Goal: Task Accomplishment & Management: Use online tool/utility

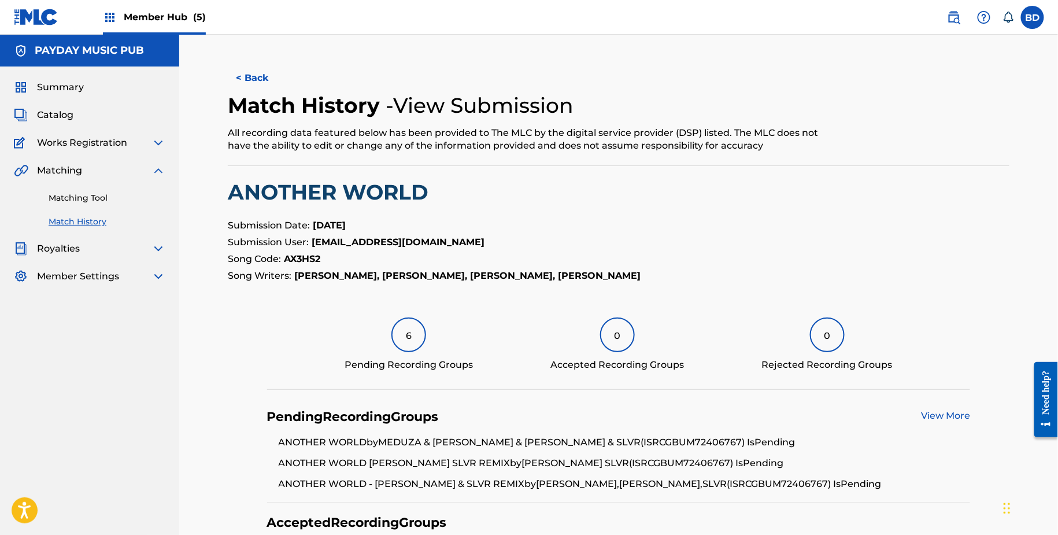
click at [60, 204] on div "Matching Tool Match History" at bounding box center [89, 202] width 151 height 50
click at [67, 197] on link "Matching Tool" at bounding box center [107, 198] width 117 height 12
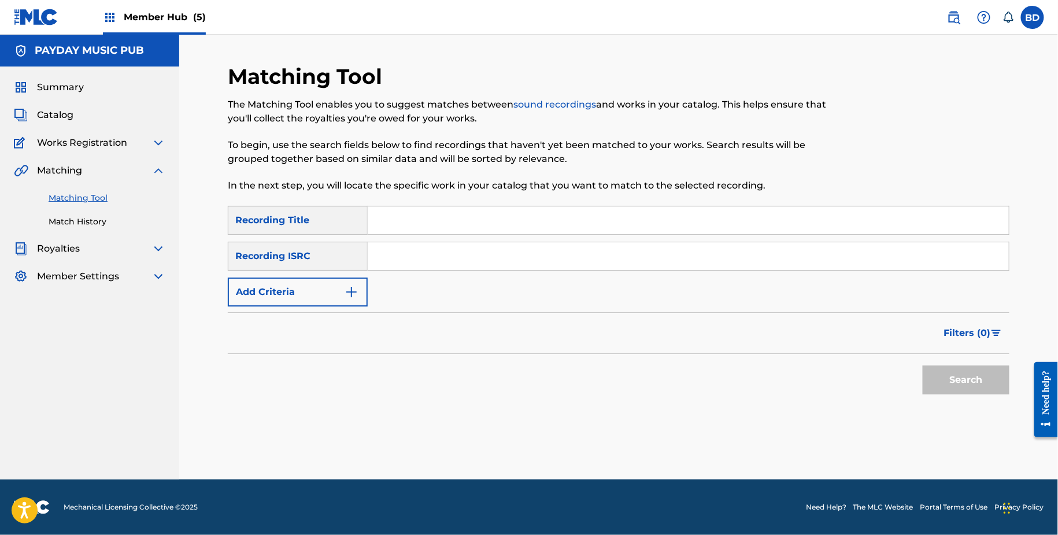
click at [473, 255] on input "Search Form" at bounding box center [688, 256] width 641 height 28
paste input "https://soundx.sharepoint.com/:x:/r/sites/GlobalPublisherServices/_layouts/15/D…"
click at [923, 365] on button "Search" at bounding box center [966, 379] width 87 height 29
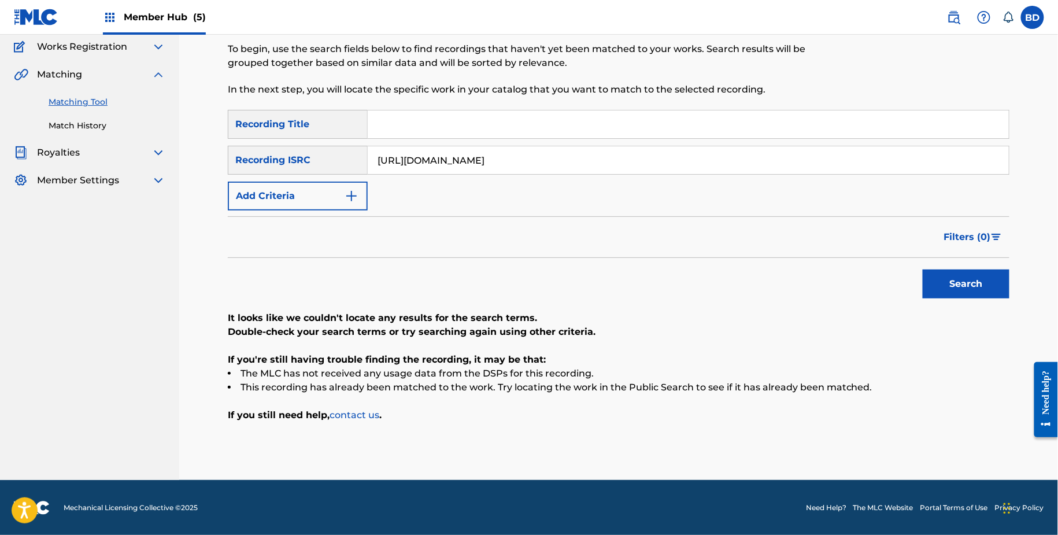
scroll to position [0, 0]
click at [584, 166] on input "https://soundx.sharepoint.com/:x:/r/sites/GlobalPublisherServices/_layouts/15/D…" at bounding box center [688, 160] width 641 height 28
paste input "GBUM72406766"
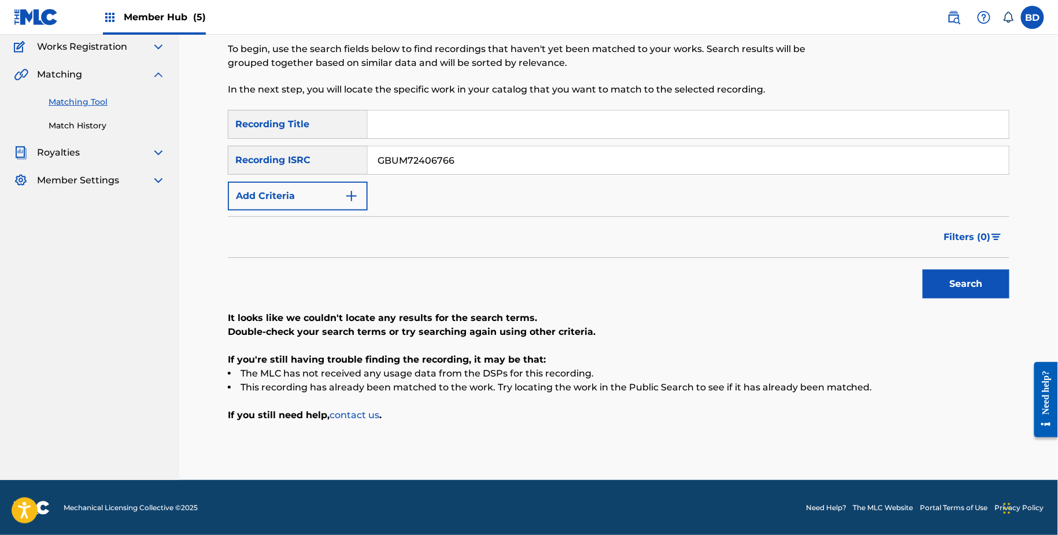
type input "GBUM72406766"
click at [923, 269] on button "Search" at bounding box center [966, 283] width 87 height 29
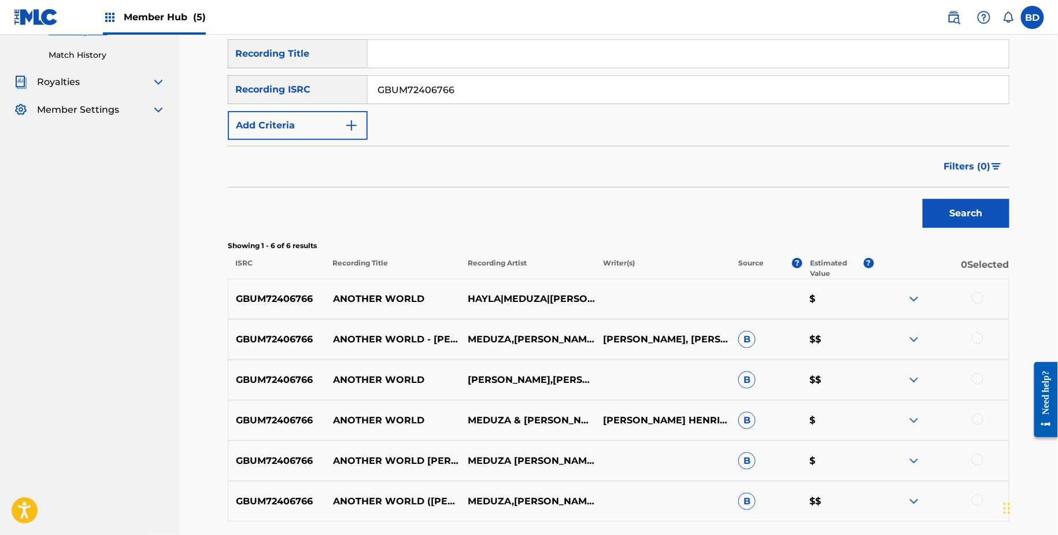
scroll to position [223, 0]
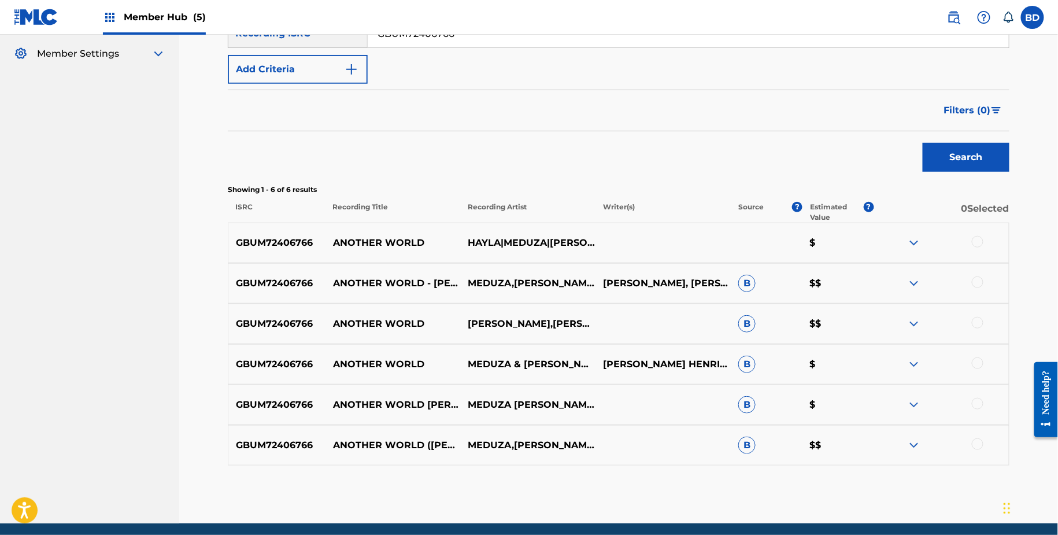
click at [917, 448] on img at bounding box center [914, 445] width 14 height 14
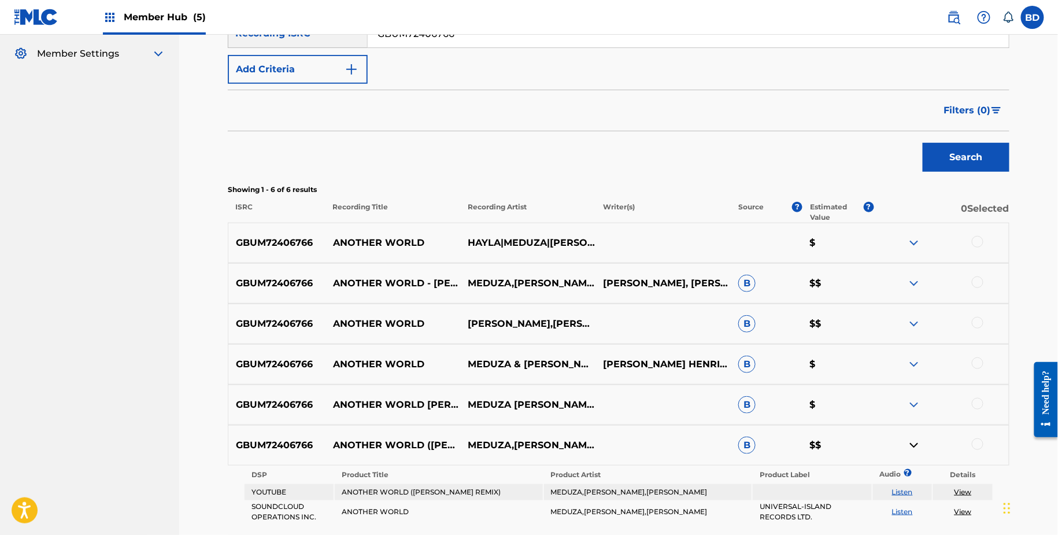
click at [912, 382] on div "GBUM72406766 ANOTHER WORLD MEDUZA & HAYLA & LIVA K MATTIA VITALENICK HENRIQUESL…" at bounding box center [618, 364] width 781 height 40
click at [910, 370] on img at bounding box center [914, 364] width 14 height 14
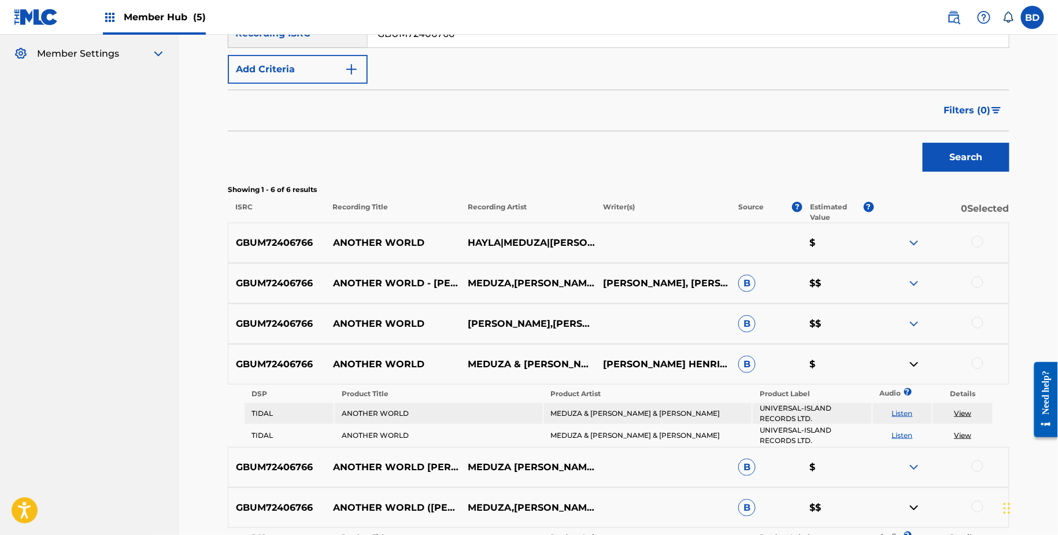
click at [912, 463] on img at bounding box center [914, 467] width 14 height 14
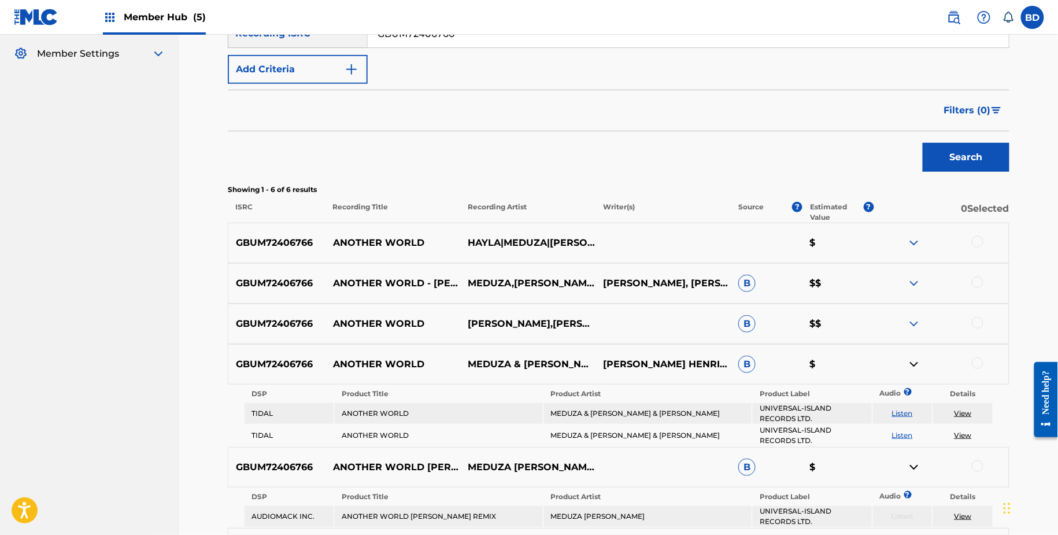
click at [916, 276] on img at bounding box center [914, 283] width 14 height 14
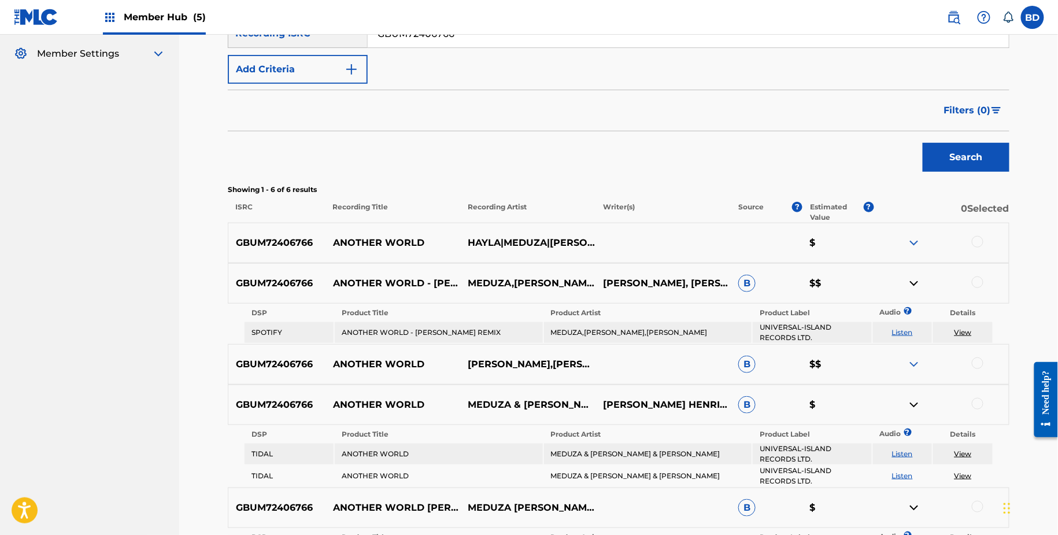
click at [916, 386] on div "GBUM72406766 ANOTHER WORLD MEDUZA & HAYLA & LIVA K MATTIA VITALENICK HENRIQUESL…" at bounding box center [618, 404] width 781 height 40
click at [916, 359] on img at bounding box center [914, 364] width 14 height 14
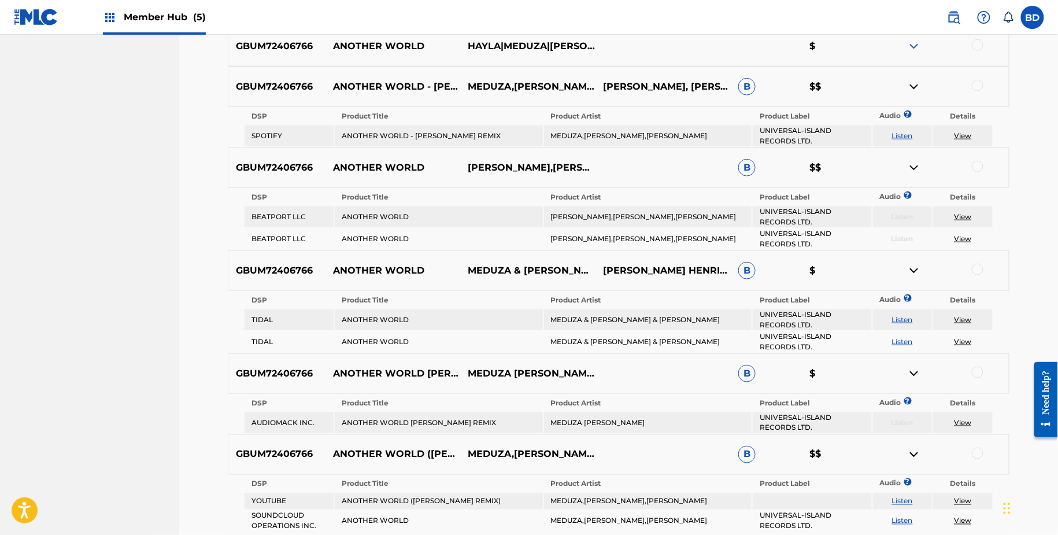
scroll to position [423, 0]
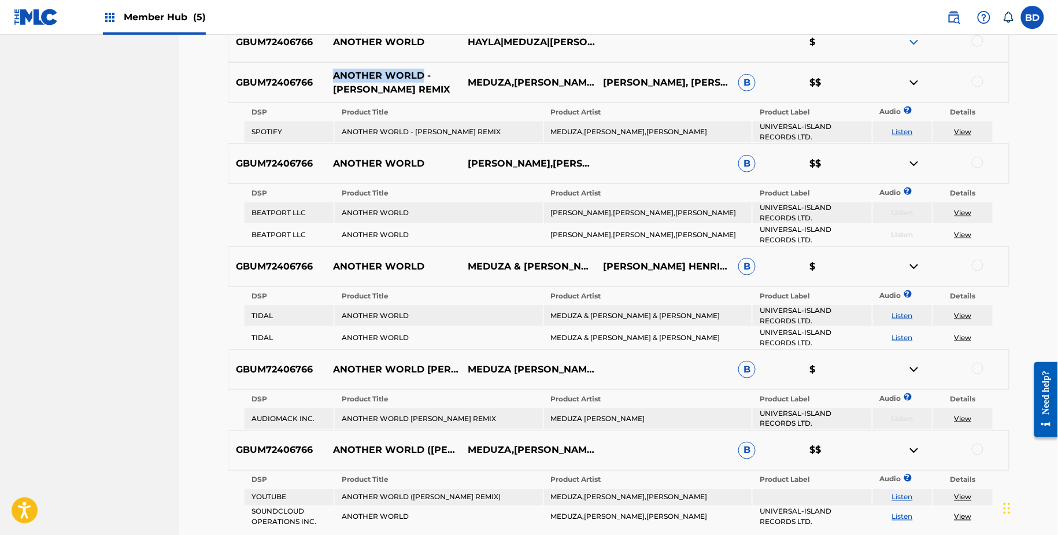
drag, startPoint x: 327, startPoint y: 78, endPoint x: 421, endPoint y: 81, distance: 94.8
click at [421, 81] on p "ANOTHER WORLD - LIVA K REMIX" at bounding box center [392, 83] width 135 height 28
copy p "ANOTHER WORLD"
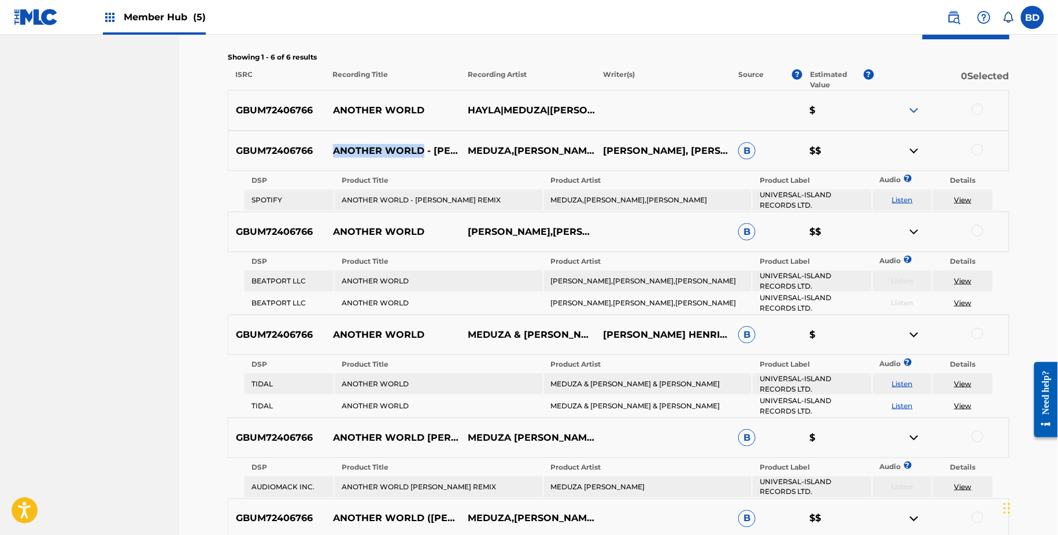
scroll to position [353, 0]
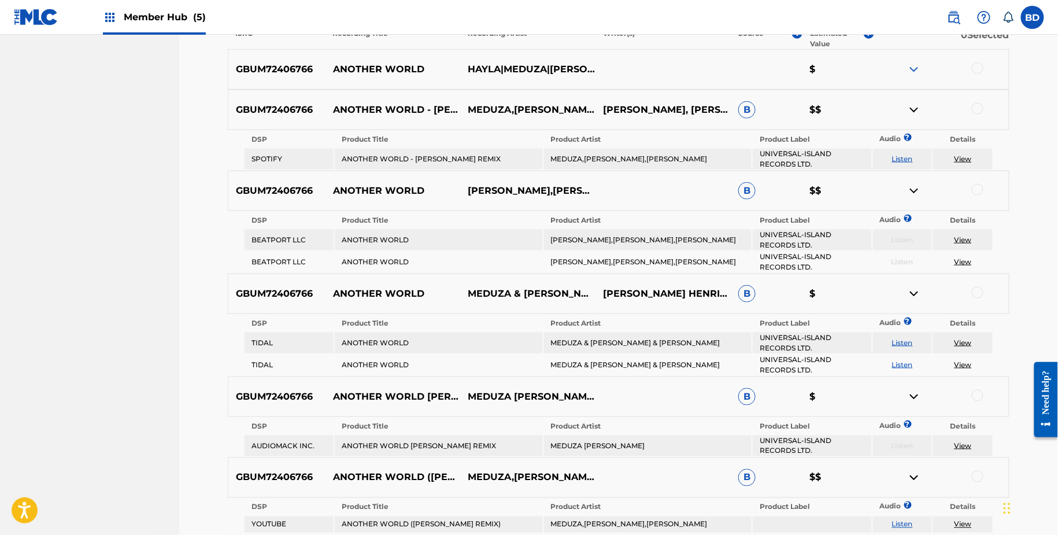
click at [825, 132] on th "Product Label" at bounding box center [812, 139] width 118 height 16
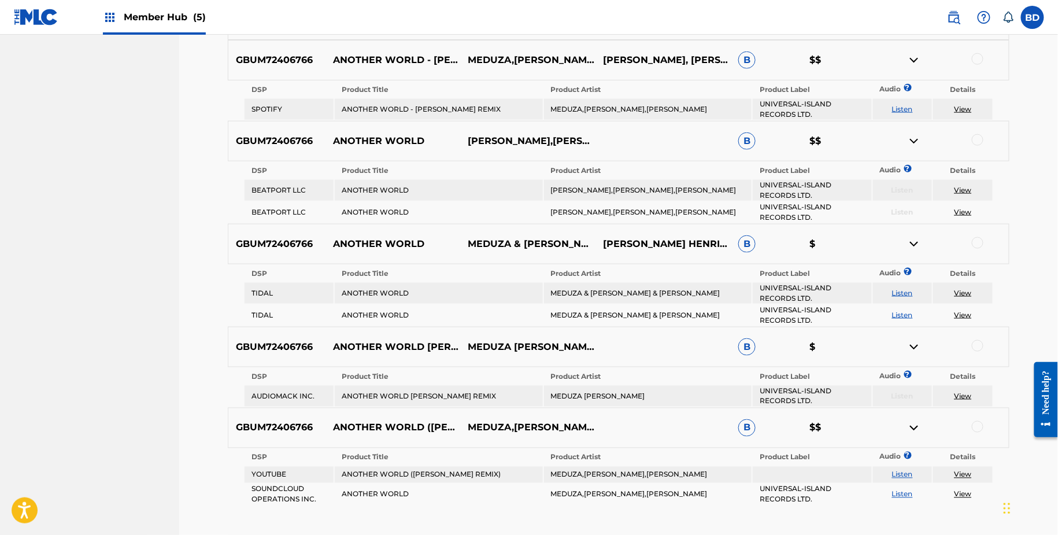
scroll to position [451, 0]
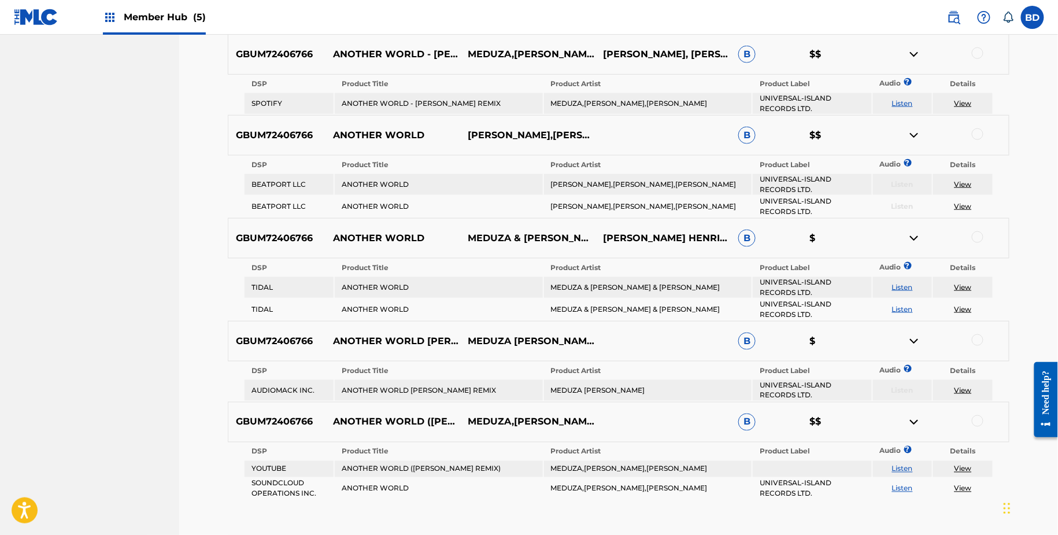
click at [403, 103] on td "ANOTHER WORLD - LIVA K REMIX" at bounding box center [439, 103] width 208 height 21
copy td "ANOTHER WORLD - LIVA K REMIX"
click at [578, 107] on td "MEDUZA,HAYLA,LIVA K" at bounding box center [648, 103] width 208 height 21
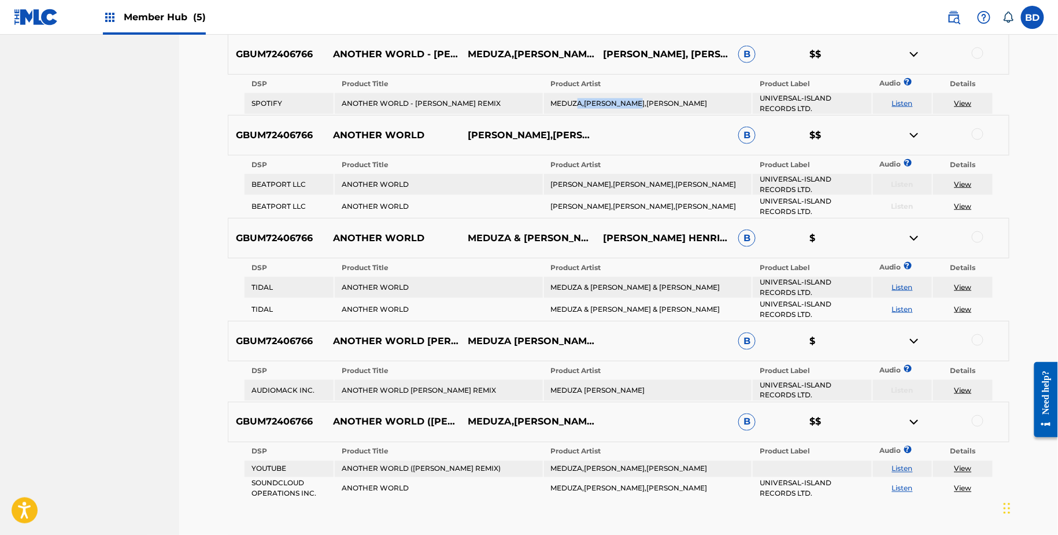
click at [578, 107] on td "MEDUZA,HAYLA,LIVA K" at bounding box center [648, 103] width 208 height 21
click at [563, 100] on td "MEDUZA,HAYLA,LIVA K" at bounding box center [648, 103] width 208 height 21
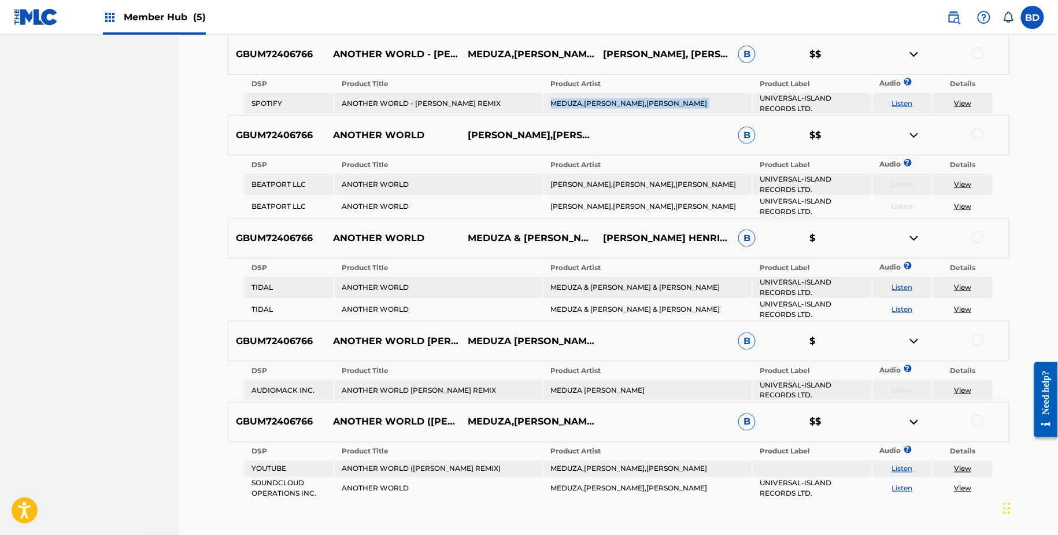
copy td "MEDUZA,HAYLA,LIVA K"
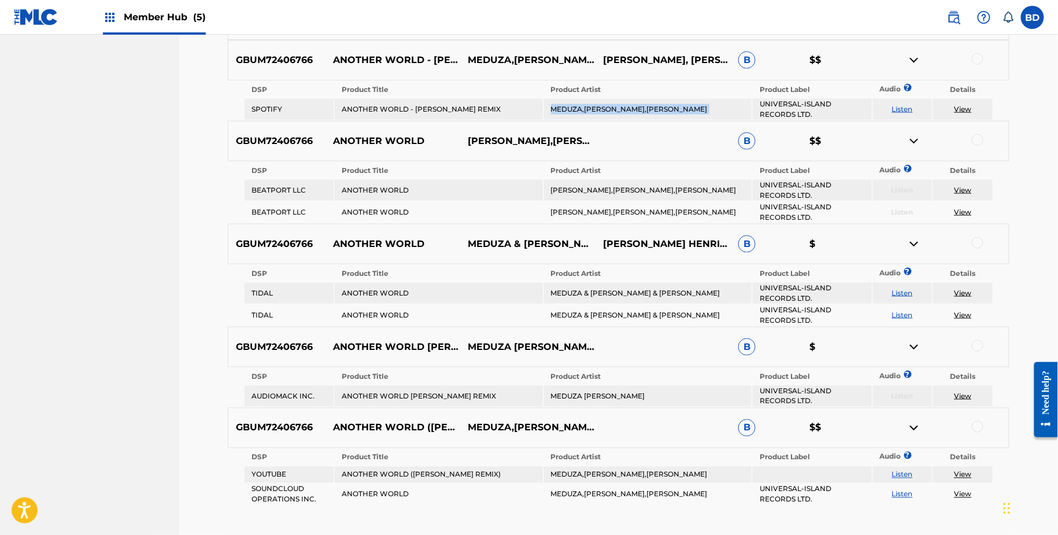
scroll to position [450, 0]
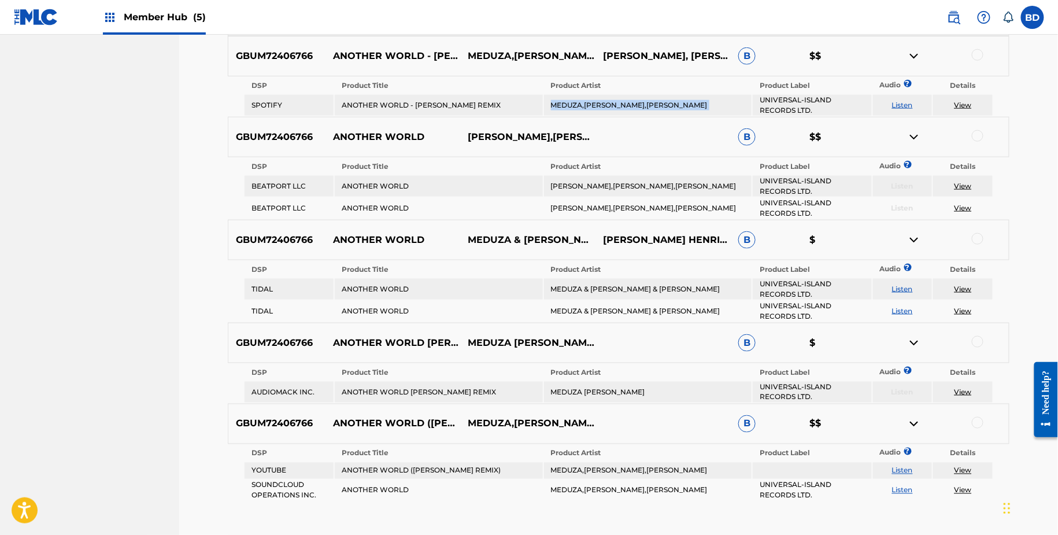
copy td "MEDUZA,HAYLA,LIVA K"
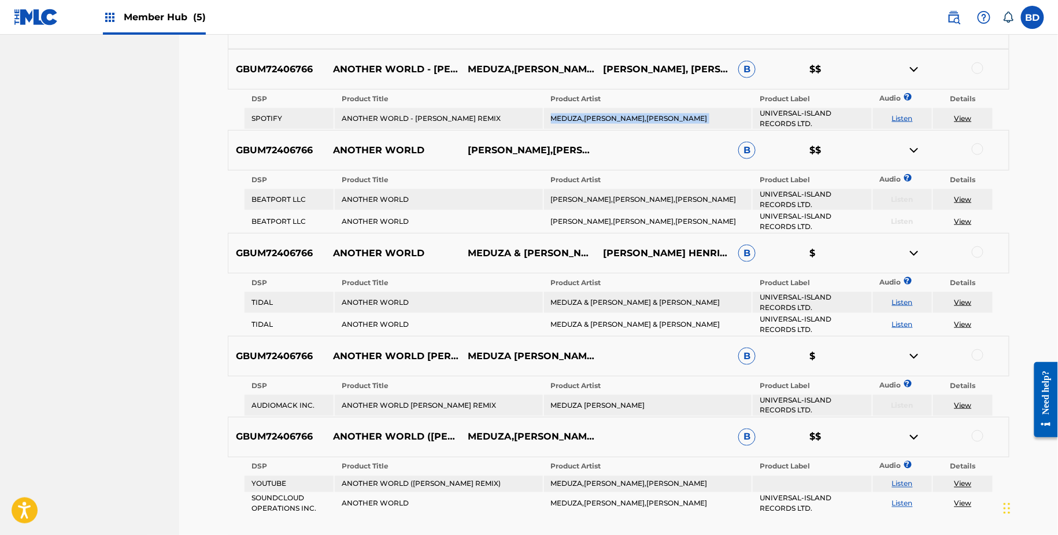
scroll to position [446, 0]
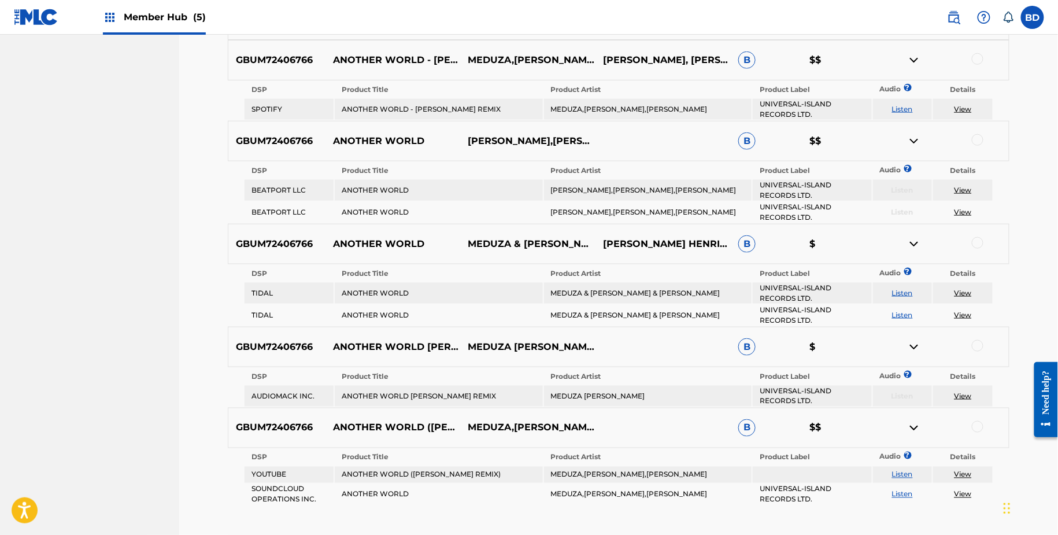
click at [976, 58] on div at bounding box center [978, 59] width 12 height 12
click at [913, 58] on img at bounding box center [914, 60] width 14 height 14
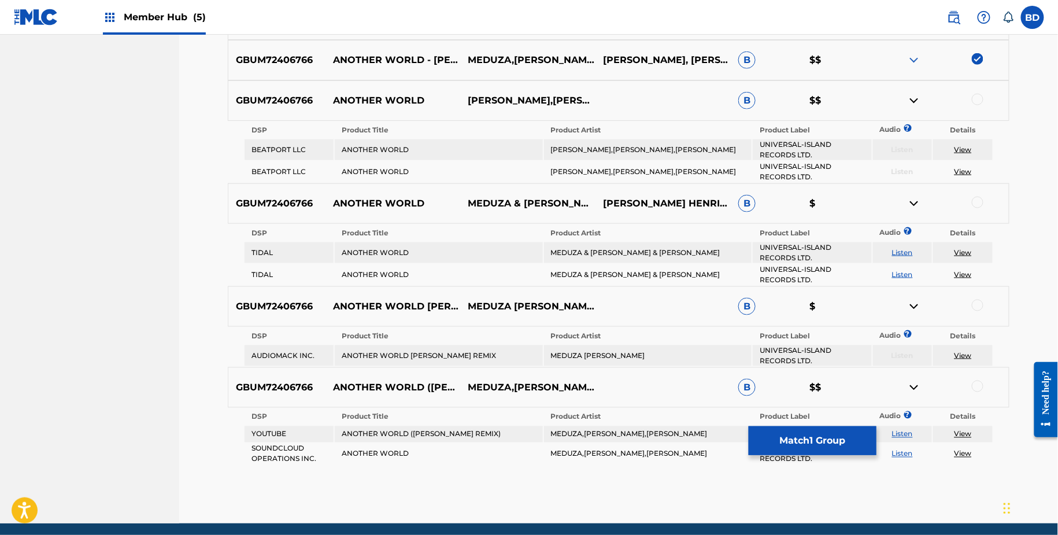
click at [601, 146] on td "HAYLA,LIVA K,MEDUZA" at bounding box center [648, 149] width 208 height 21
copy td "HAYLA,LIVA K,MEDUZA"
click at [981, 101] on div at bounding box center [978, 100] width 12 height 12
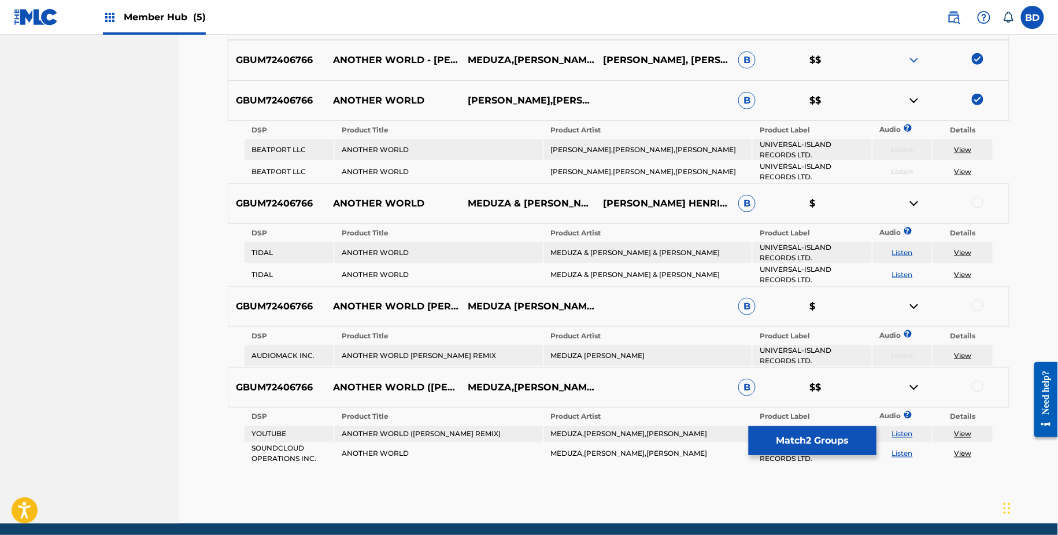
click at [901, 99] on div at bounding box center [940, 101] width 135 height 14
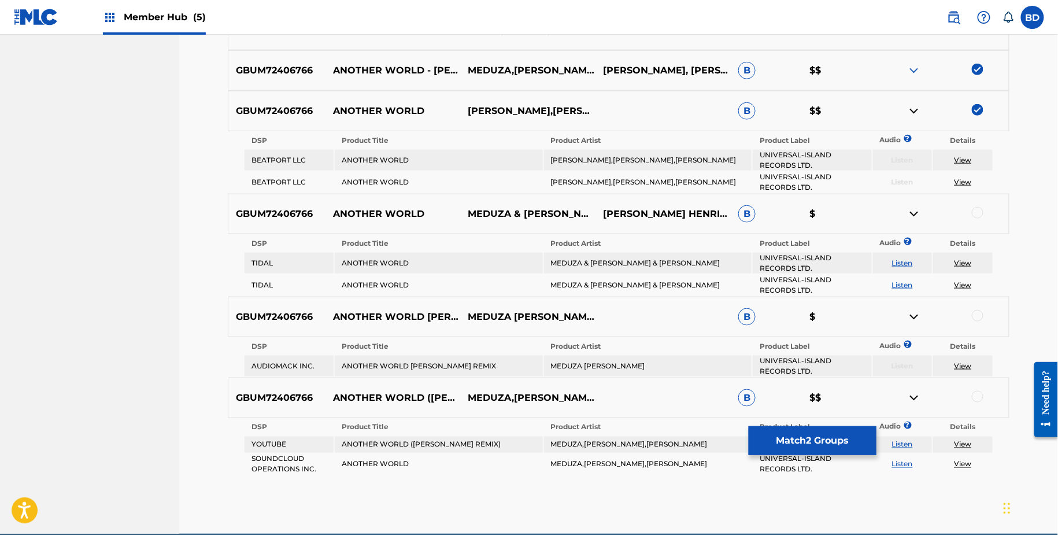
click at [911, 107] on img at bounding box center [914, 111] width 14 height 14
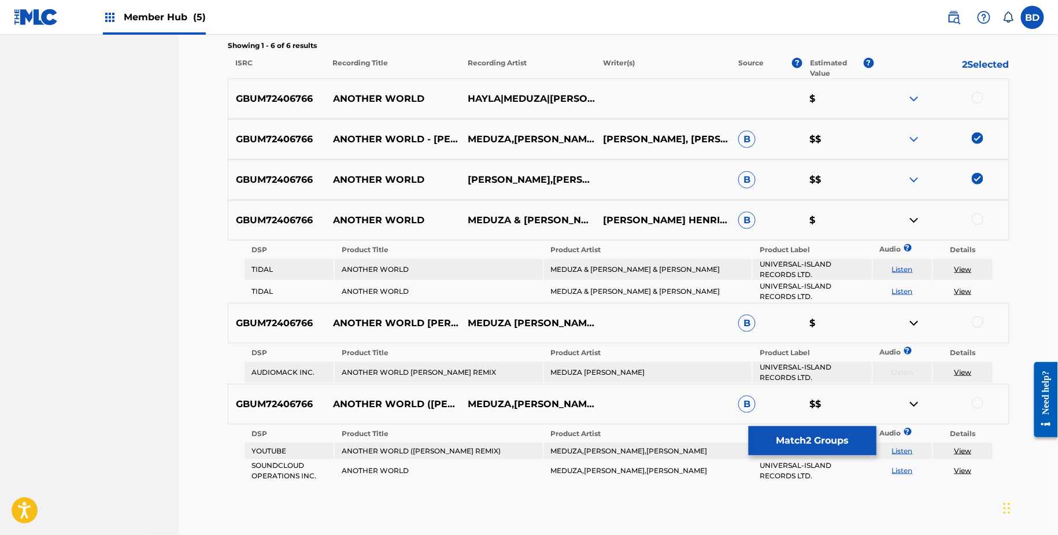
scroll to position [425, 0]
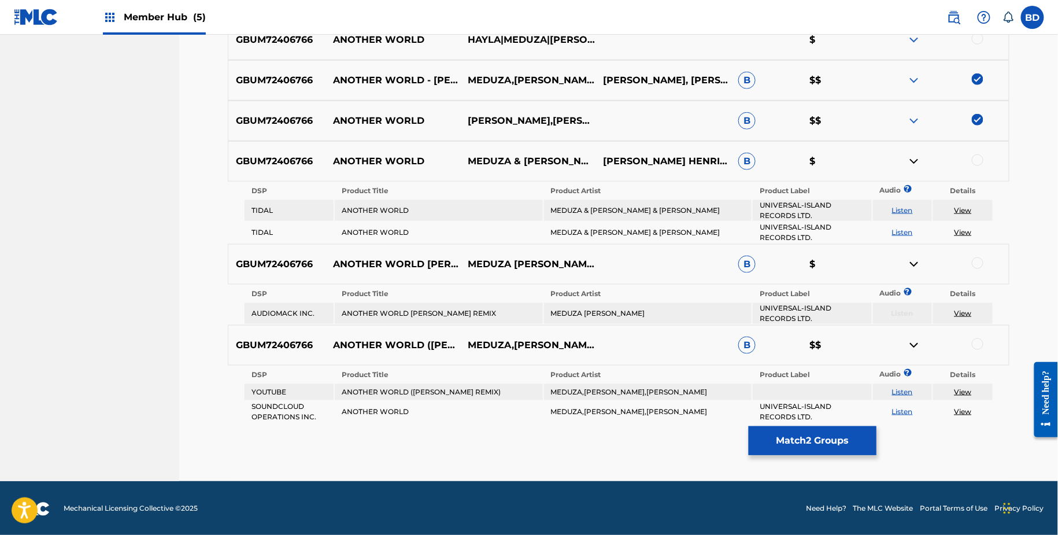
click at [375, 391] on td "ANOTHER WORLD (LIVA K REMIX)" at bounding box center [439, 392] width 208 height 16
copy td "ANOTHER WORLD (LIVA K REMIX)"
click at [386, 413] on td "ANOTHER WORLD" at bounding box center [439, 411] width 208 height 21
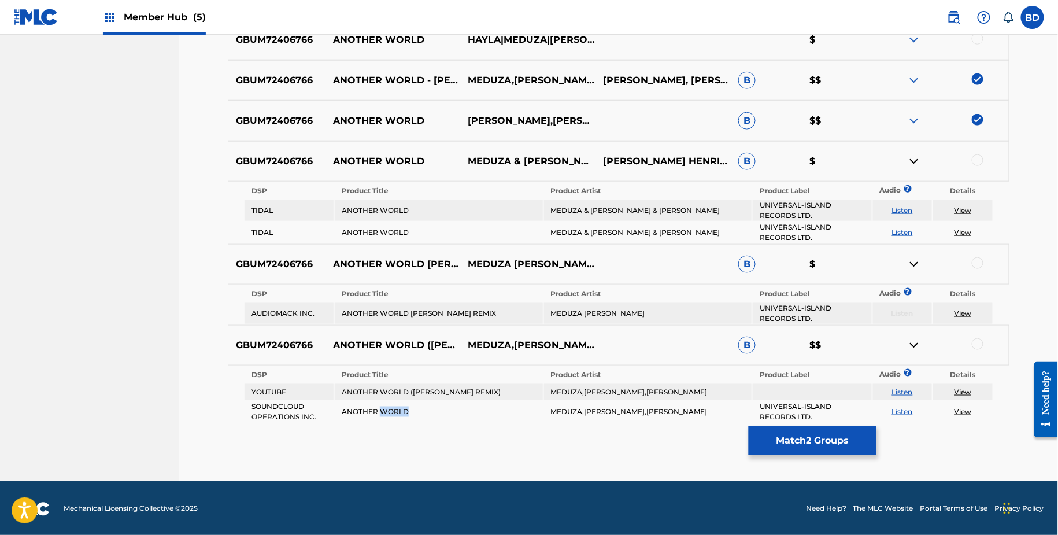
click at [386, 413] on td "ANOTHER WORLD" at bounding box center [439, 411] width 208 height 21
copy td "ANOTHER WORLD"
click at [586, 386] on td "MEDUZA,HAYLA,LIVA K" at bounding box center [648, 392] width 208 height 16
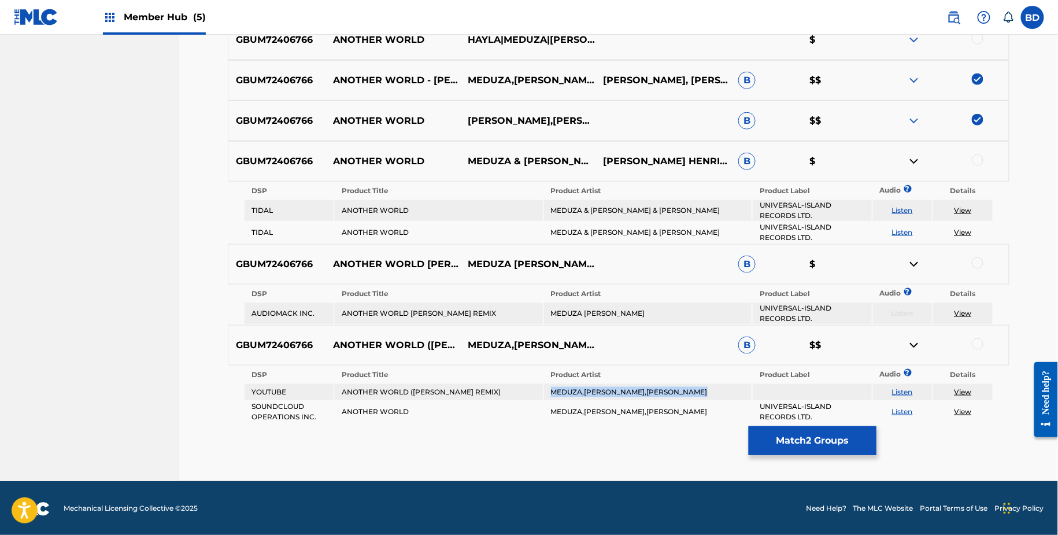
click at [586, 386] on td "MEDUZA,HAYLA,LIVA K" at bounding box center [648, 392] width 208 height 16
copy td "MEDUZA,HAYLA,LIVA K"
click at [981, 340] on div at bounding box center [978, 344] width 12 height 12
click at [919, 348] on img at bounding box center [914, 345] width 14 height 14
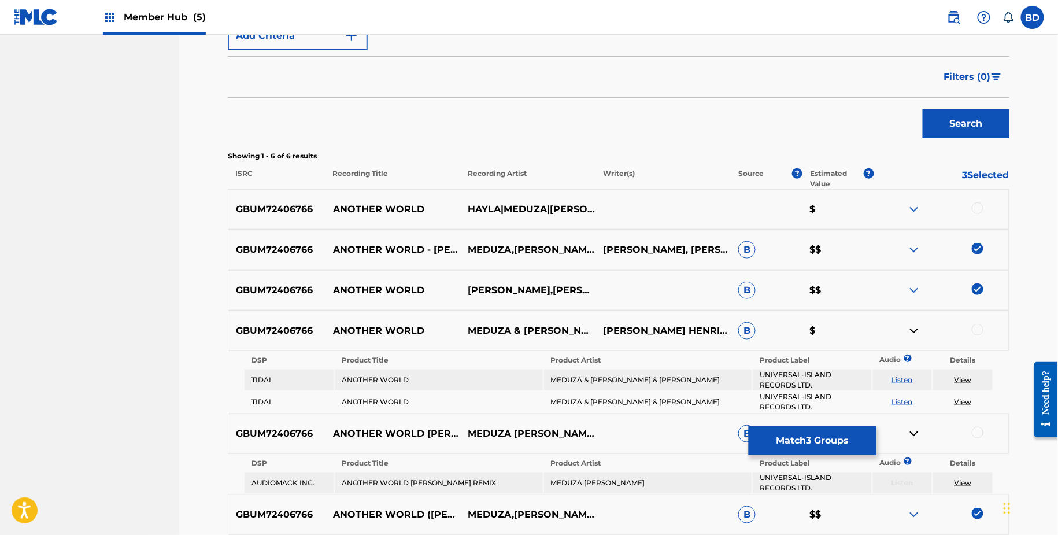
scroll to position [368, 0]
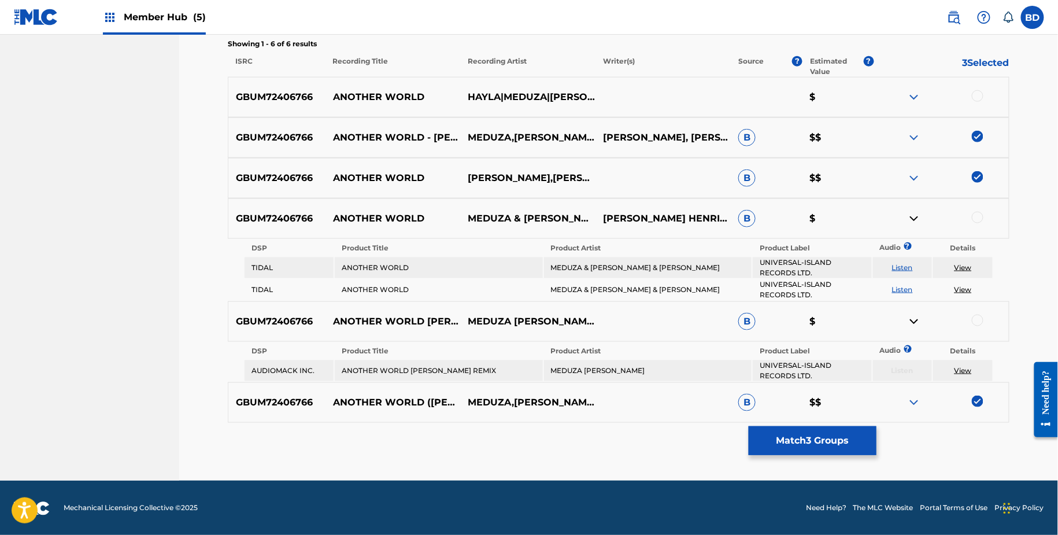
click at [424, 371] on td "ANOTHER WORLD LIVA K REMIX" at bounding box center [439, 370] width 208 height 21
copy td "ANOTHER WORLD LIVA K REMIX"
click at [576, 374] on td "MEDUZA HAYLA LIVA K" at bounding box center [648, 370] width 208 height 21
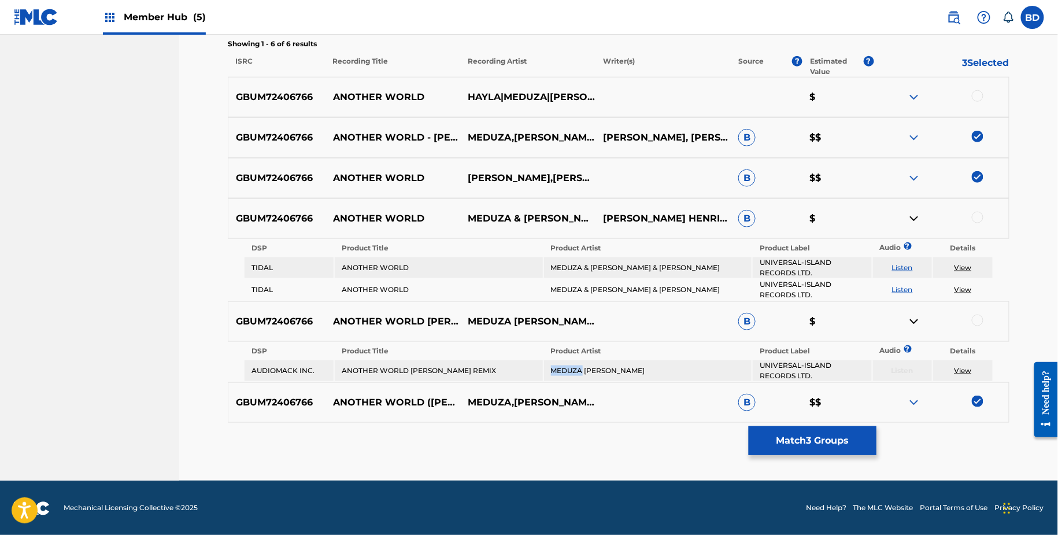
click at [576, 374] on td "MEDUZA HAYLA LIVA K" at bounding box center [648, 370] width 208 height 21
copy td "MEDUZA HAYLA LIVA K"
click at [613, 271] on td "MEDUZA & HAYLA & LIVA K" at bounding box center [648, 267] width 208 height 21
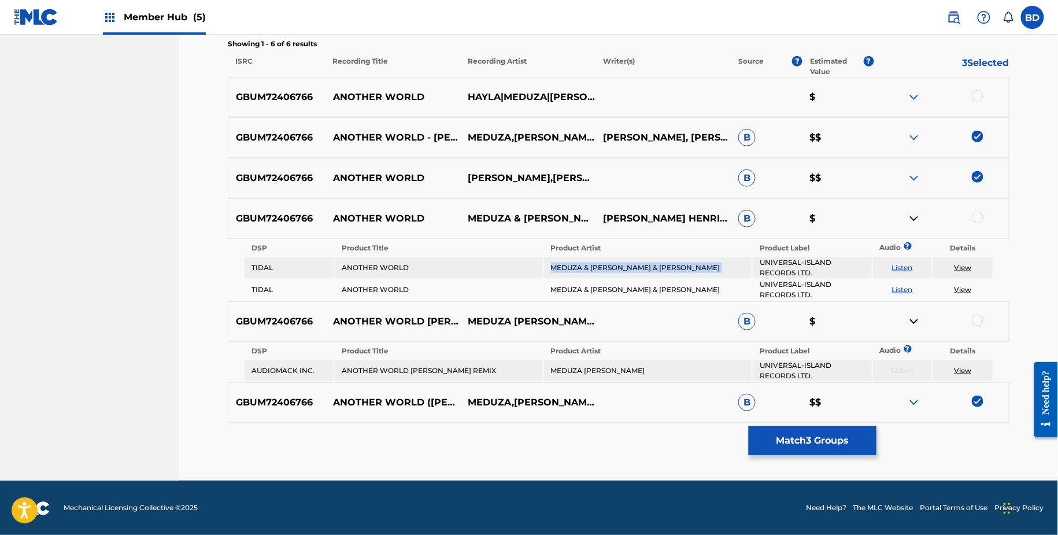
click at [613, 271] on td "MEDUZA & HAYLA & LIVA K" at bounding box center [648, 267] width 208 height 21
click at [980, 217] on div at bounding box center [978, 218] width 12 height 12
click at [979, 320] on div at bounding box center [978, 320] width 12 height 12
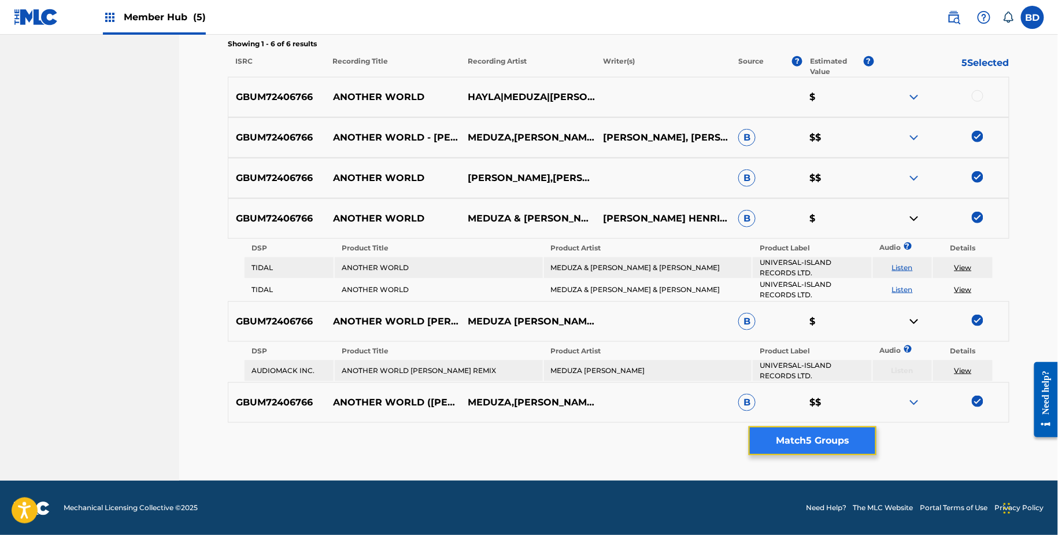
click at [792, 428] on button "Match 5 Groups" at bounding box center [813, 440] width 128 height 29
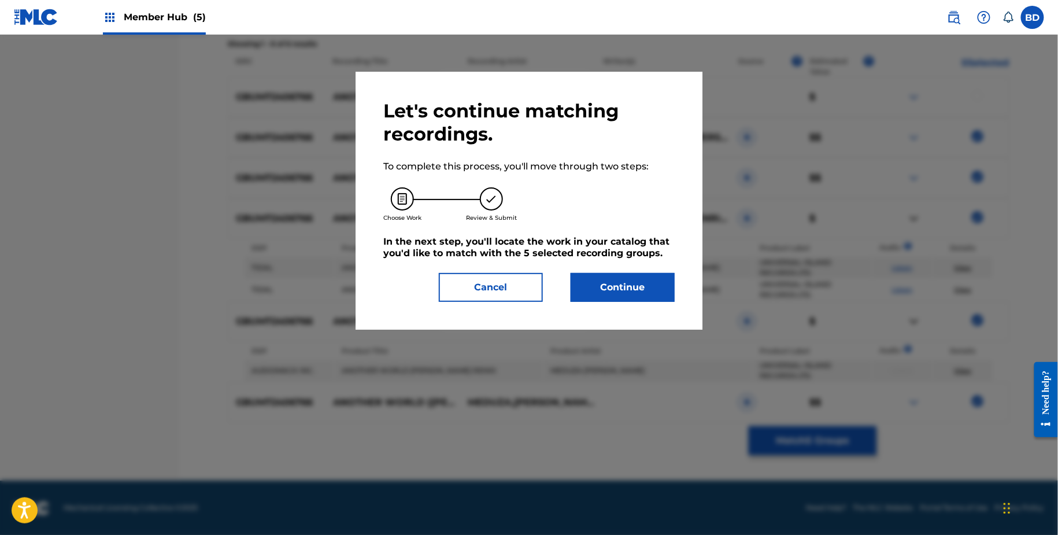
click at [614, 236] on h5 "In the next step, you'll locate the work in your catalog that you'd like to mat…" at bounding box center [528, 247] width 291 height 23
click at [612, 298] on button "Continue" at bounding box center [623, 287] width 104 height 29
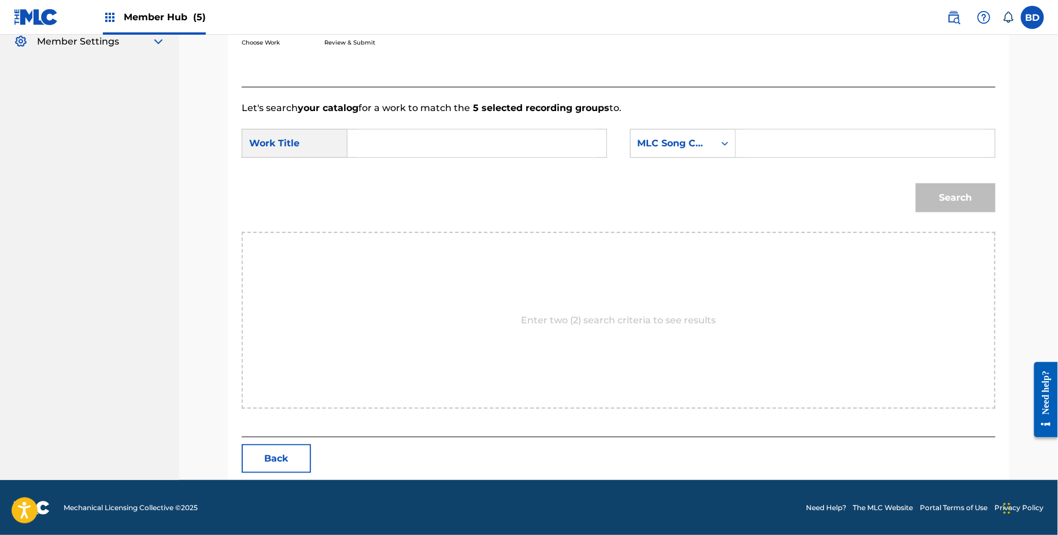
click at [829, 121] on form "SearchWithCriteria4440c219-2c17-4e03-942f-70db8a241615 Work Title SearchWithCri…" at bounding box center [619, 173] width 754 height 117
click at [806, 144] on input "Search Form" at bounding box center [865, 143] width 239 height 28
paste input "AX3HS2"
type input "AX3HS2"
click at [477, 155] on input "Search Form" at bounding box center [476, 143] width 239 height 28
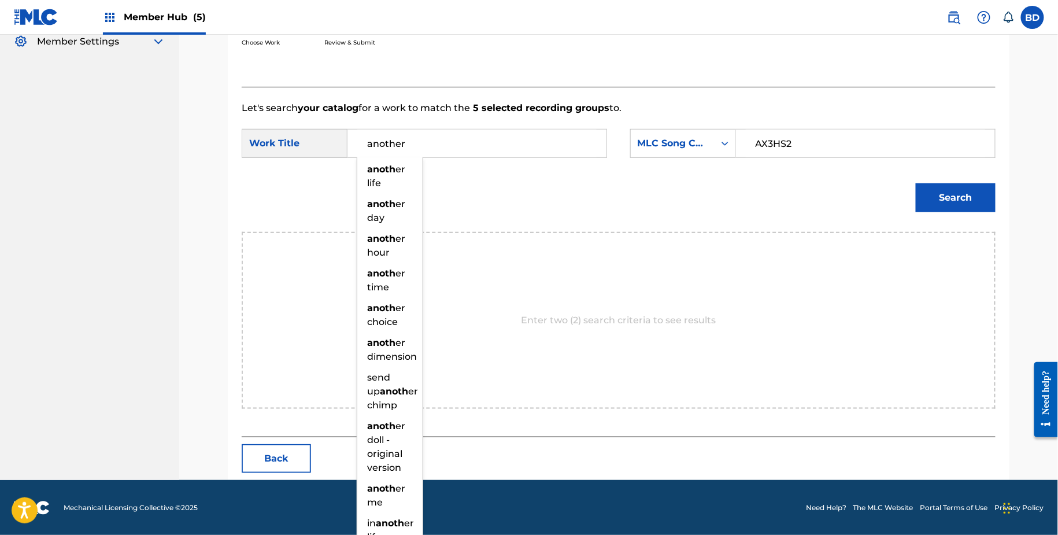
type input "another"
click at [916, 183] on button "Search" at bounding box center [956, 197] width 80 height 29
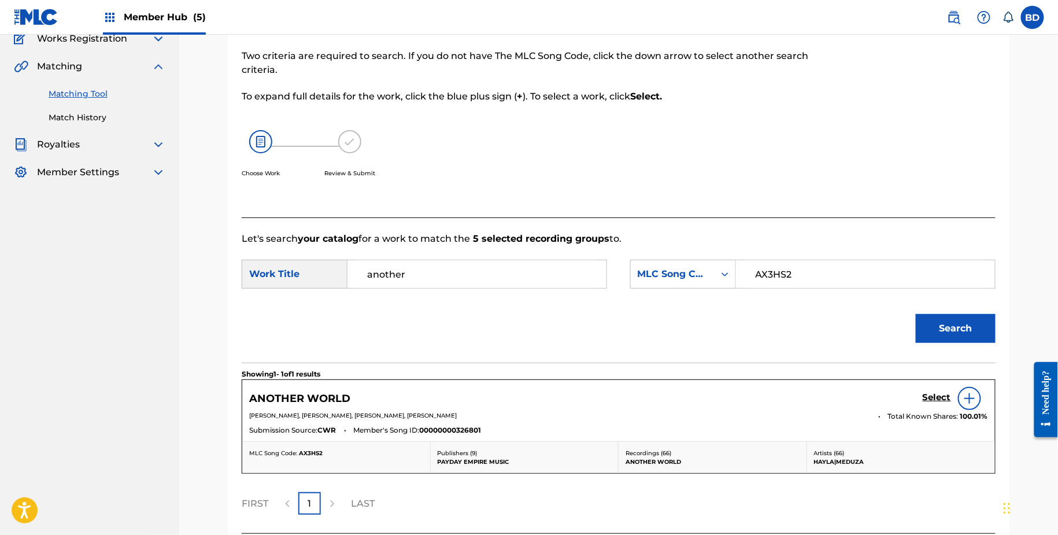
scroll to position [199, 0]
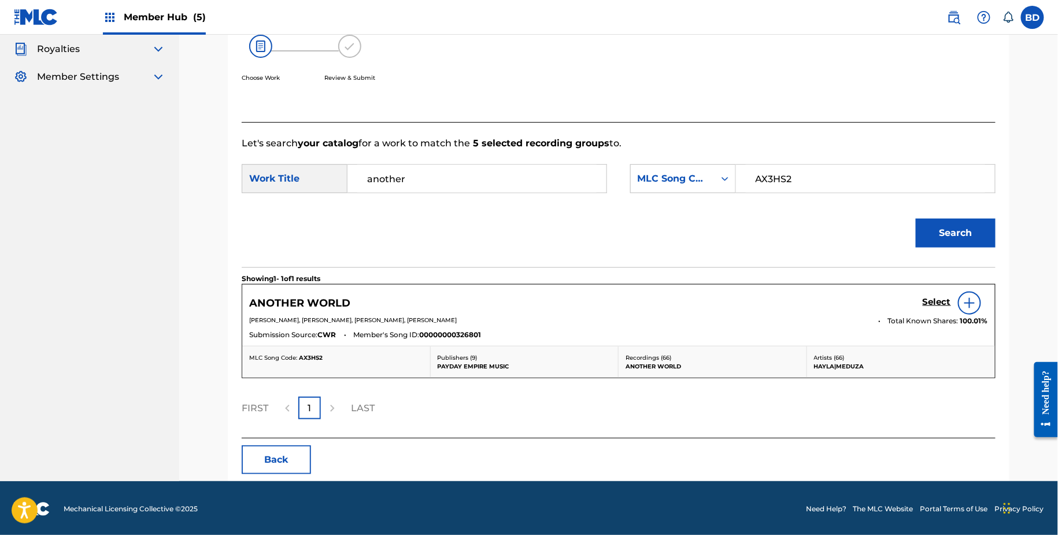
click at [782, 280] on section "Showing 1 - 1 of 1 results" at bounding box center [619, 275] width 754 height 17
click at [938, 294] on div "Select" at bounding box center [955, 302] width 65 height 23
click at [938, 311] on div "Select" at bounding box center [955, 302] width 65 height 23
click at [936, 303] on h5 "Select" at bounding box center [937, 302] width 28 height 11
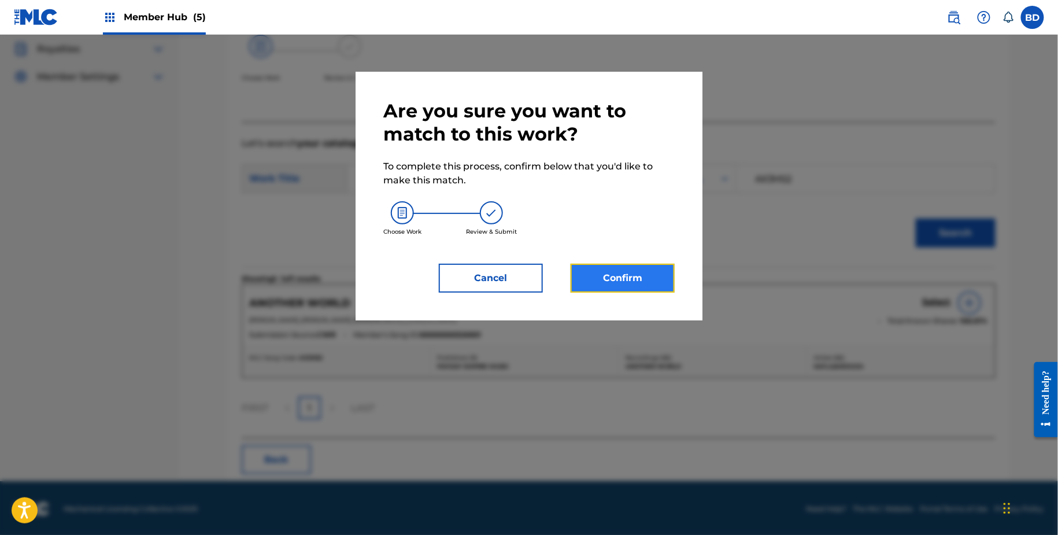
click at [611, 265] on button "Confirm" at bounding box center [623, 278] width 104 height 29
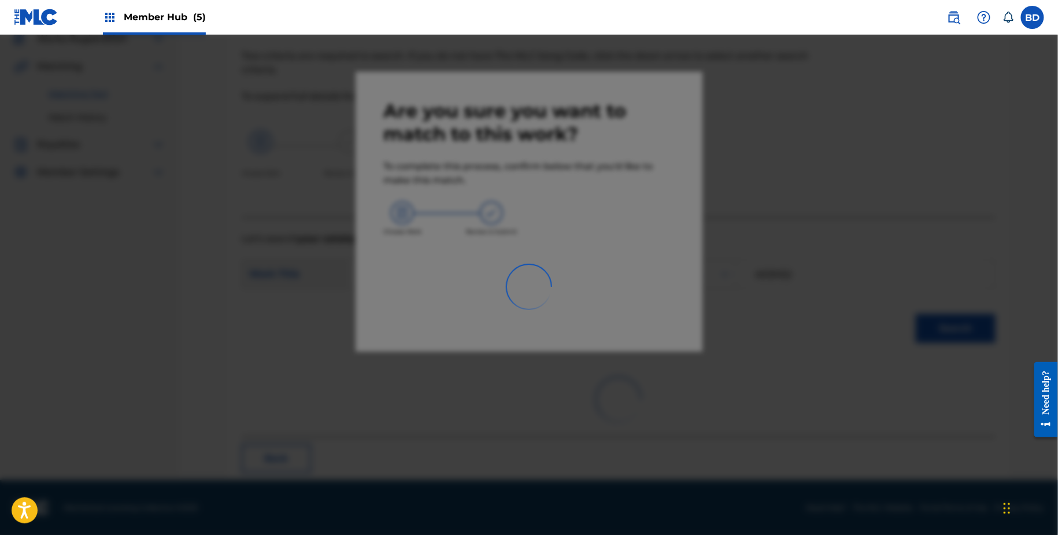
scroll to position [30, 0]
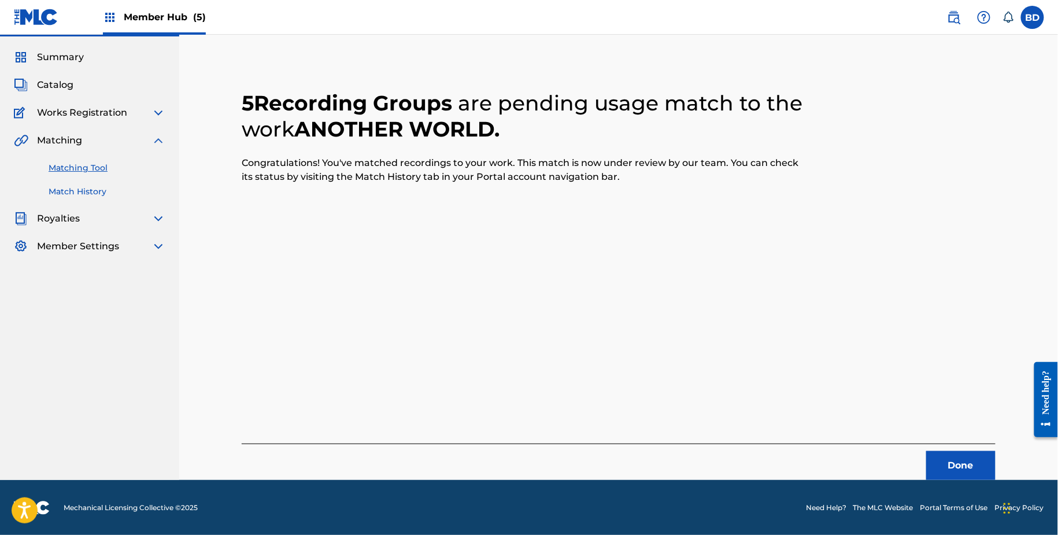
click at [96, 194] on link "Match History" at bounding box center [107, 192] width 117 height 12
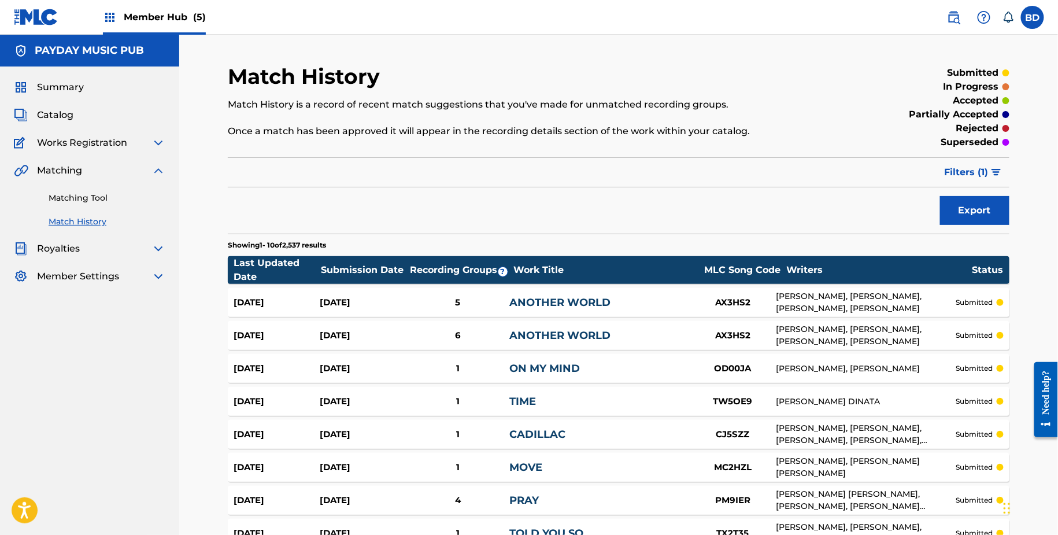
click at [576, 295] on div "ANOTHER WORLD" at bounding box center [599, 303] width 180 height 16
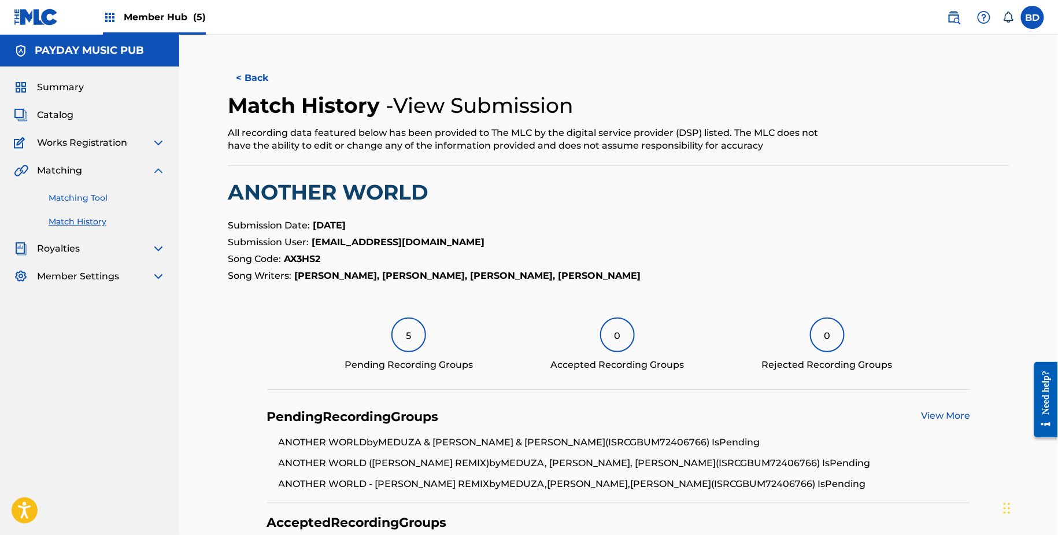
click at [128, 197] on link "Matching Tool" at bounding box center [107, 198] width 117 height 12
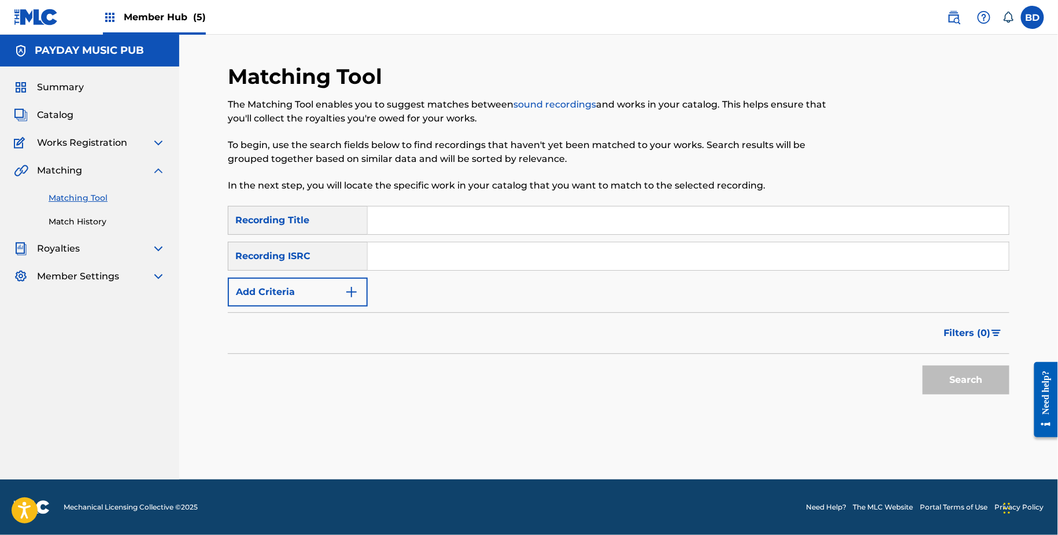
click at [473, 265] on input "Search Form" at bounding box center [688, 256] width 641 height 28
paste input "GBUM72406765"
type input "GBUM72406765"
click at [923, 365] on button "Search" at bounding box center [966, 379] width 87 height 29
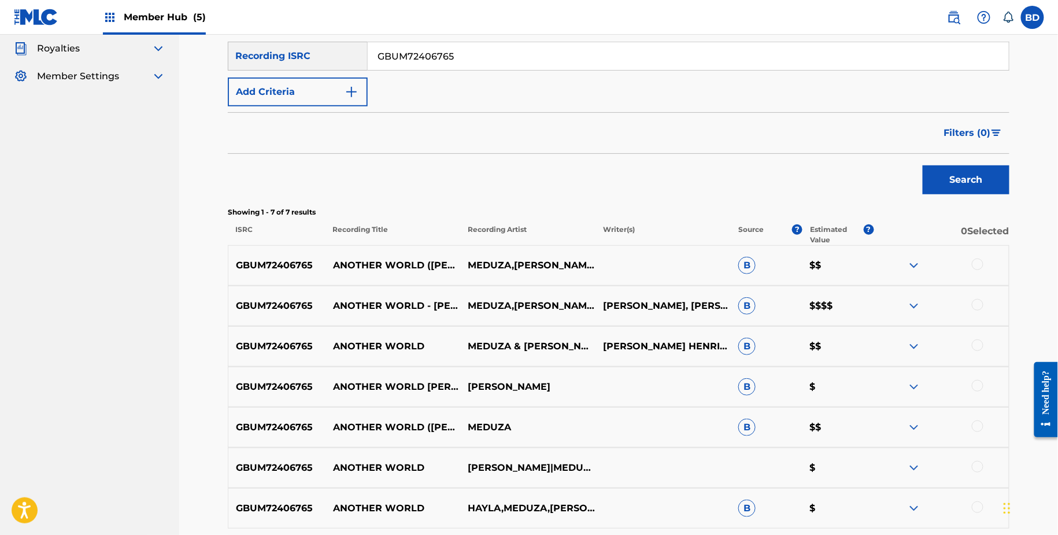
scroll to position [306, 0]
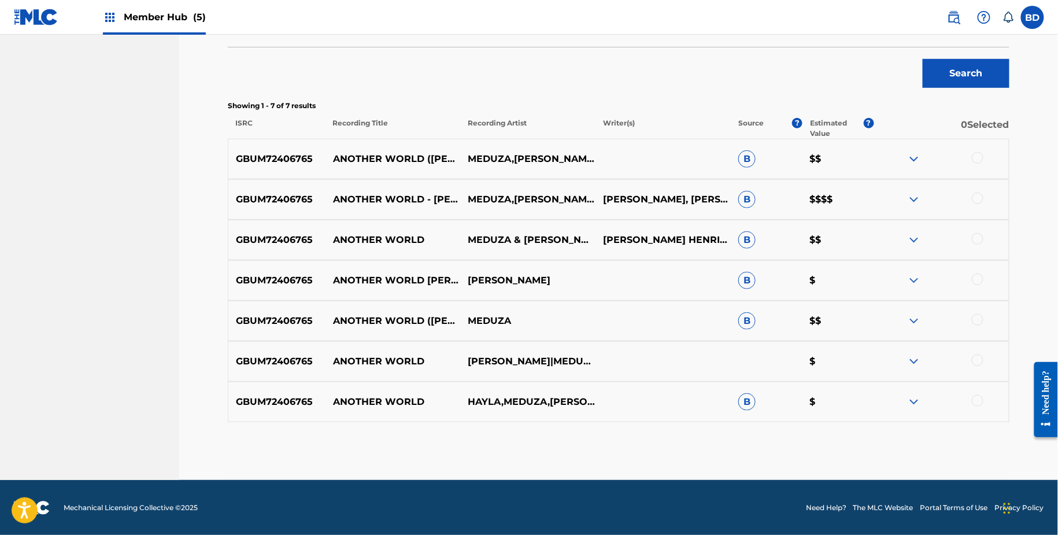
click at [910, 405] on img at bounding box center [914, 402] width 14 height 14
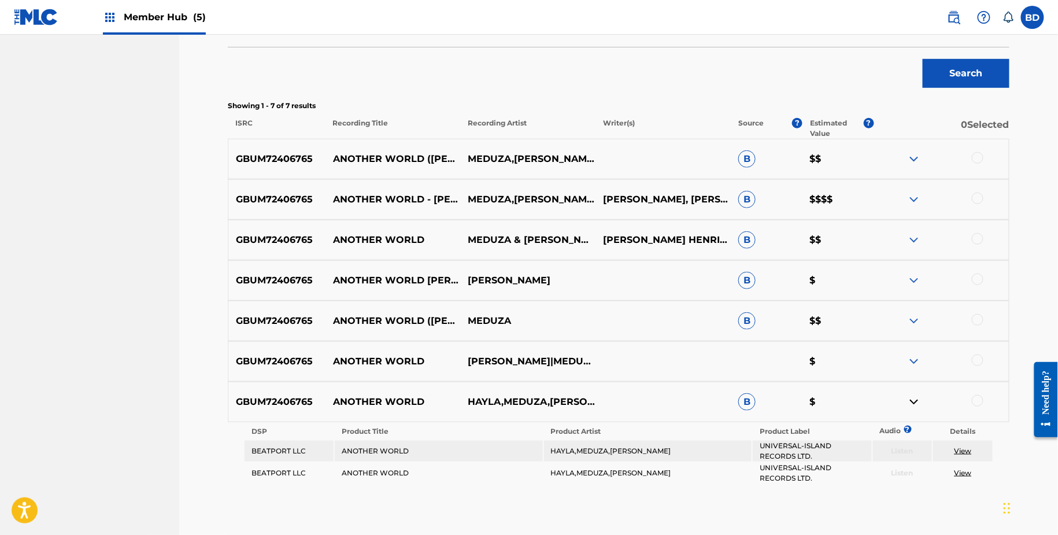
click at [908, 314] on img at bounding box center [914, 321] width 14 height 14
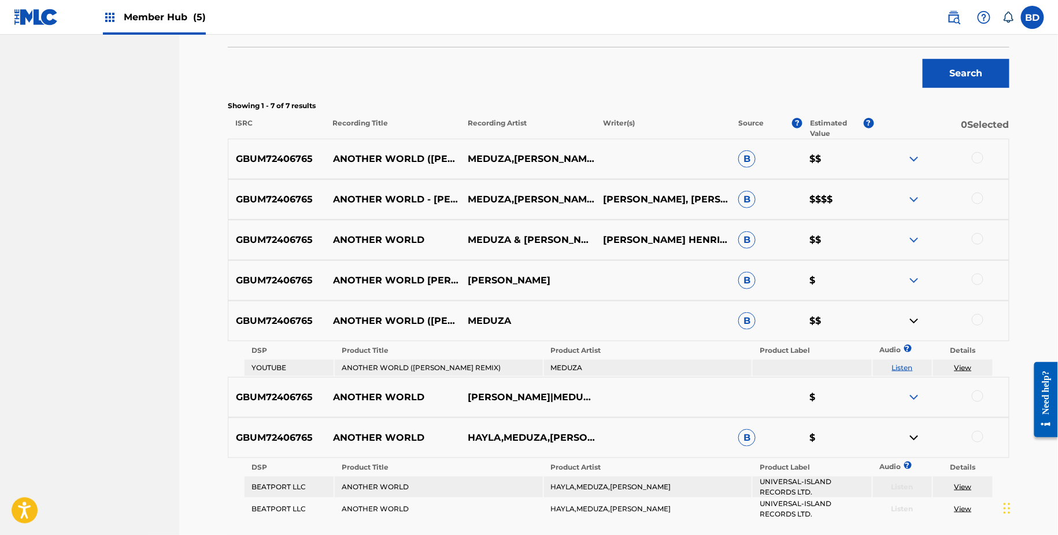
click at [910, 281] on img at bounding box center [914, 280] width 14 height 14
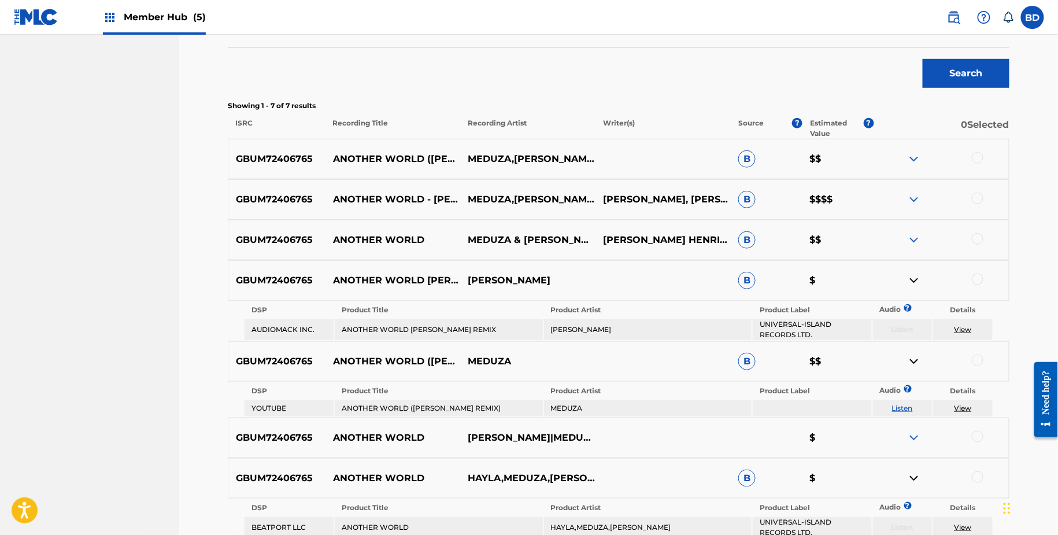
click at [916, 235] on img at bounding box center [914, 240] width 14 height 14
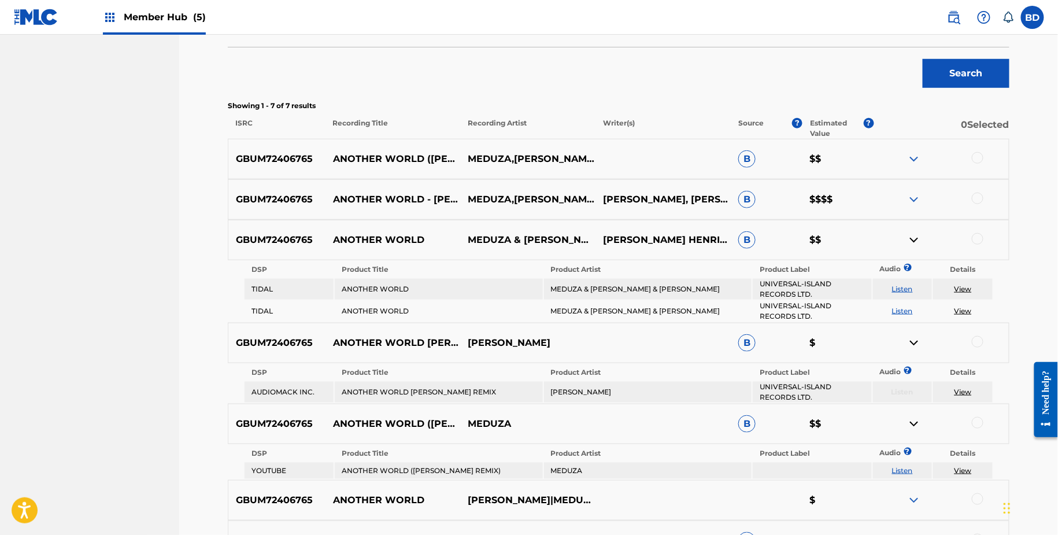
click at [912, 191] on div "GBUM72406765 ANOTHER WORLD - [PERSON_NAME] REMIX [PERSON_NAME],[PERSON_NAME],[P…" at bounding box center [618, 199] width 781 height 40
click at [915, 194] on img at bounding box center [914, 199] width 14 height 14
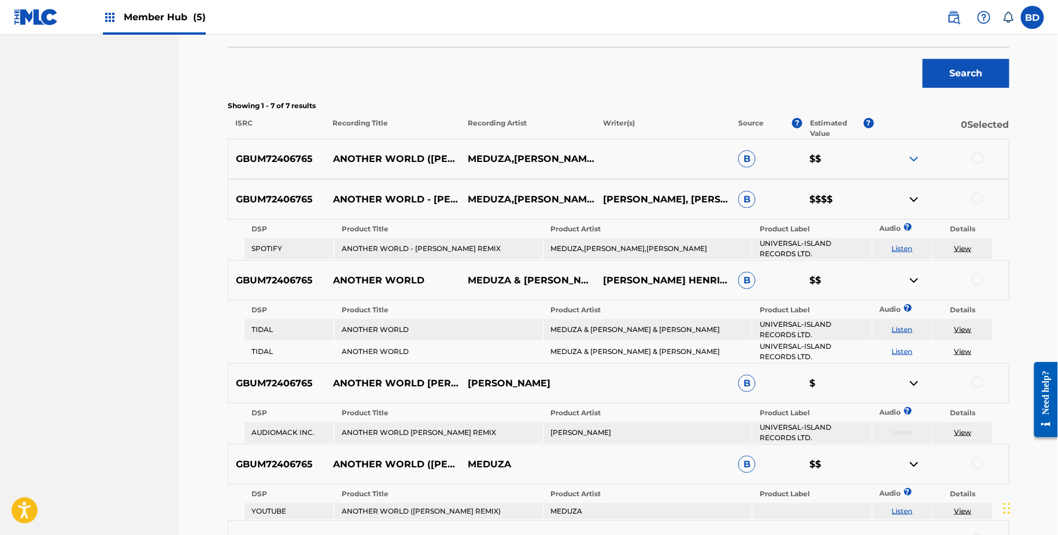
click at [915, 157] on img at bounding box center [914, 159] width 14 height 14
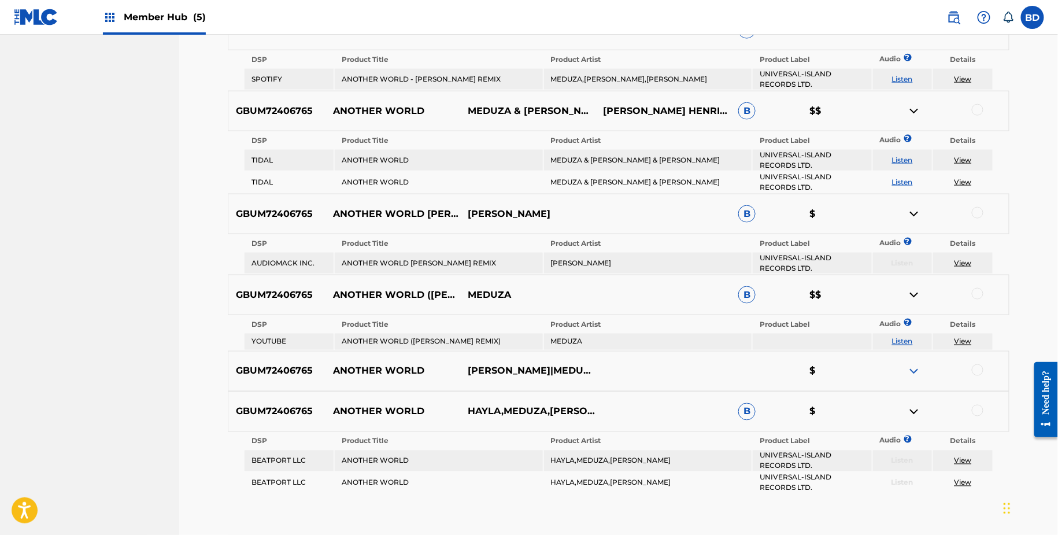
scroll to position [587, 0]
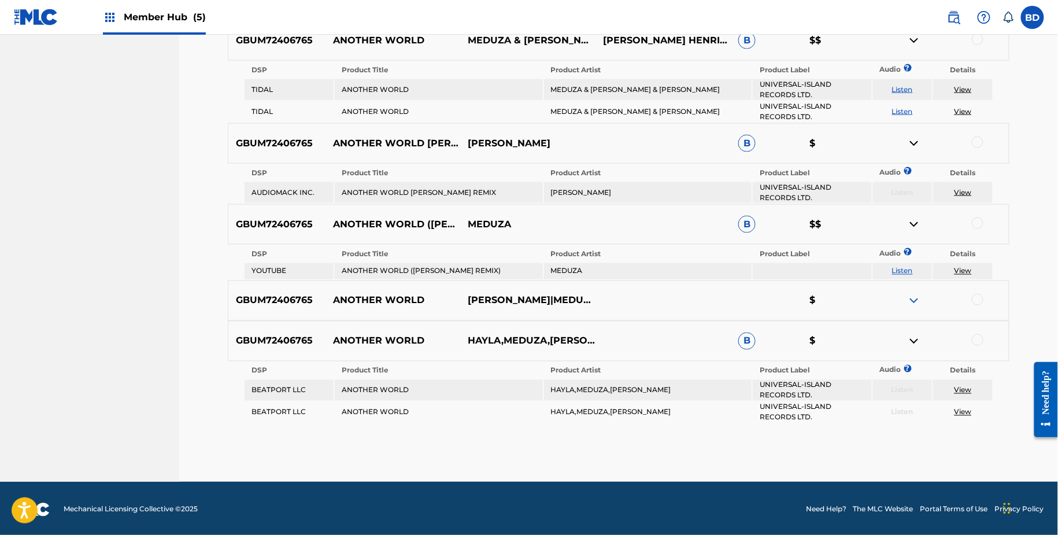
click at [977, 336] on div at bounding box center [978, 340] width 12 height 12
click at [916, 336] on img at bounding box center [914, 341] width 14 height 14
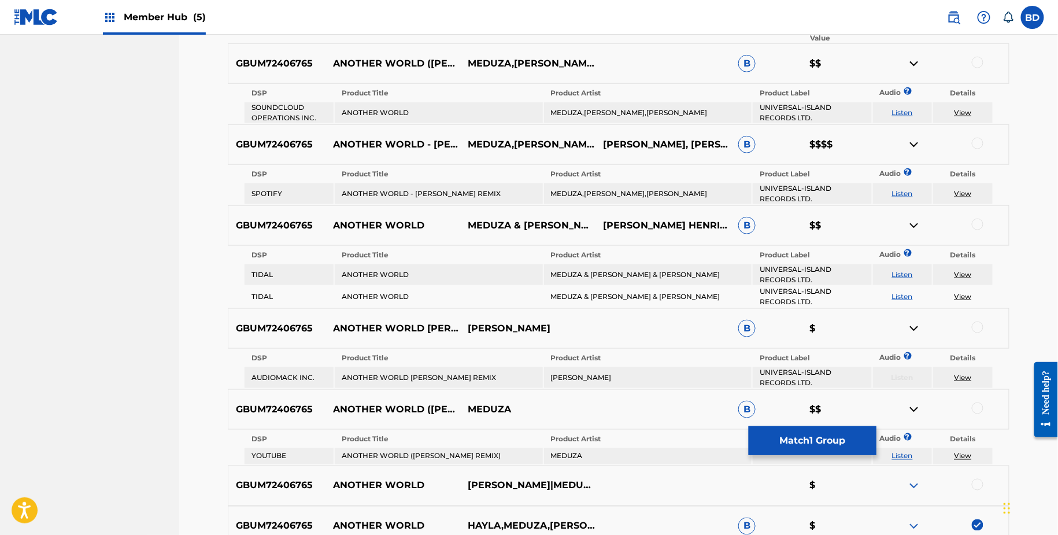
scroll to position [403, 0]
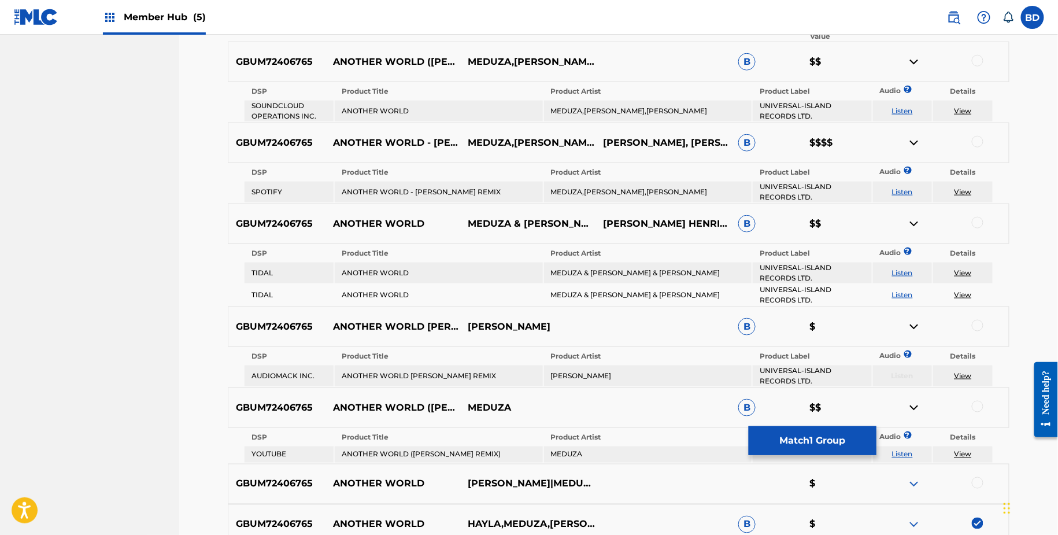
click at [582, 108] on td "MEDUZA,[PERSON_NAME],[PERSON_NAME]" at bounding box center [648, 111] width 208 height 21
click at [975, 59] on div at bounding box center [978, 61] width 12 height 12
click at [914, 61] on img at bounding box center [914, 62] width 14 height 14
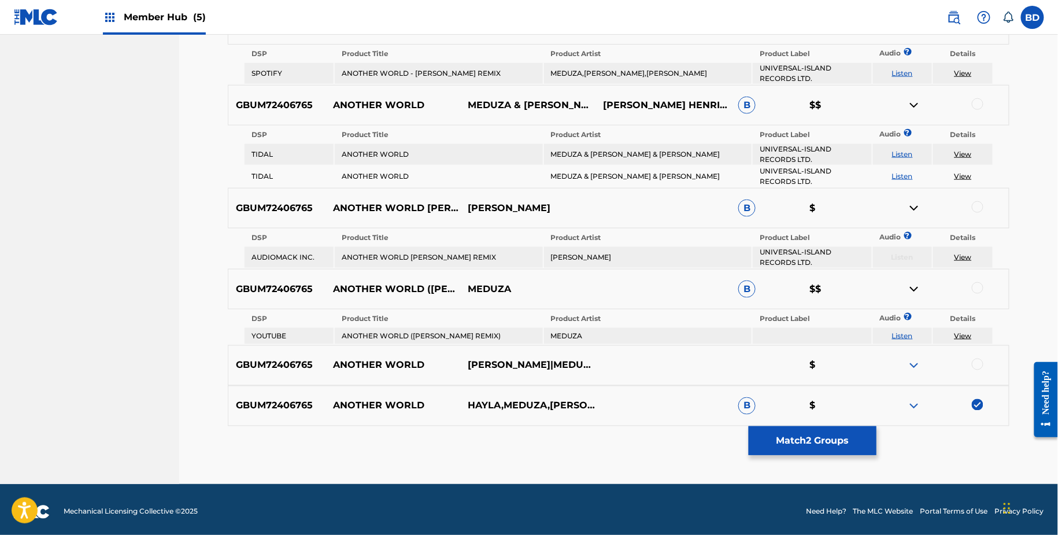
scroll to position [484, 0]
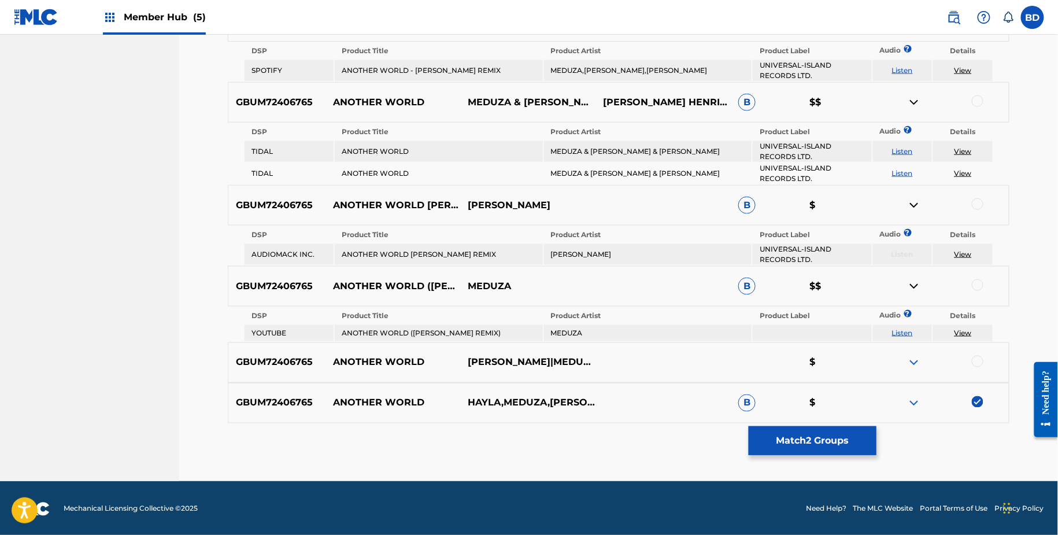
click at [586, 149] on td "MEDUZA & [PERSON_NAME] & [PERSON_NAME]" at bounding box center [648, 151] width 208 height 21
click at [975, 98] on div at bounding box center [978, 101] width 12 height 12
click at [914, 101] on img at bounding box center [914, 102] width 14 height 14
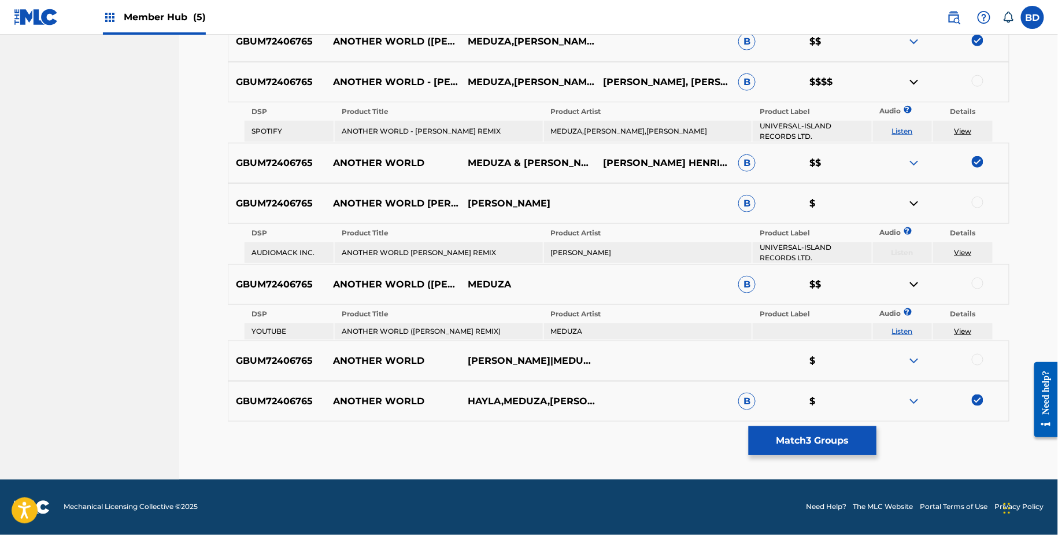
scroll to position [423, 0]
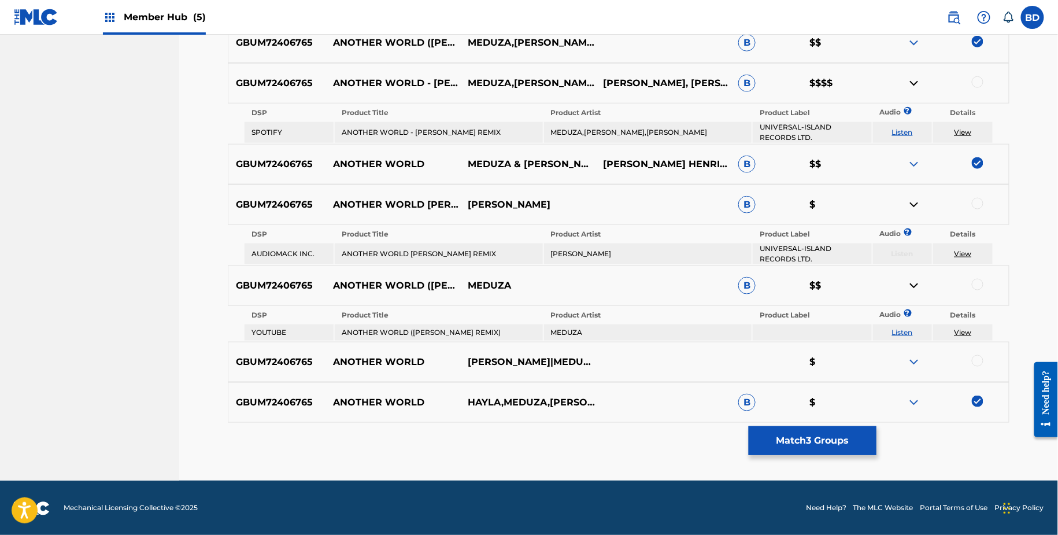
click at [399, 325] on td "ANOTHER WORLD ([PERSON_NAME] REMIX)" at bounding box center [439, 332] width 208 height 16
click at [977, 283] on div at bounding box center [978, 285] width 12 height 12
drag, startPoint x: 960, startPoint y: 333, endPoint x: 925, endPoint y: 333, distance: 34.1
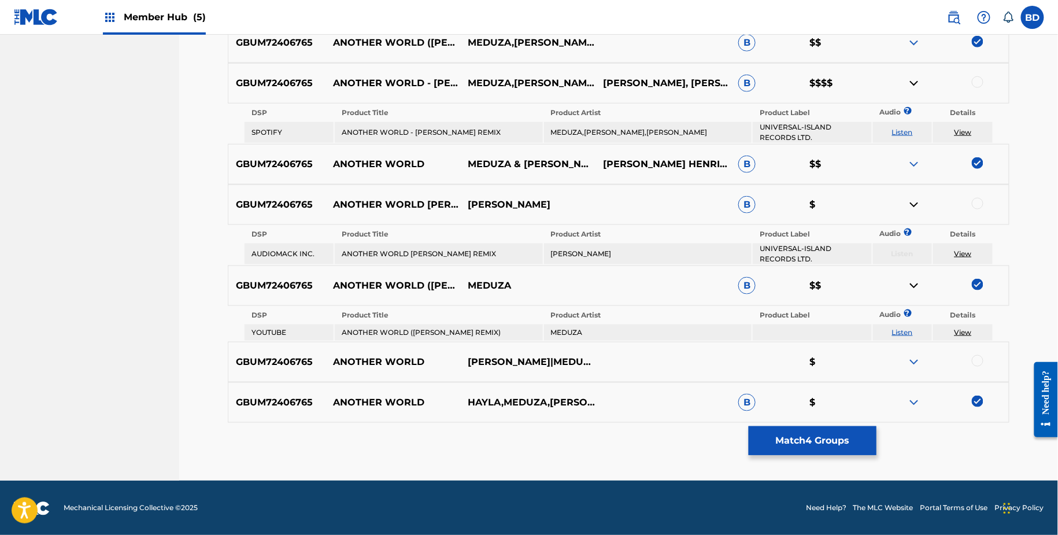
click at [929, 333] on tr "YOUTUBE ANOTHER WORLD (NICO DE ANDREA REMIX) MEDUZA Listen View" at bounding box center [619, 332] width 748 height 16
click at [910, 284] on img at bounding box center [914, 286] width 14 height 14
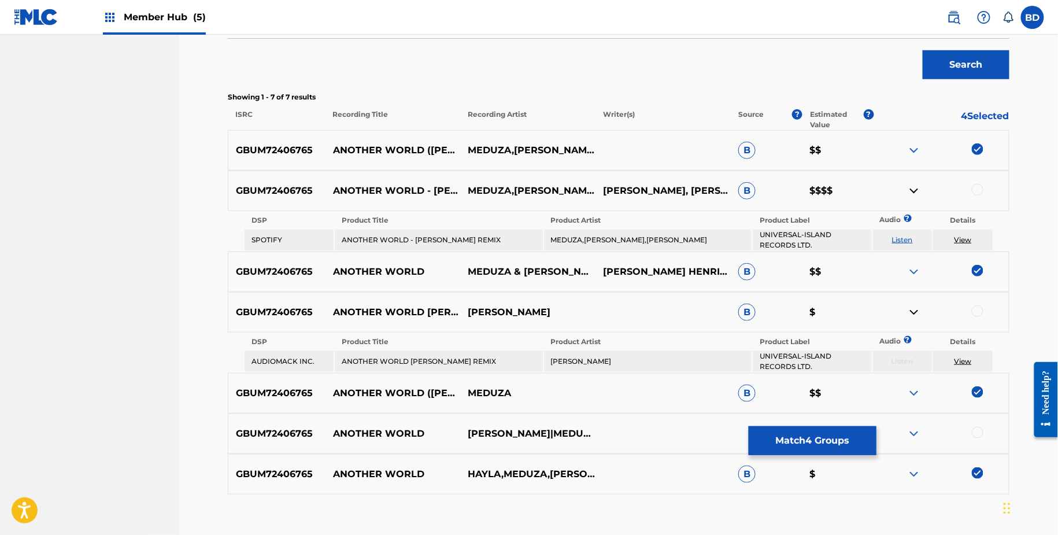
scroll to position [387, 0]
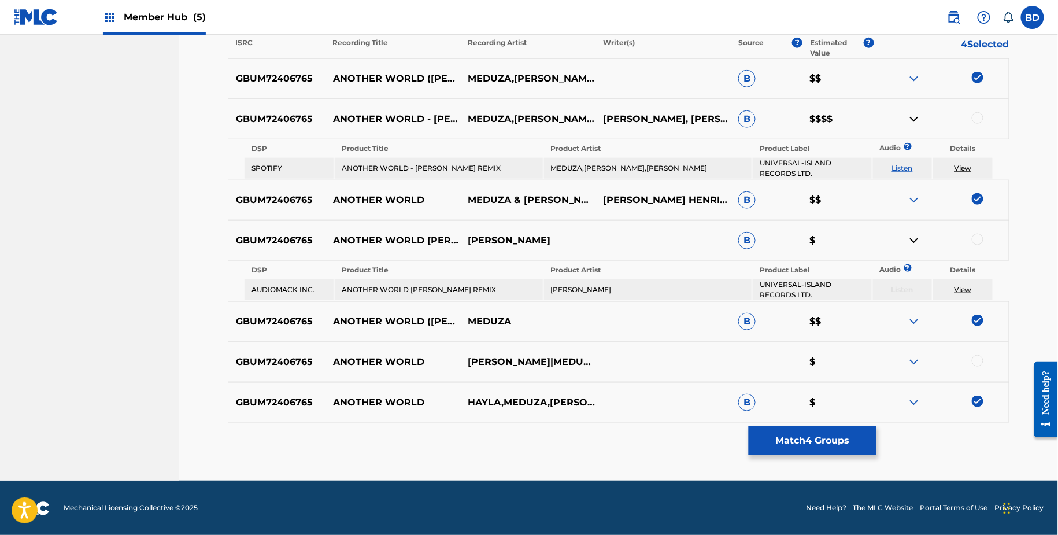
click at [473, 283] on td "ANOTHER WORLD [PERSON_NAME] REMIX" at bounding box center [439, 289] width 208 height 21
click at [572, 287] on td "[PERSON_NAME]" at bounding box center [648, 289] width 208 height 21
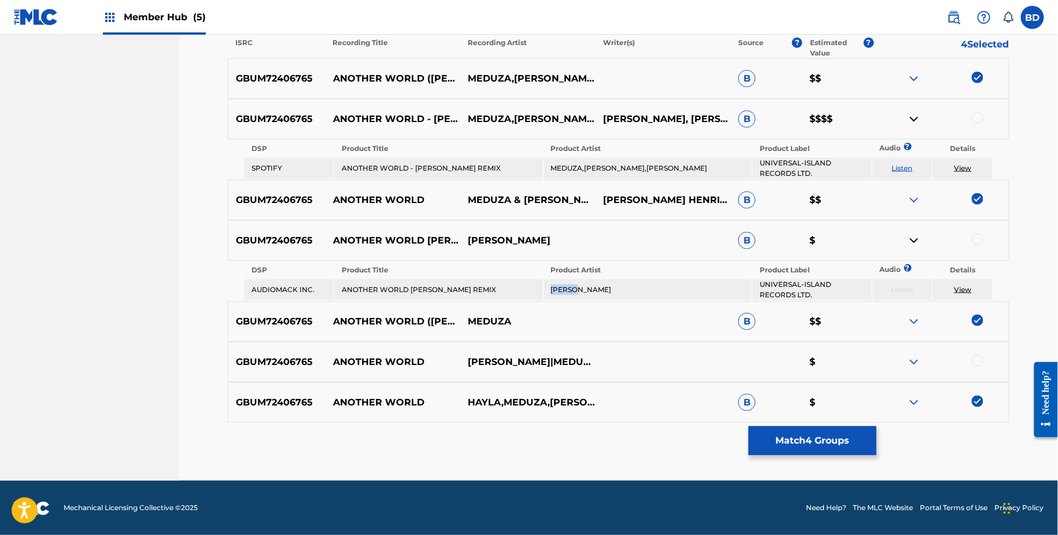
click at [572, 287] on td "[PERSON_NAME]" at bounding box center [648, 289] width 208 height 21
click at [982, 238] on div at bounding box center [978, 240] width 12 height 12
click at [964, 287] on link "View" at bounding box center [962, 289] width 17 height 9
click at [910, 241] on img at bounding box center [914, 241] width 14 height 14
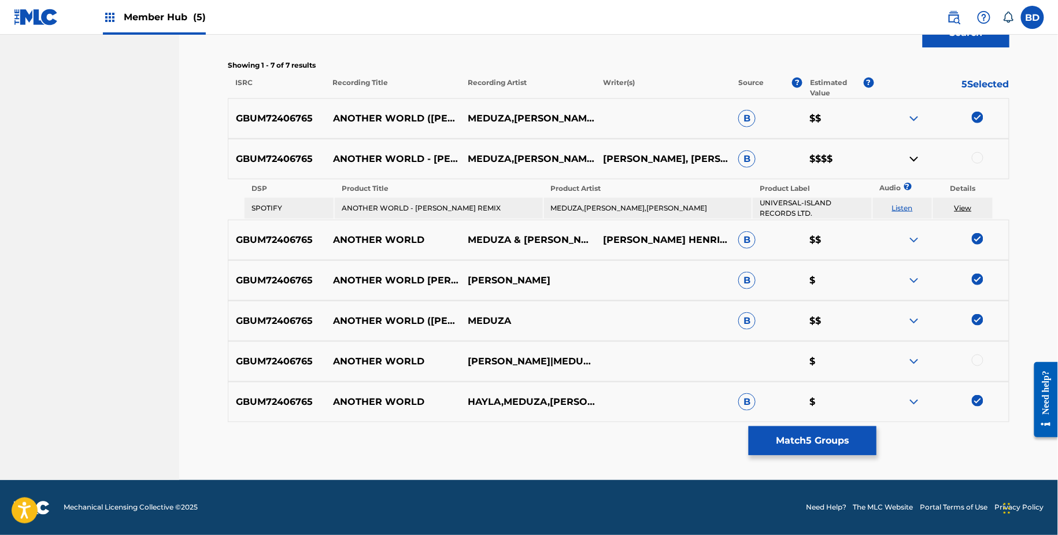
click at [909, 279] on img at bounding box center [914, 280] width 14 height 14
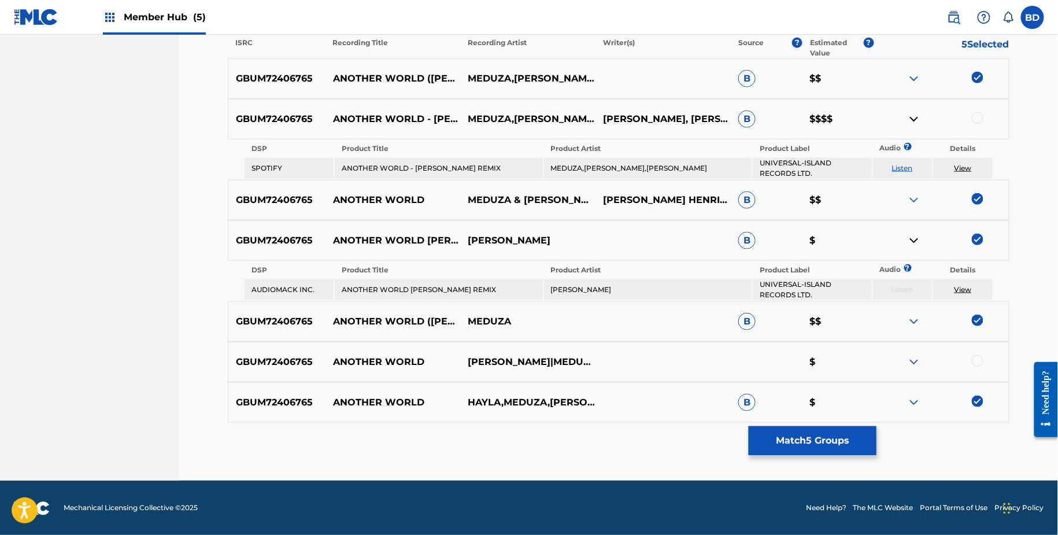
click at [914, 242] on img at bounding box center [914, 241] width 14 height 14
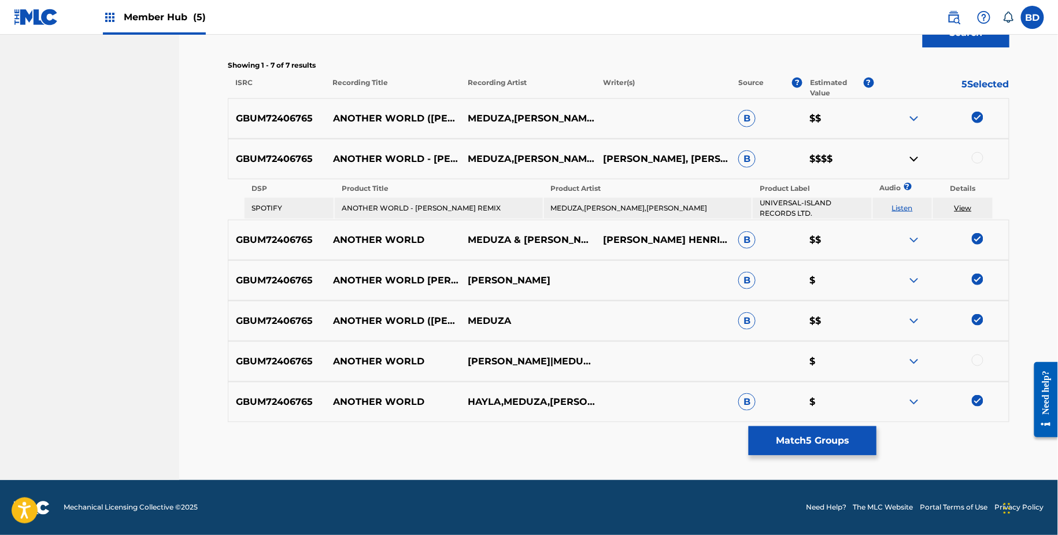
click at [418, 205] on td "ANOTHER WORLD - [PERSON_NAME] REMIX" at bounding box center [439, 208] width 208 height 21
click at [578, 206] on td "MEDUZA,[PERSON_NAME],[PERSON_NAME]" at bounding box center [648, 208] width 208 height 21
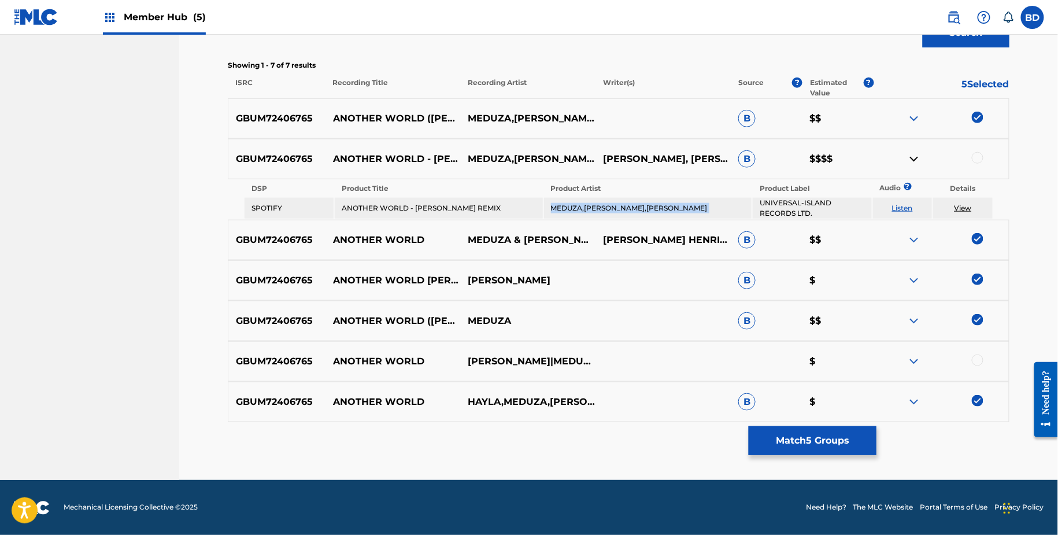
click at [578, 206] on td "MEDUZA,[PERSON_NAME],[PERSON_NAME]" at bounding box center [648, 208] width 208 height 21
click at [977, 153] on div at bounding box center [978, 158] width 12 height 12
click at [964, 208] on link "View" at bounding box center [962, 207] width 17 height 9
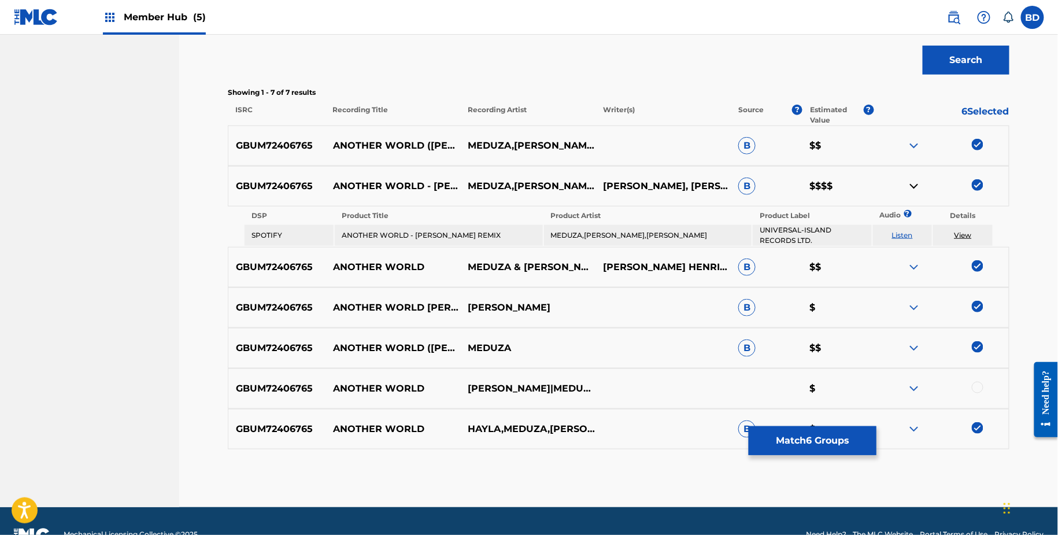
scroll to position [311, 0]
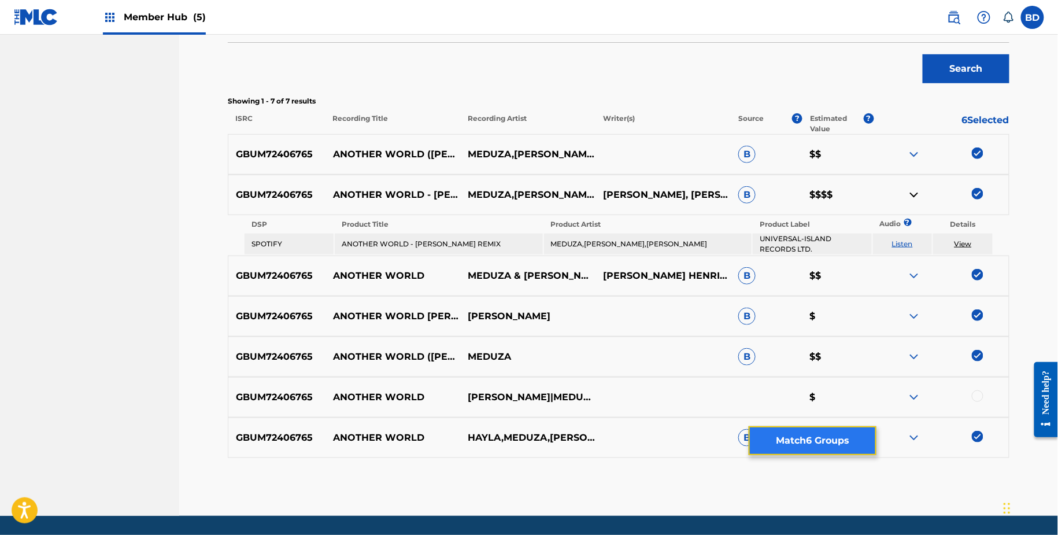
click at [773, 436] on button "Match 6 Groups" at bounding box center [813, 440] width 128 height 29
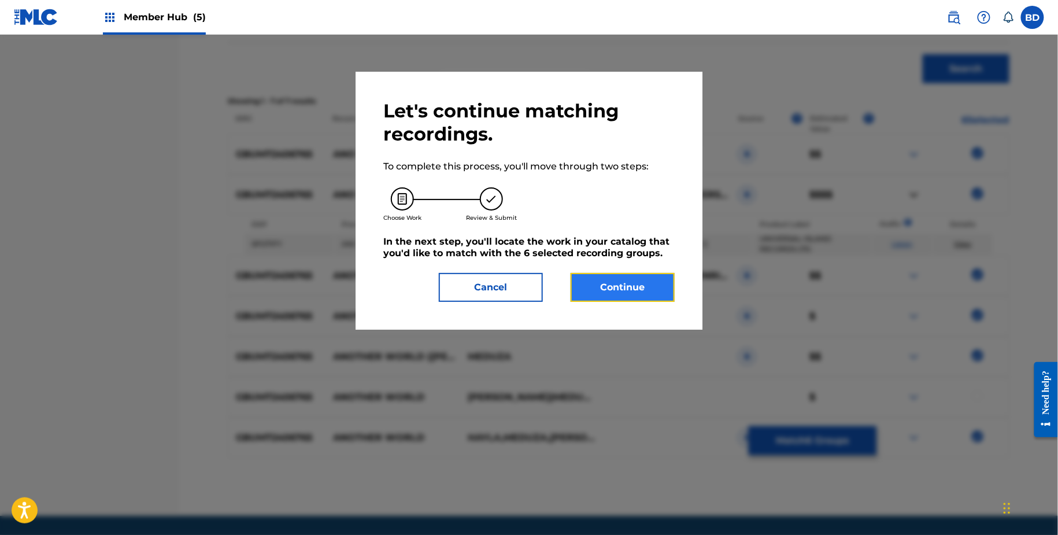
click at [638, 278] on button "Continue" at bounding box center [623, 287] width 104 height 29
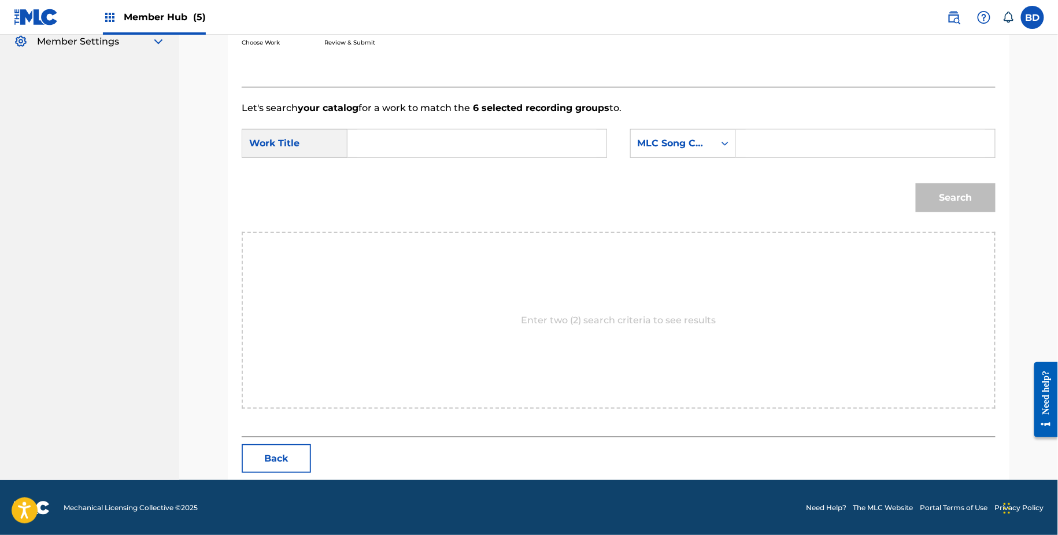
click at [770, 138] on input "Search Form" at bounding box center [865, 143] width 239 height 28
paste input "AX3HS2"
type input "AX3HS2"
click at [565, 151] on input "Search Form" at bounding box center [476, 143] width 239 height 28
type input "world"
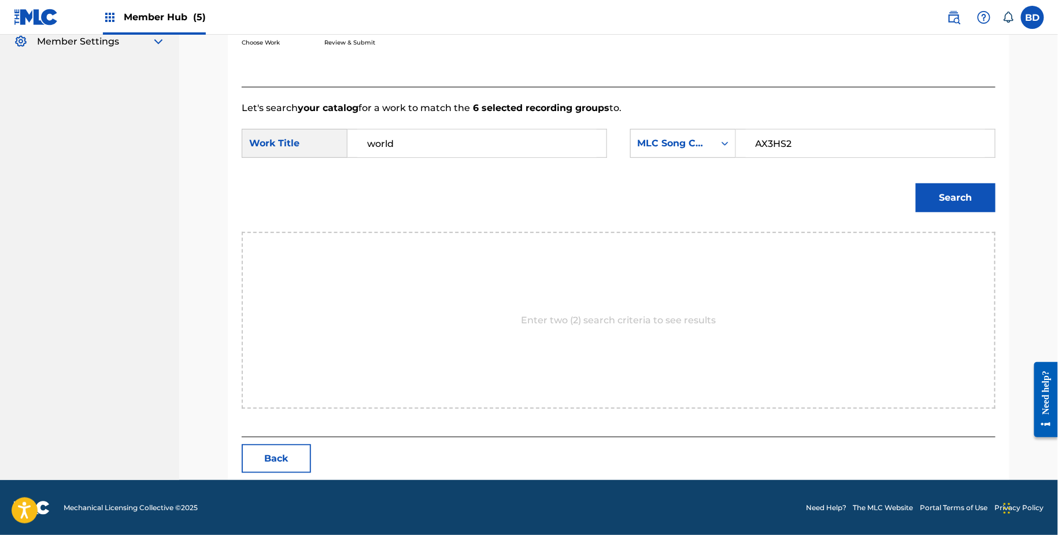
click at [916, 183] on button "Search" at bounding box center [956, 197] width 80 height 29
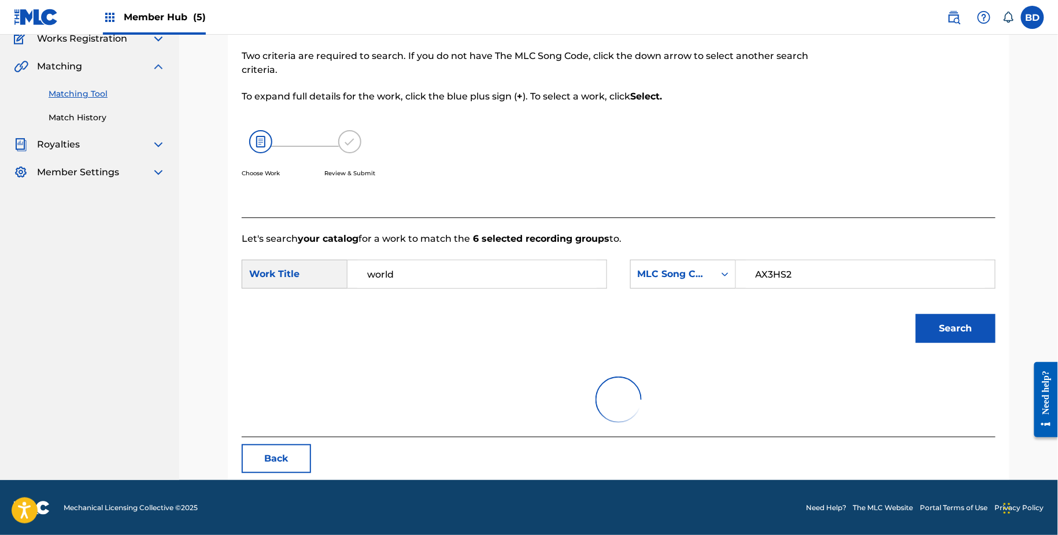
scroll to position [199, 0]
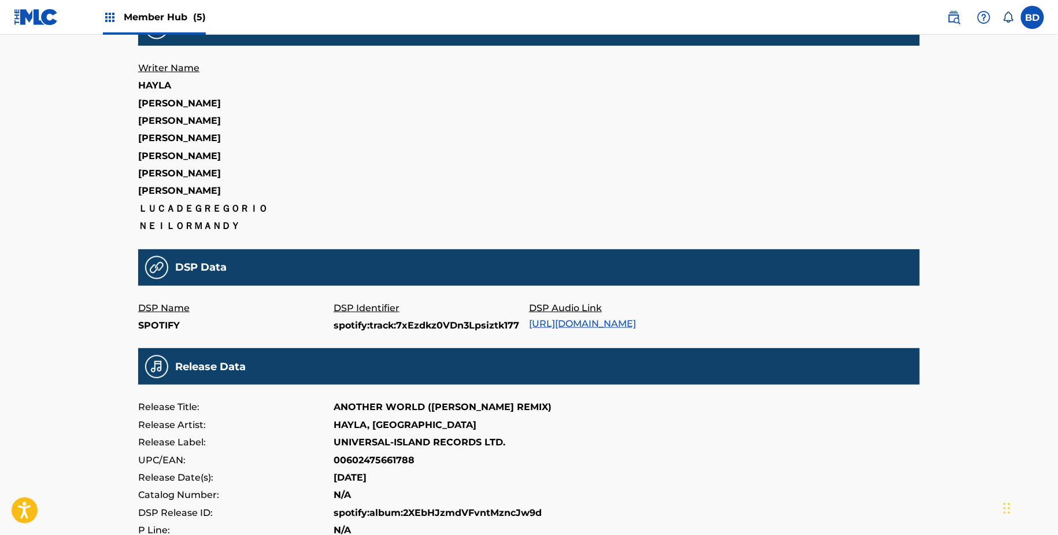
scroll to position [302, 0]
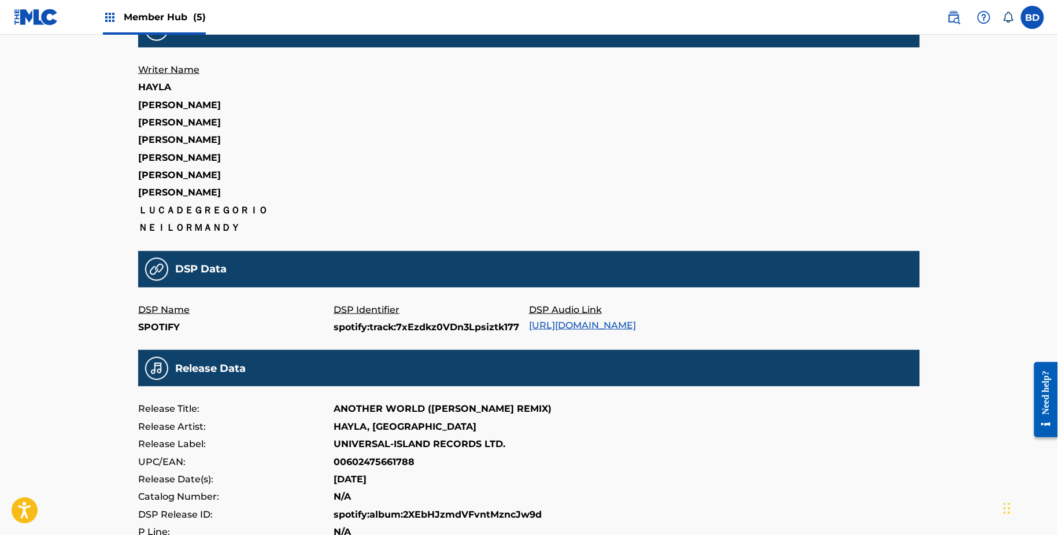
click at [358, 328] on p "spotify:track:7xEzdkz0VDn3Lpsiztk177" at bounding box center [431, 326] width 195 height 17
copy p "spotify:track:7xEzdkz0VDn3Lpsiztk177"
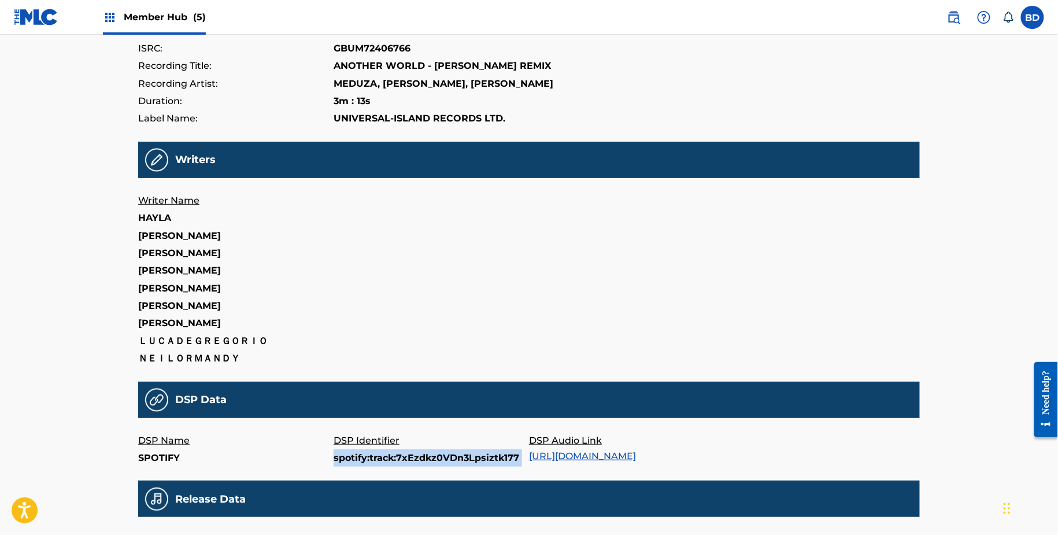
scroll to position [171, 0]
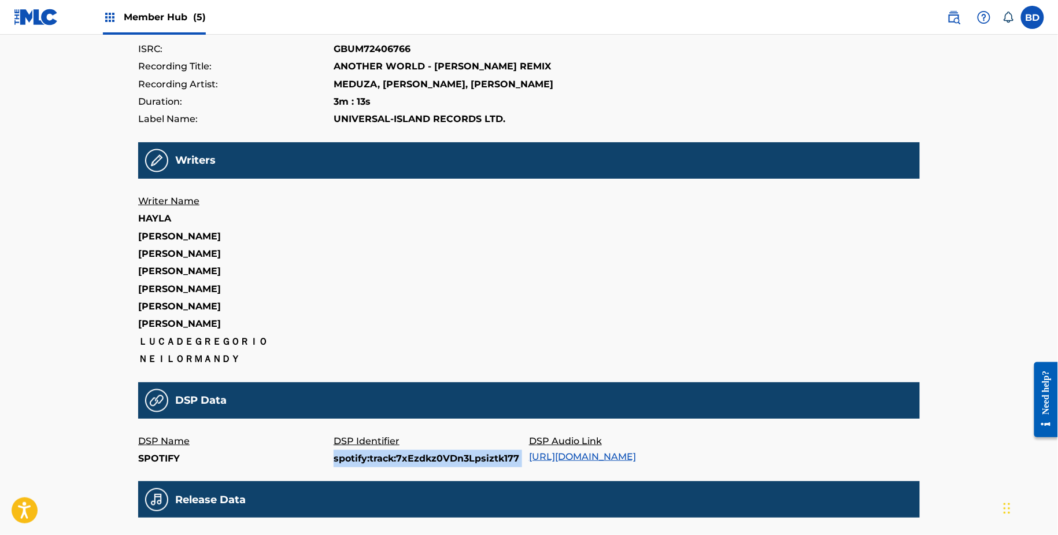
copy p "spotify:track:7xEzdkz0VDn3Lpsiztk177"
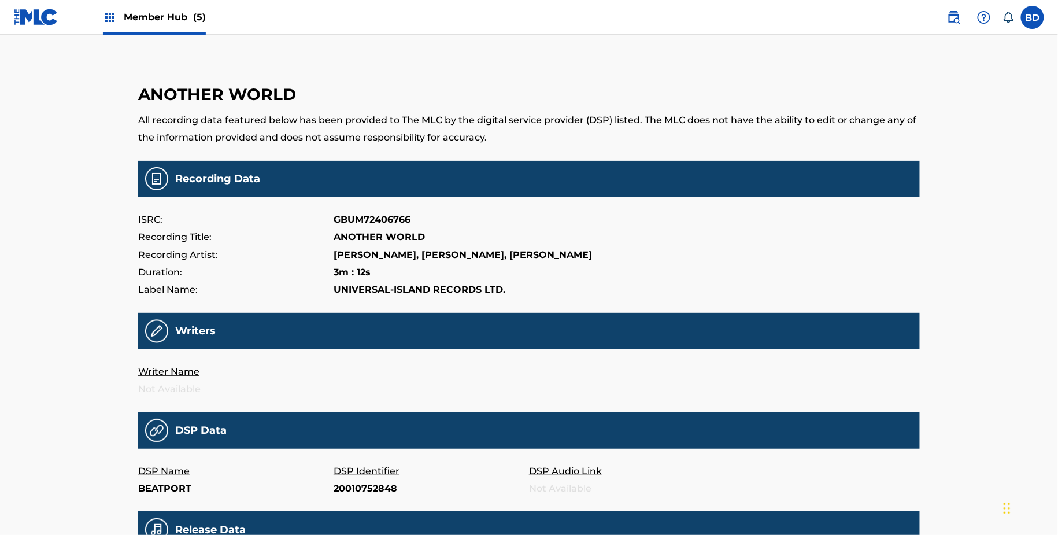
click at [349, 494] on p "20010752848" at bounding box center [431, 488] width 195 height 17
copy p "20010752848"
click at [346, 499] on main "ANOTHER WORLD All recording data featured below has been provided to The MLC by…" at bounding box center [528, 383] width 781 height 638
click at [346, 490] on p "20019828486" at bounding box center [431, 488] width 195 height 17
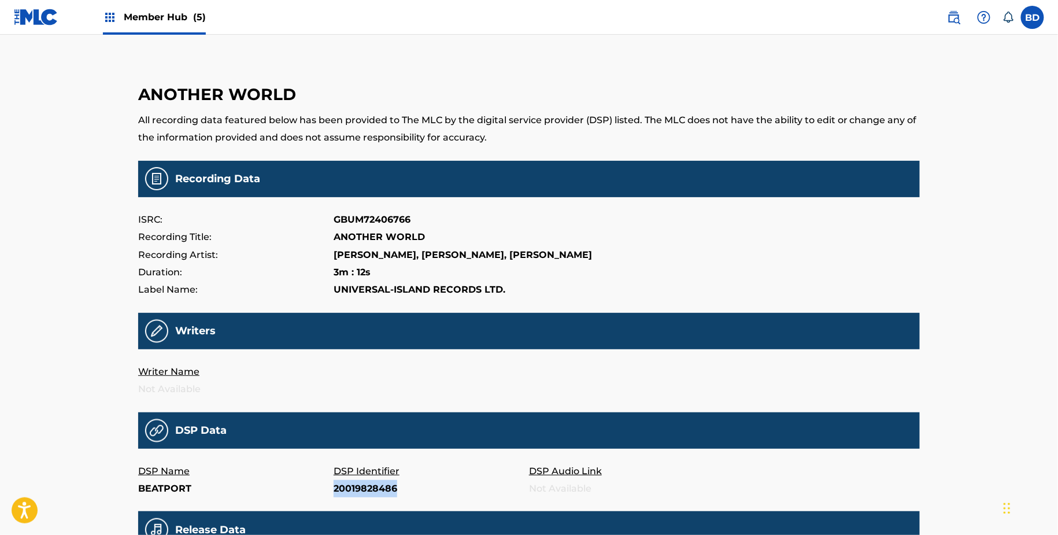
click at [346, 490] on p "20019828486" at bounding box center [431, 488] width 195 height 17
copy p "20019828486"
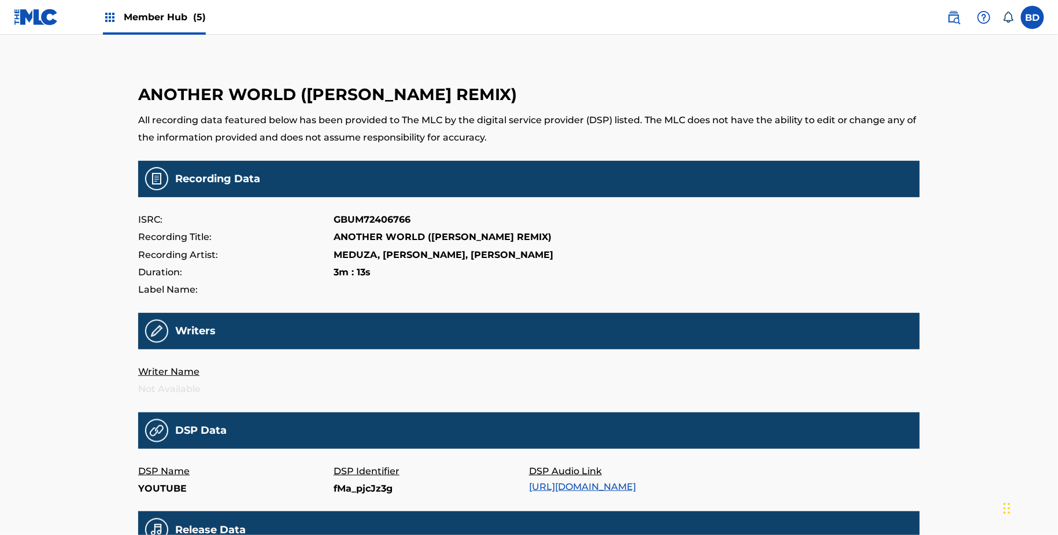
click at [362, 483] on p "fMa_pjcJz3g" at bounding box center [431, 488] width 195 height 17
copy p "fMa_pjcJz3g"
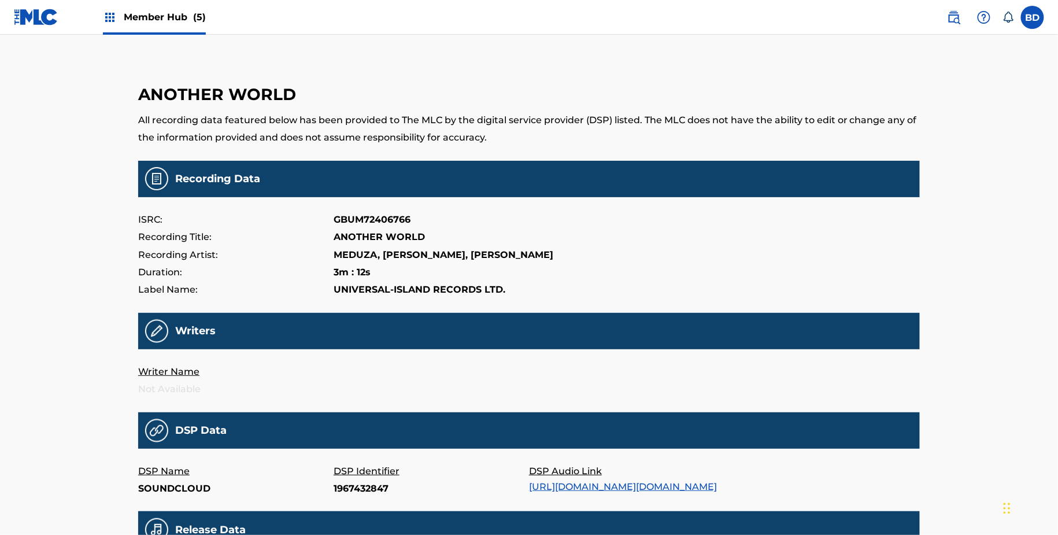
click at [367, 481] on p "1967432847" at bounding box center [431, 488] width 195 height 17
copy p "1967432847"
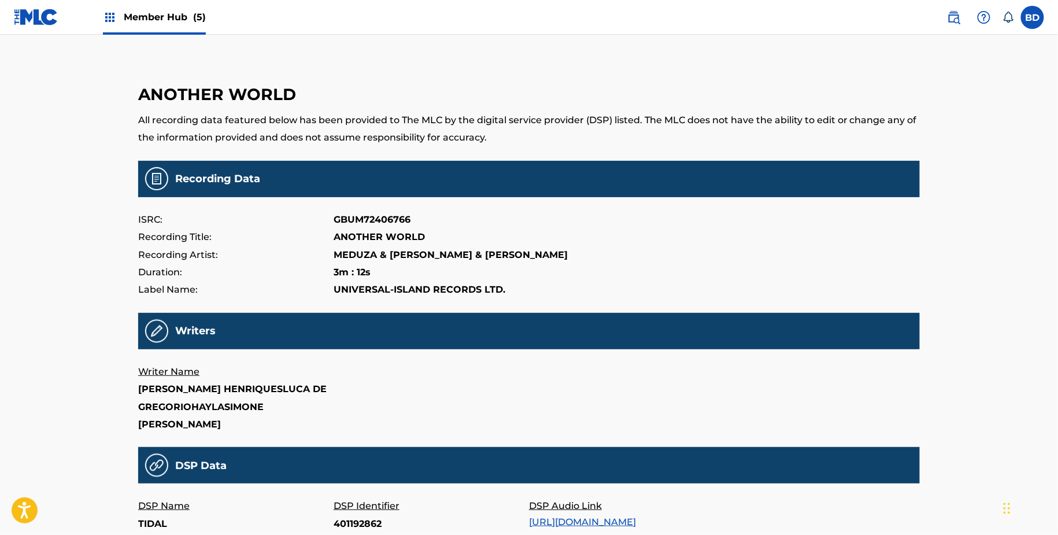
click at [359, 530] on p "401192862" at bounding box center [431, 523] width 195 height 17
copy p "401192862"
click at [349, 521] on p "401192864" at bounding box center [431, 523] width 195 height 17
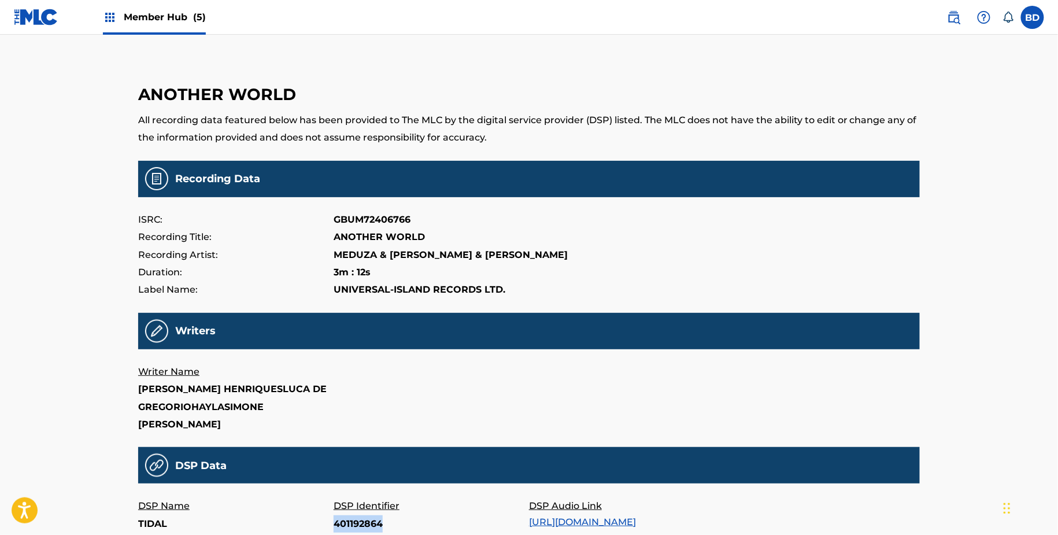
copy p "401192864"
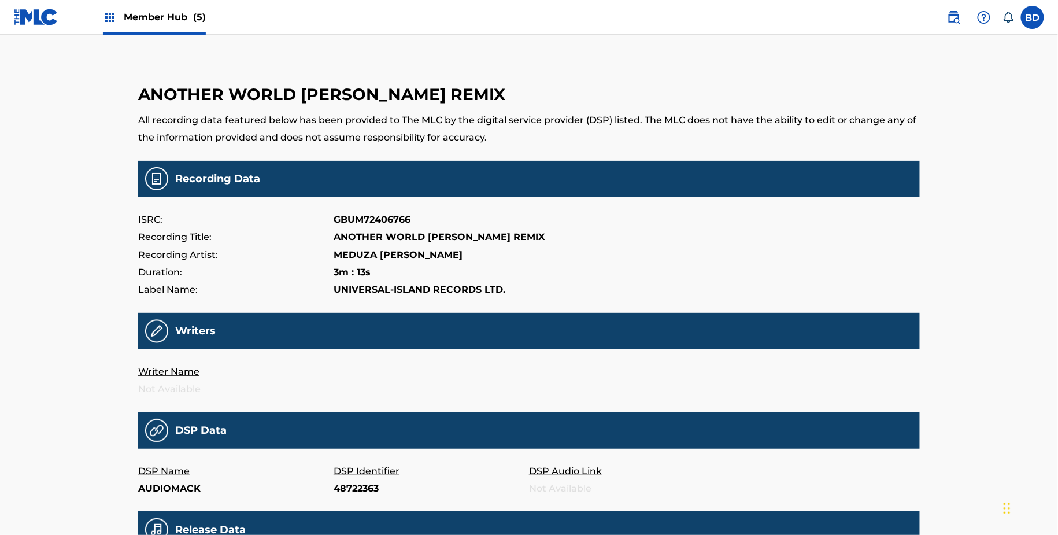
click at [360, 487] on p "48722363" at bounding box center [431, 488] width 195 height 17
copy p "48722363"
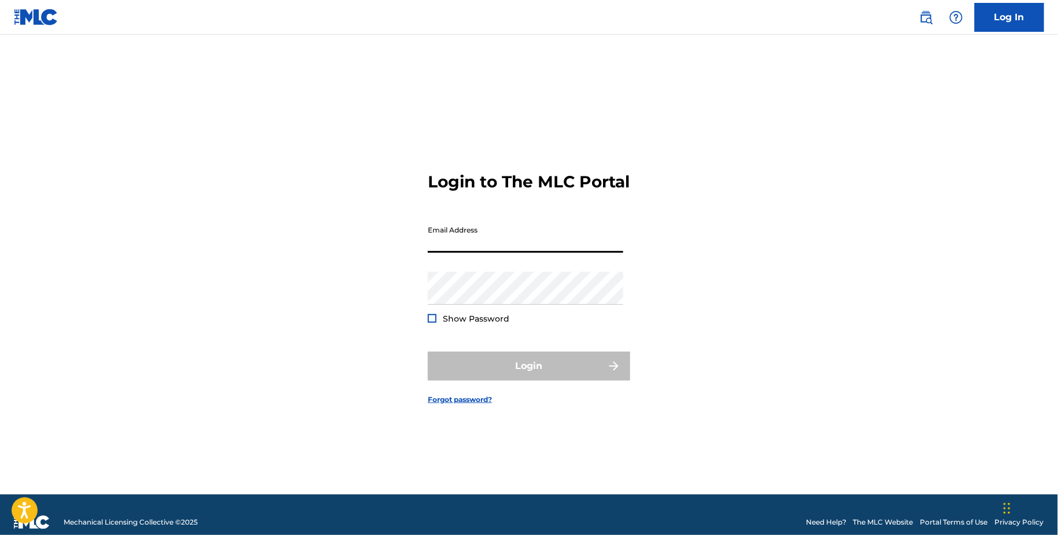
click at [475, 253] on input "Email Address" at bounding box center [525, 236] width 195 height 33
type input "[EMAIL_ADDRESS][DOMAIN_NAME]"
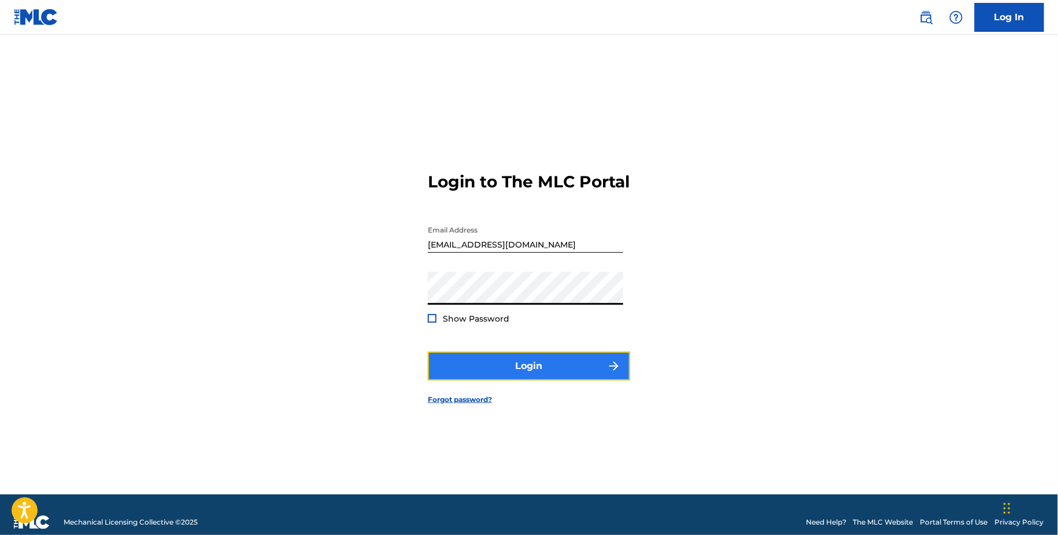
click at [605, 361] on button "Login" at bounding box center [529, 365] width 202 height 29
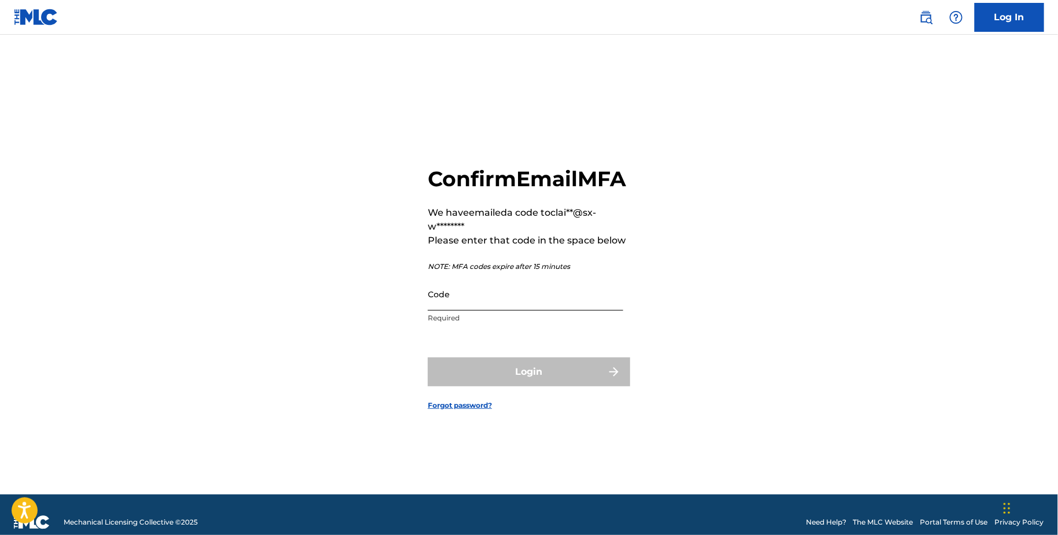
click at [484, 310] on input "Code" at bounding box center [525, 293] width 195 height 33
paste input "923730"
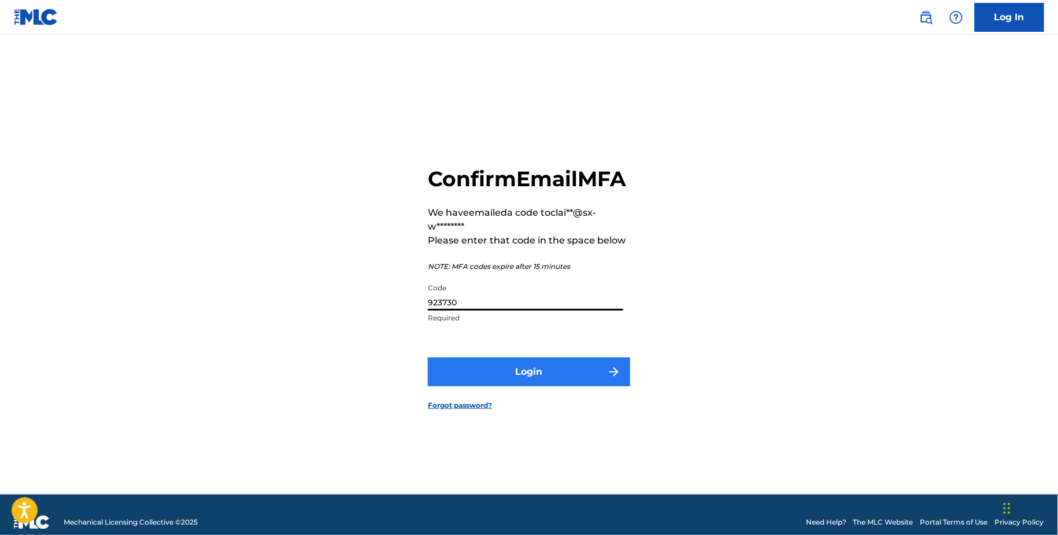
type input "923730"
click at [488, 377] on button "Login" at bounding box center [529, 371] width 202 height 29
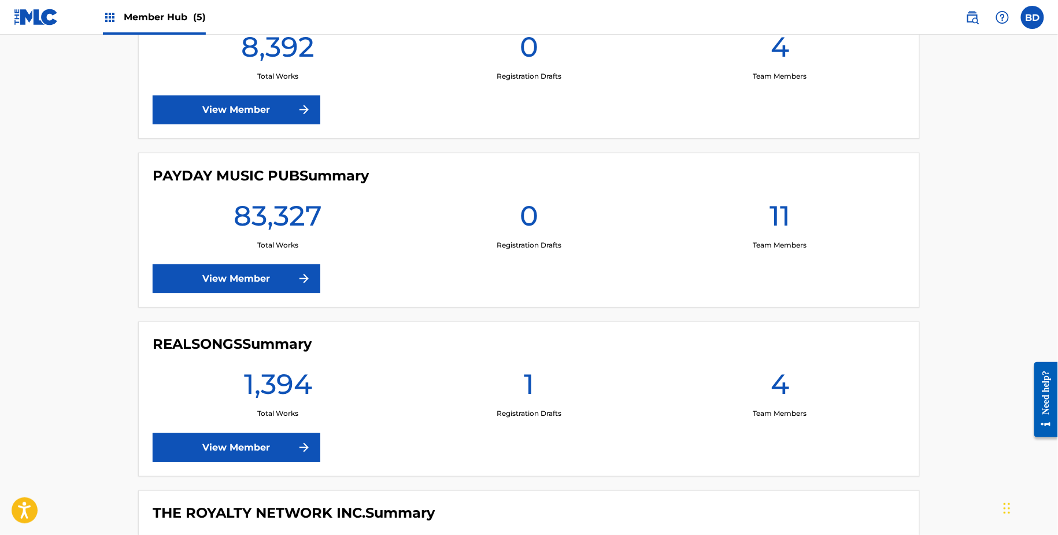
scroll to position [503, 0]
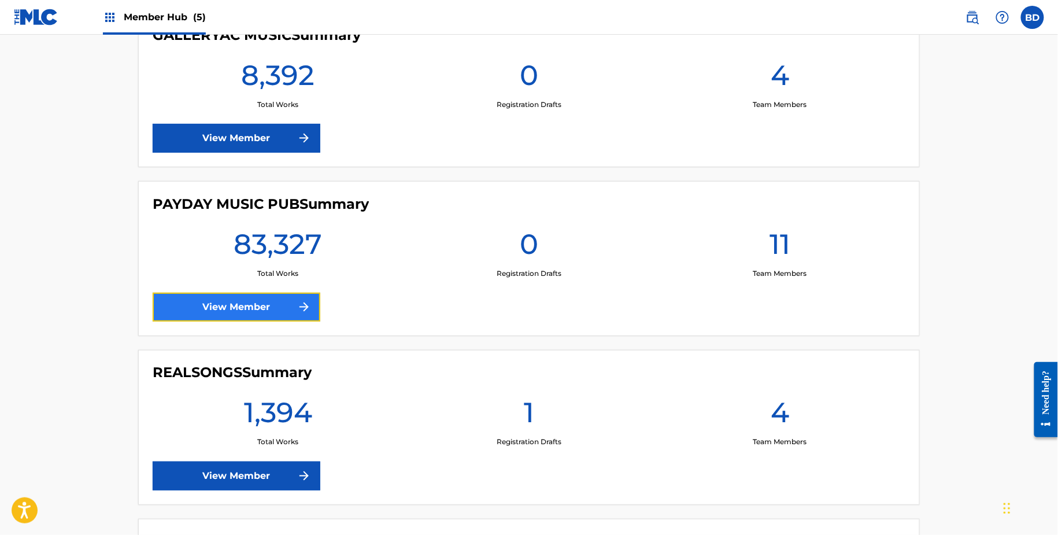
click at [254, 318] on link "View Member" at bounding box center [237, 306] width 168 height 29
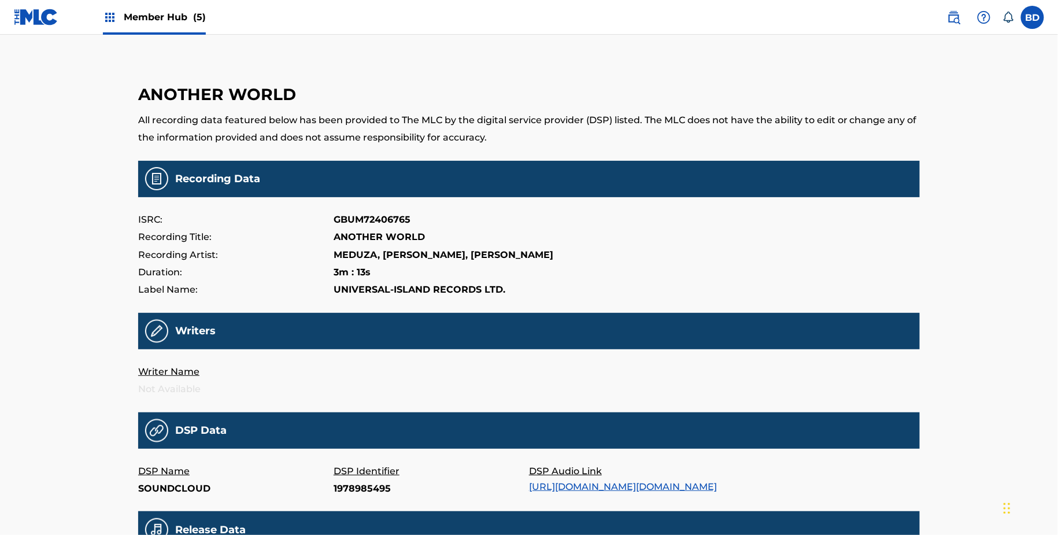
click at [357, 485] on p "1978985495" at bounding box center [431, 488] width 195 height 17
copy p "1978985495"
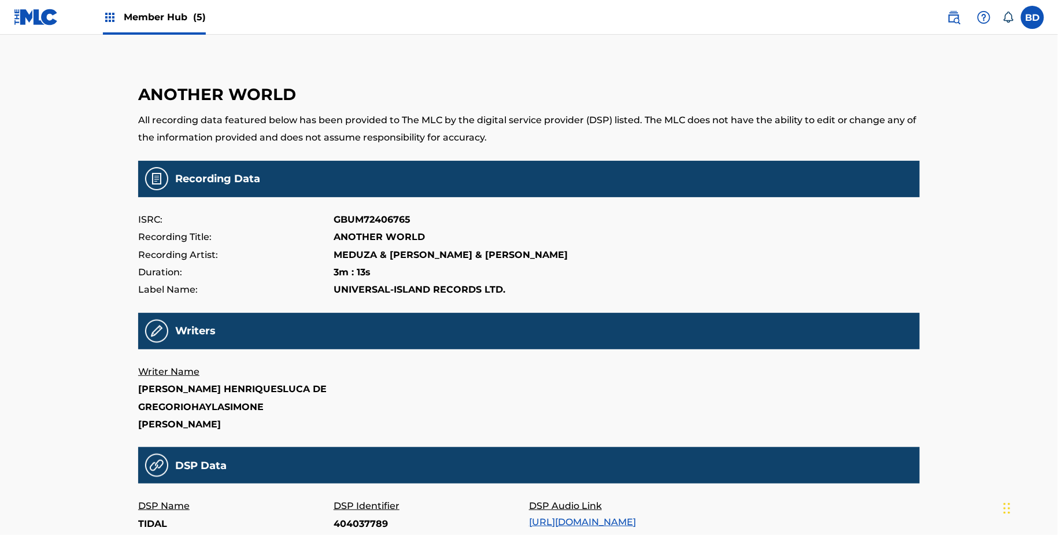
click at [357, 518] on p "404037789" at bounding box center [431, 523] width 195 height 17
copy p "404037789"
click at [353, 517] on p "404037805" at bounding box center [431, 523] width 195 height 17
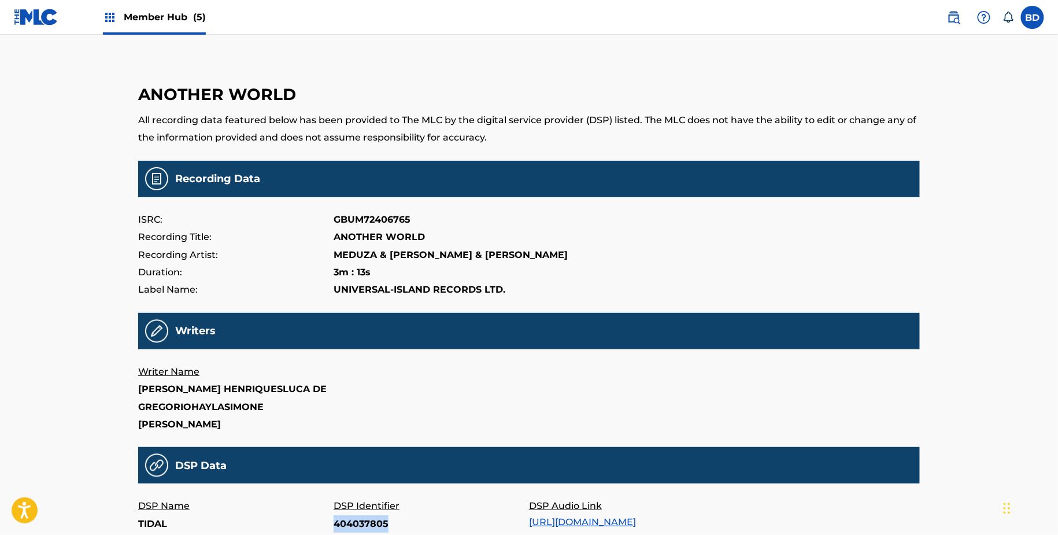
copy p "404037805"
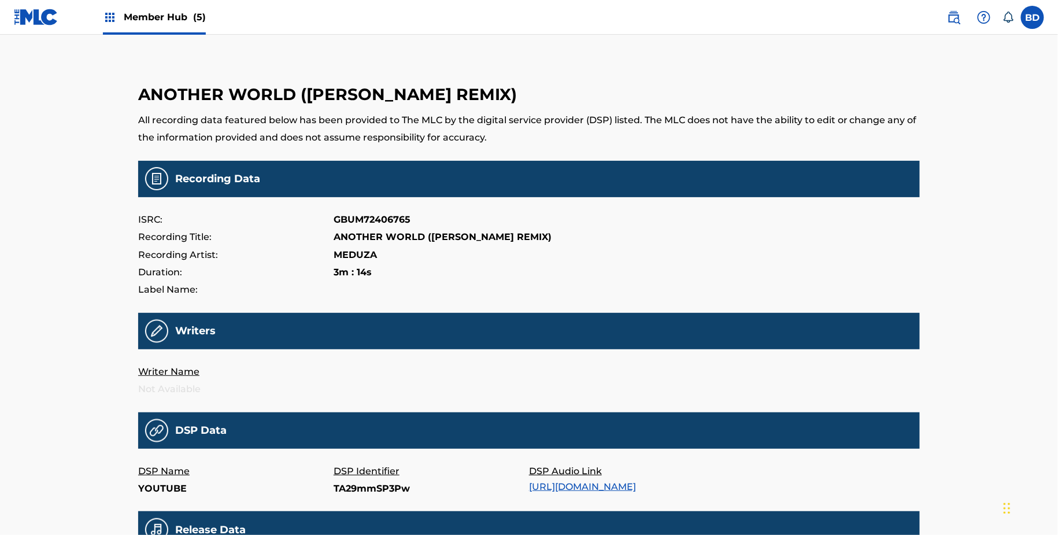
click at [356, 480] on p "TA29mmSP3Pw" at bounding box center [431, 488] width 195 height 17
copy p "TA29mmSP3Pw"
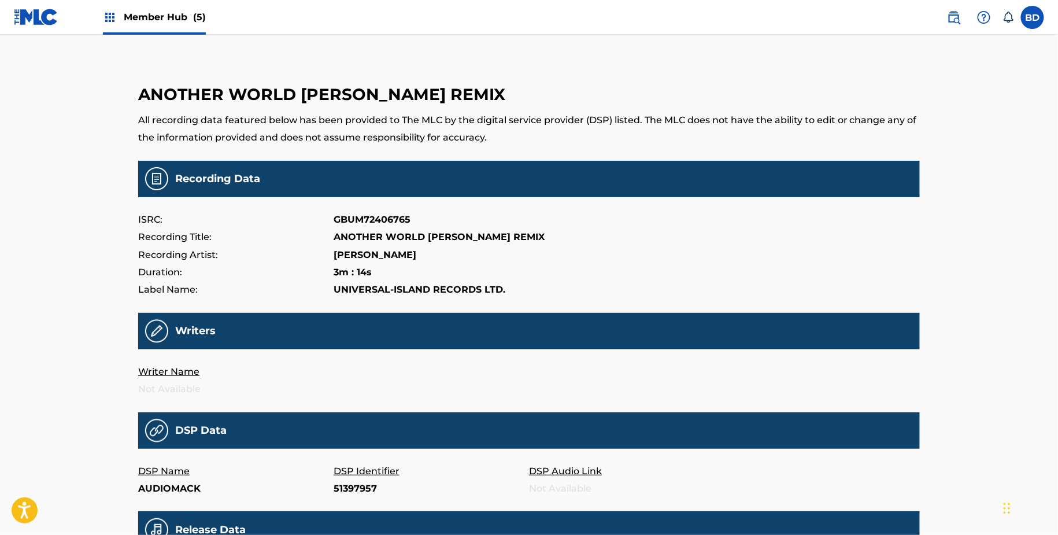
click at [357, 488] on p "51397957" at bounding box center [431, 488] width 195 height 17
copy p "51397957"
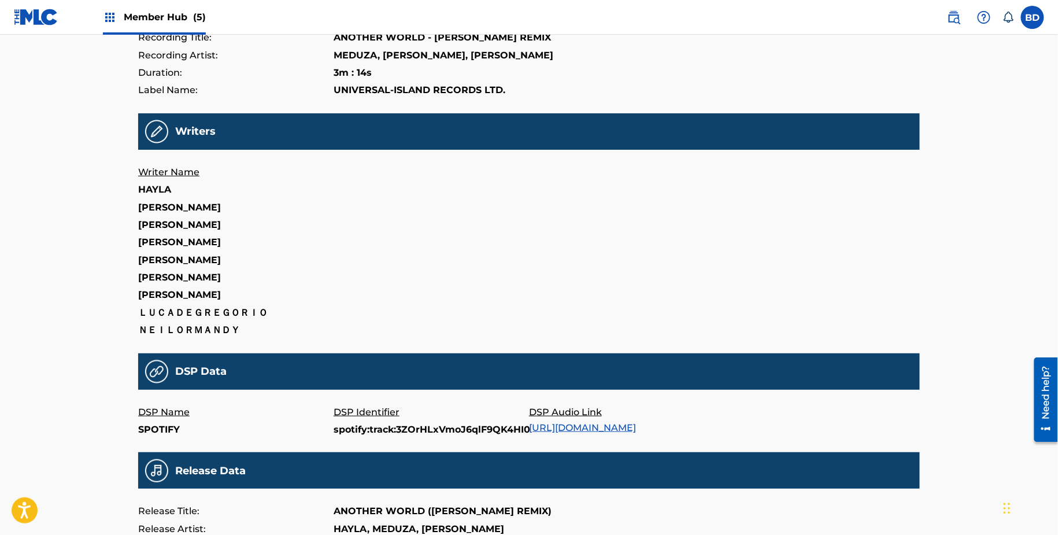
scroll to position [257, 0]
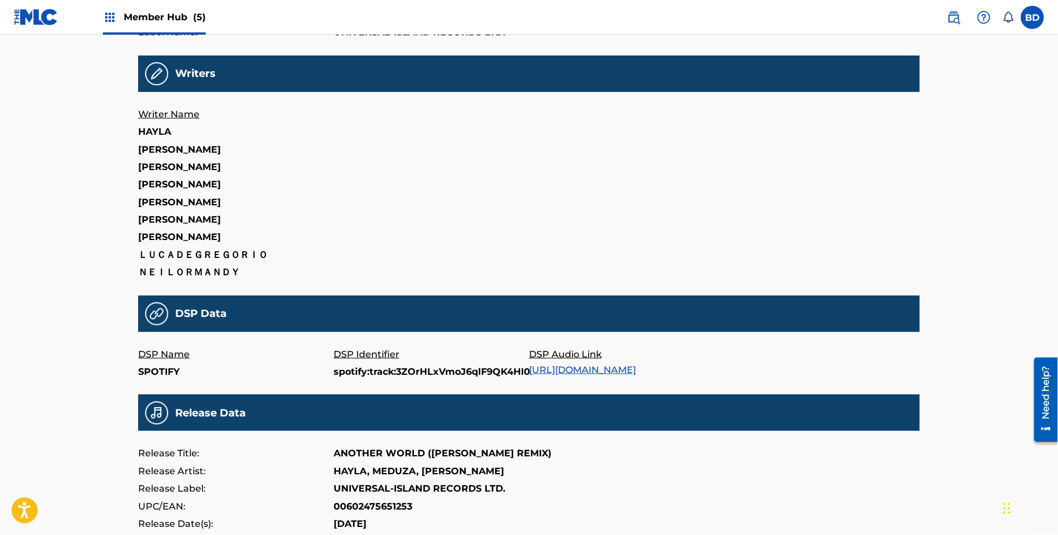
click at [362, 373] on p "spotify:track:3ZOrHLxVmoJ6qlF9QK4HI0" at bounding box center [431, 371] width 195 height 17
copy p "spotify:track:3ZOrHLxVmoJ6qlF9QK4HI0"
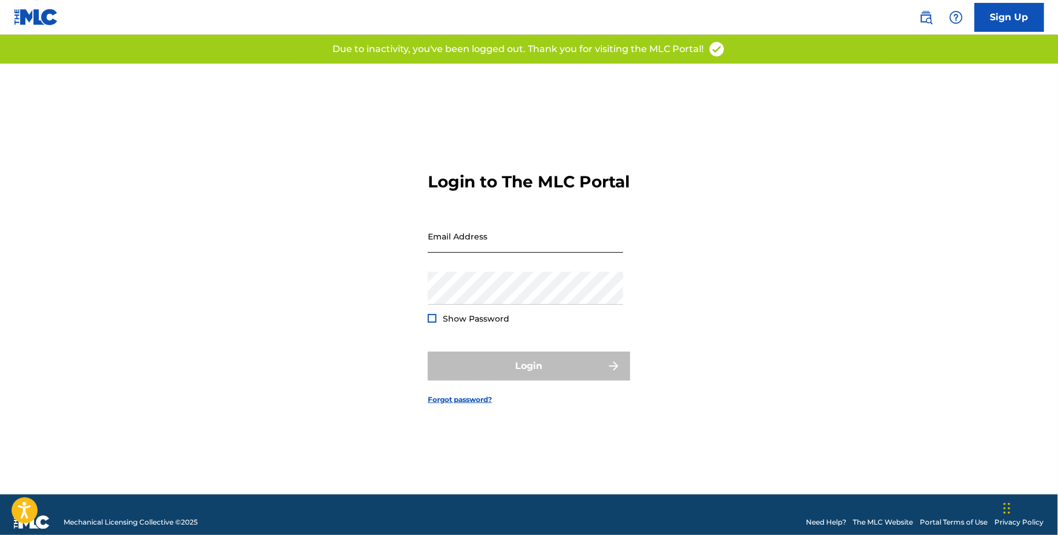
click at [542, 243] on input "Email Address" at bounding box center [525, 236] width 195 height 33
type input "[EMAIL_ADDRESS][DOMAIN_NAME]"
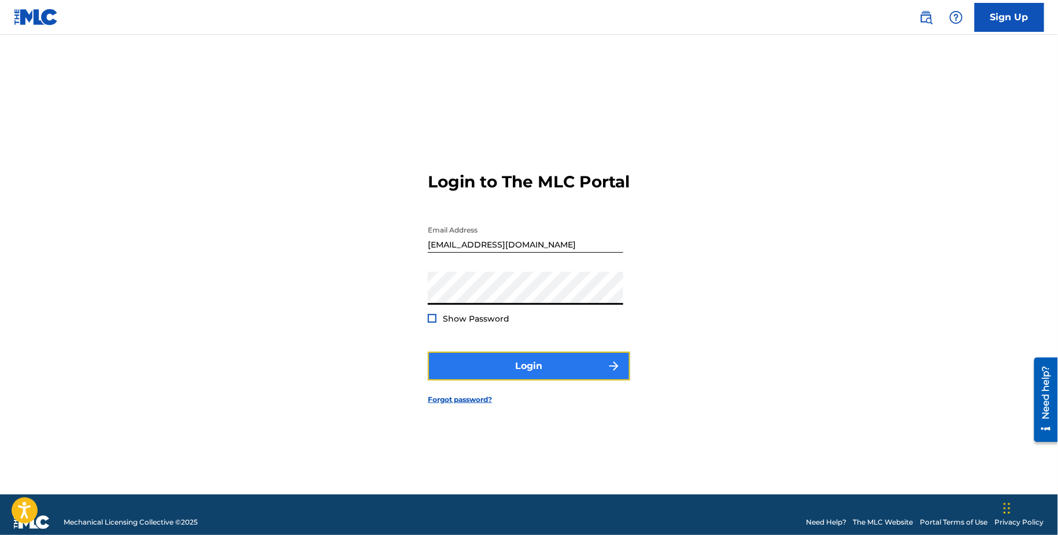
click at [546, 375] on button "Login" at bounding box center [529, 365] width 202 height 29
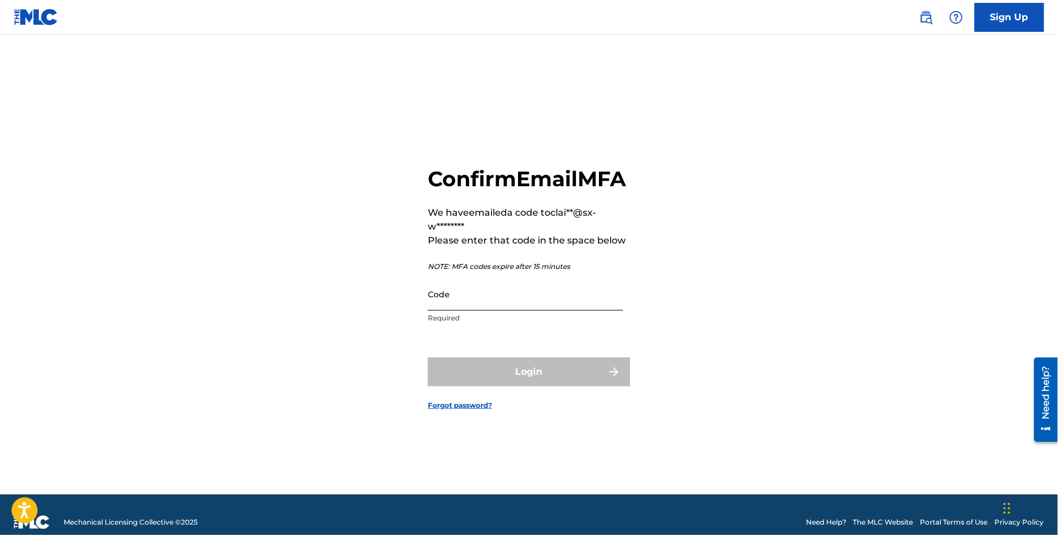
click at [515, 310] on input "Code" at bounding box center [525, 293] width 195 height 33
paste input "433068"
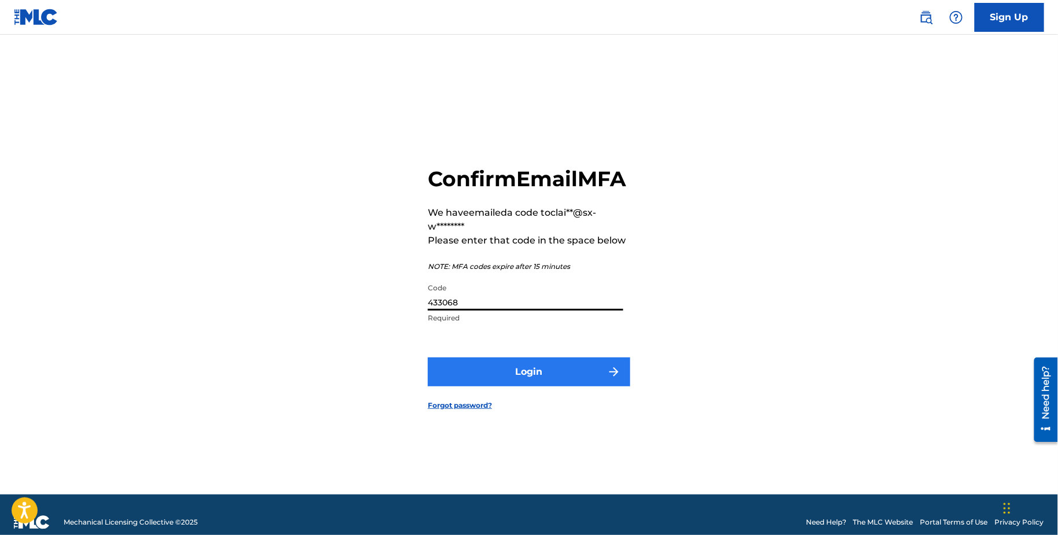
type input "433068"
click at [503, 386] on button "Login" at bounding box center [529, 371] width 202 height 29
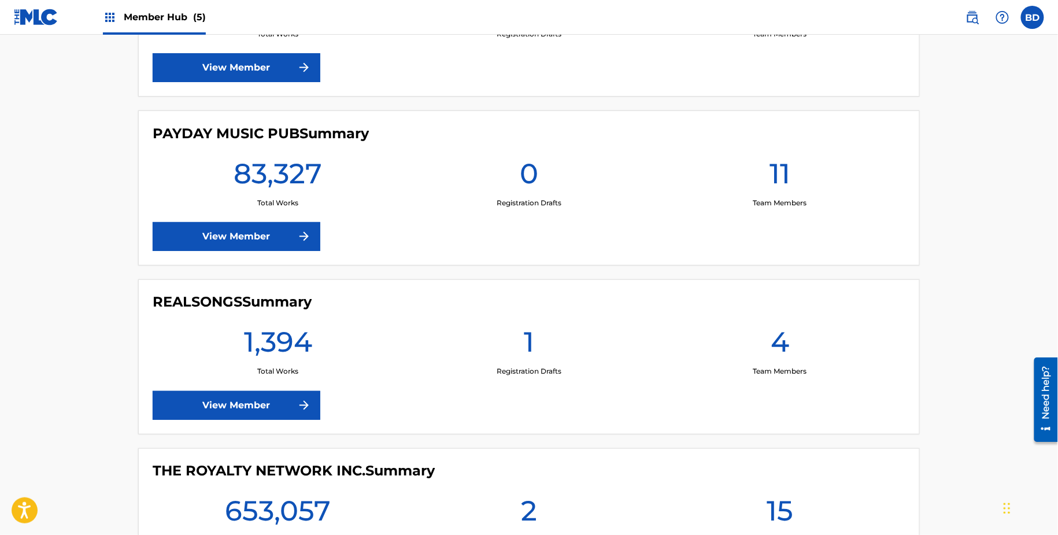
scroll to position [515, 0]
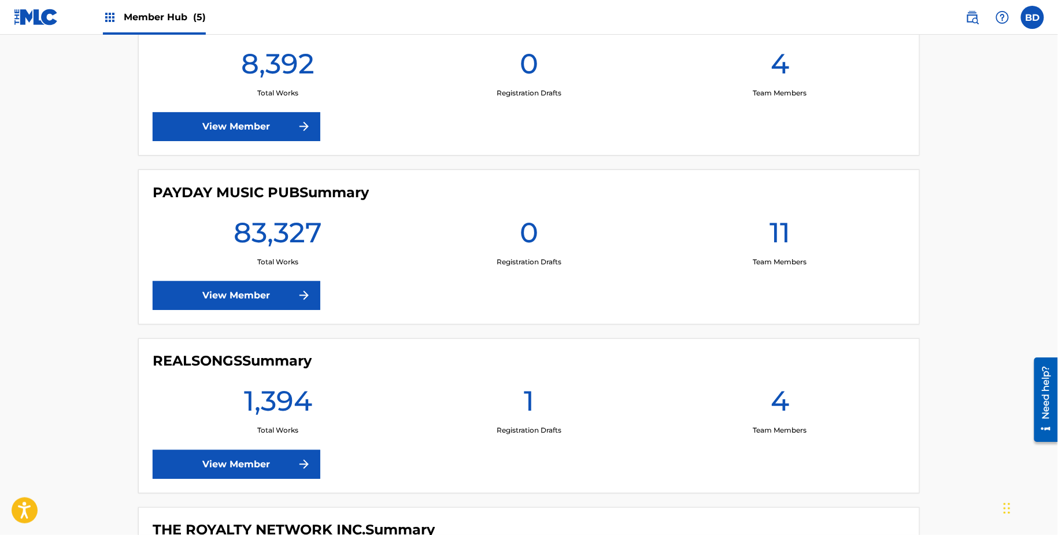
click at [297, 313] on div "PAYDAY MUSIC PUB Summary 83,327 Total Works 0 Registration Drafts 11 Team Membe…" at bounding box center [528, 246] width 781 height 155
click at [297, 288] on img at bounding box center [304, 295] width 14 height 14
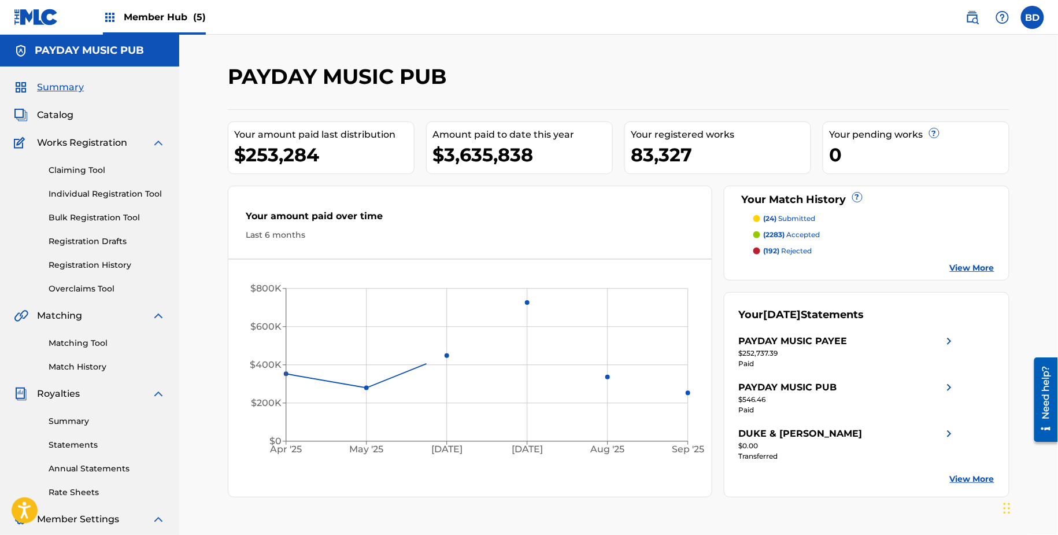
click at [157, 139] on img at bounding box center [158, 143] width 14 height 14
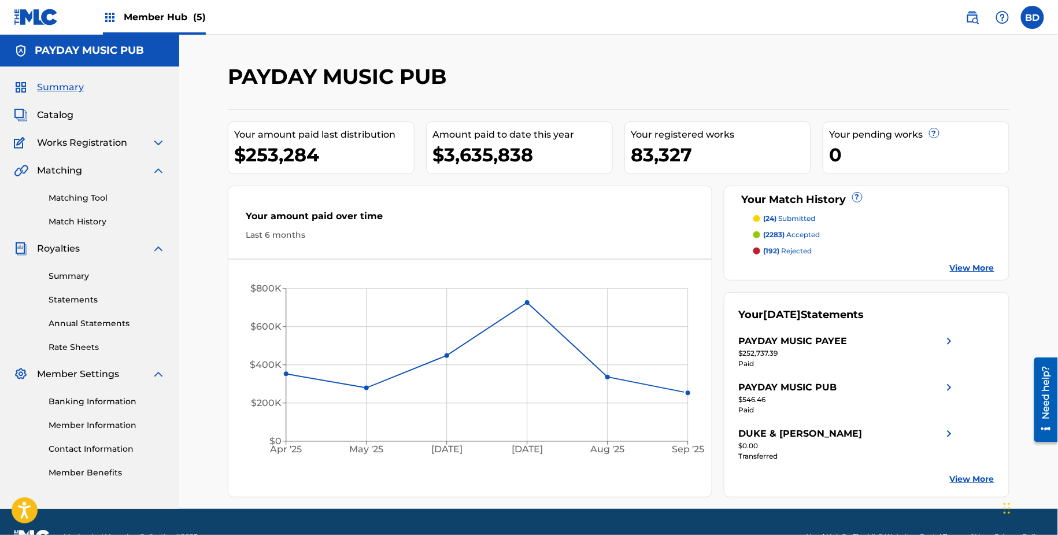
click at [161, 245] on img at bounding box center [158, 249] width 14 height 14
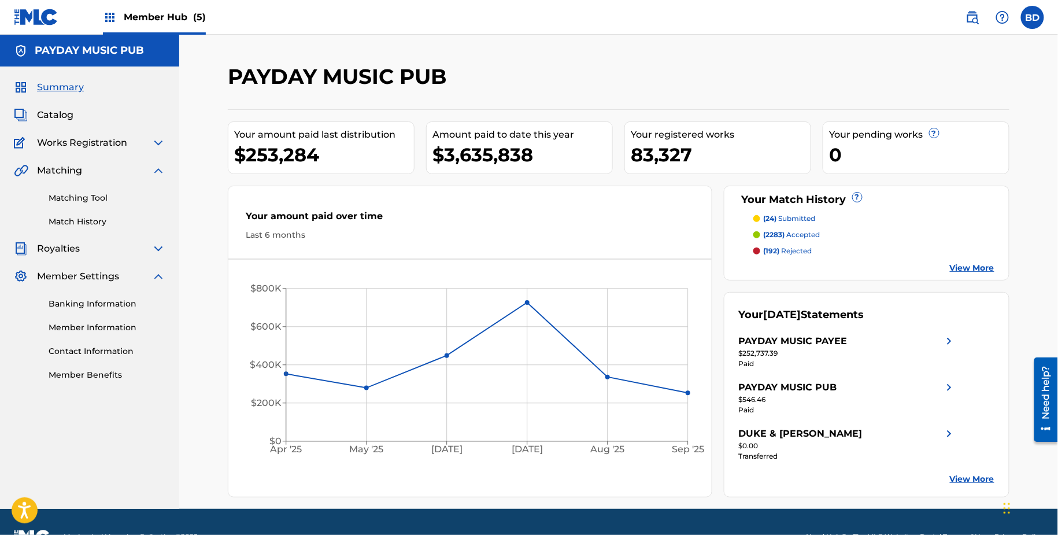
click at [154, 279] on img at bounding box center [158, 276] width 14 height 14
click at [81, 197] on link "Matching Tool" at bounding box center [107, 198] width 117 height 12
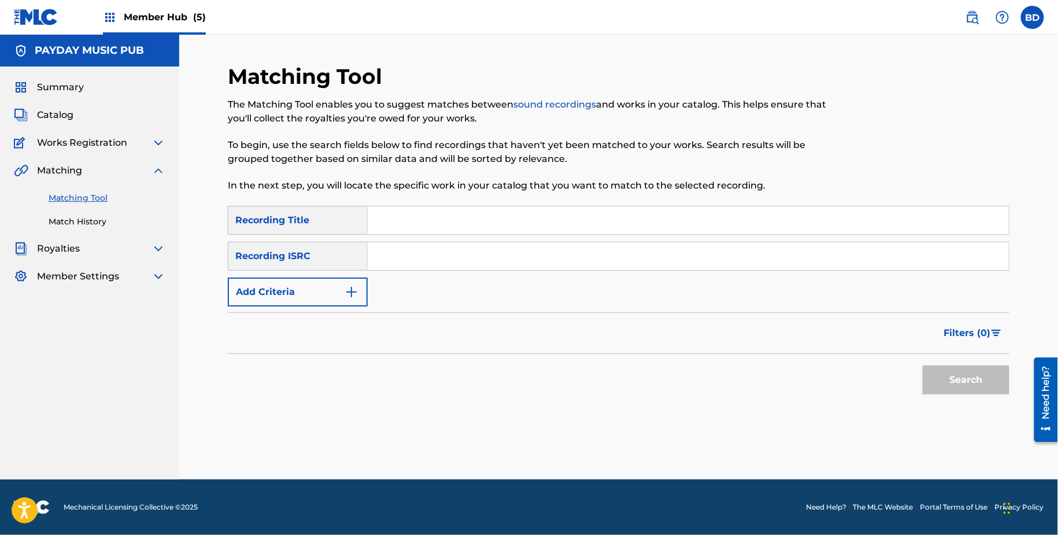
click at [410, 257] on input "Search Form" at bounding box center [688, 256] width 641 height 28
paste input "GBUM72406765"
type input "GBUM72406765"
click at [923, 365] on button "Search" at bounding box center [966, 379] width 87 height 29
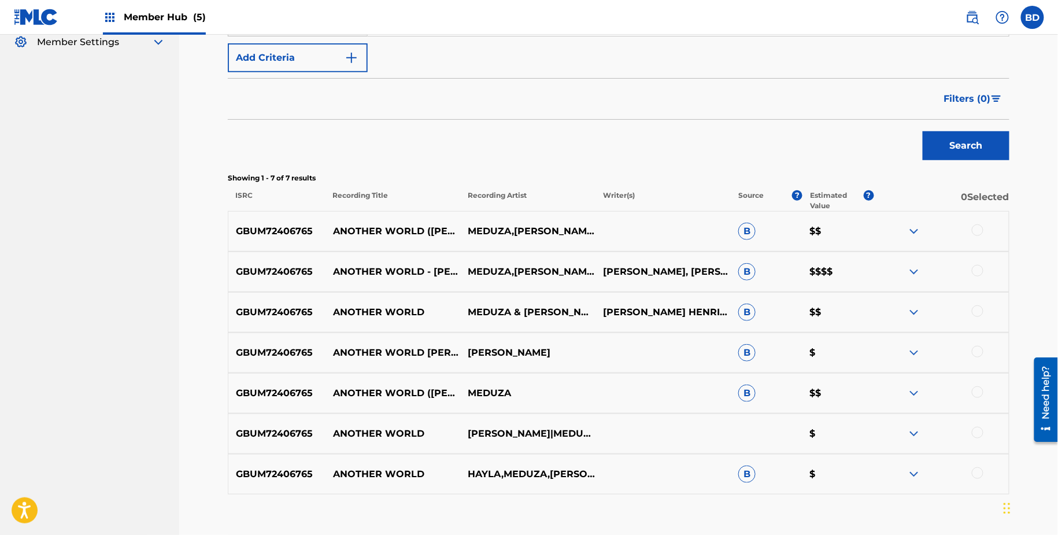
scroll to position [306, 0]
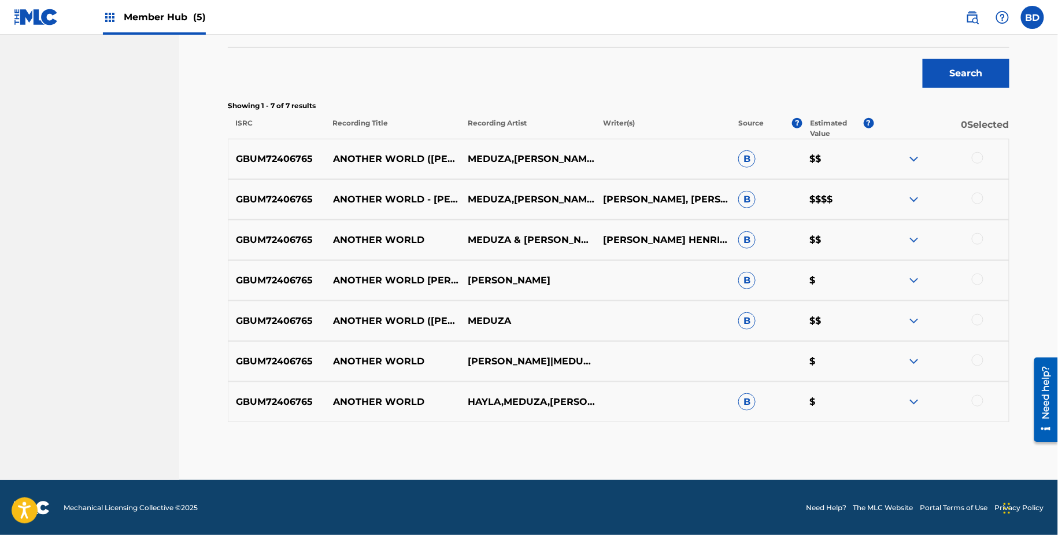
click at [972, 401] on div at bounding box center [978, 401] width 12 height 12
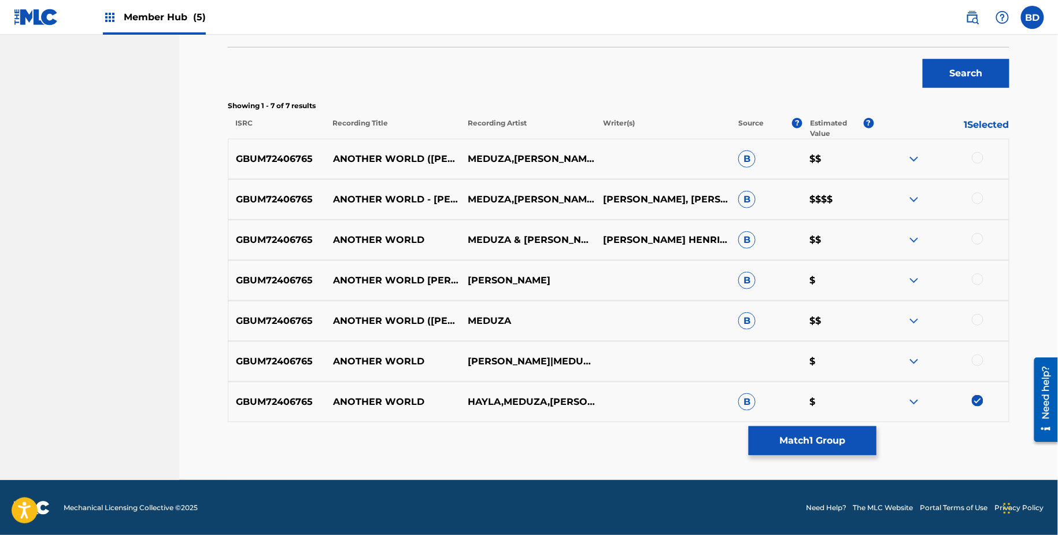
click at [974, 308] on div "GBUM72406765 ANOTHER WORLD ([PERSON_NAME] REMIX) MEDUZA B $$" at bounding box center [618, 321] width 781 height 40
click at [974, 317] on div at bounding box center [978, 320] width 12 height 12
click at [974, 282] on div at bounding box center [978, 279] width 12 height 12
click at [978, 228] on div "GBUM72406765 ANOTHER WORLD MEDUZA & [PERSON_NAME] & [PERSON_NAME] HENRIQUESLUCA…" at bounding box center [618, 240] width 781 height 40
click at [978, 233] on div at bounding box center [978, 239] width 12 height 12
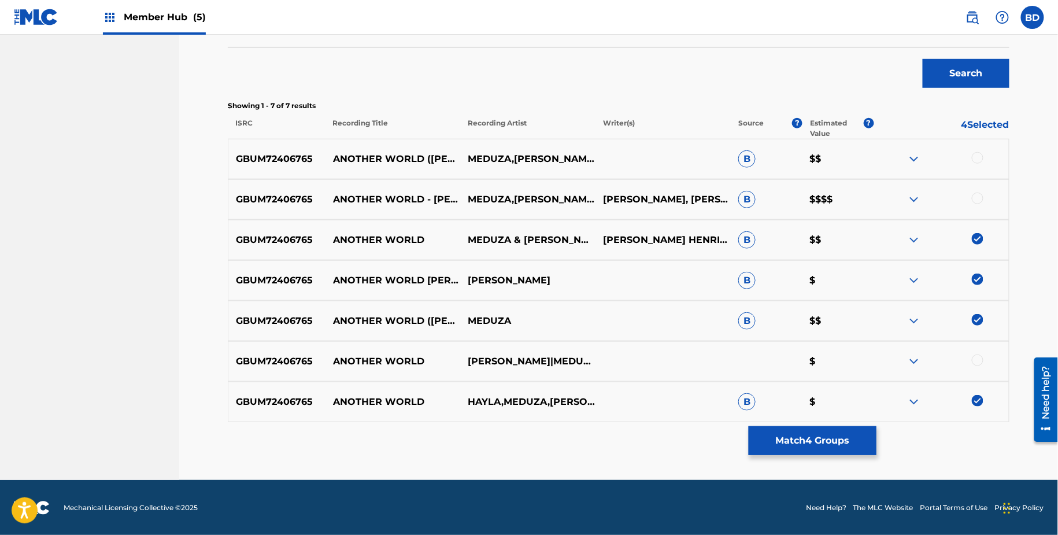
click at [977, 187] on div "GBUM72406765 ANOTHER WORLD - [PERSON_NAME] REMIX [PERSON_NAME],[PERSON_NAME],[P…" at bounding box center [618, 199] width 781 height 40
click at [977, 194] on div at bounding box center [978, 198] width 12 height 12
click at [977, 160] on div at bounding box center [978, 158] width 12 height 12
click at [786, 439] on button "Match 6 Groups" at bounding box center [813, 440] width 128 height 29
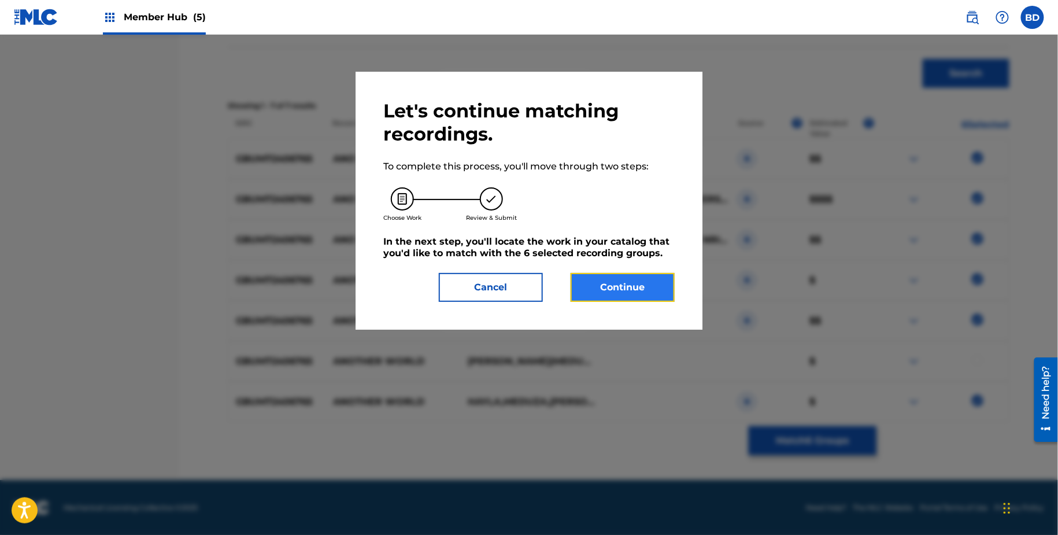
click at [642, 285] on button "Continue" at bounding box center [623, 287] width 104 height 29
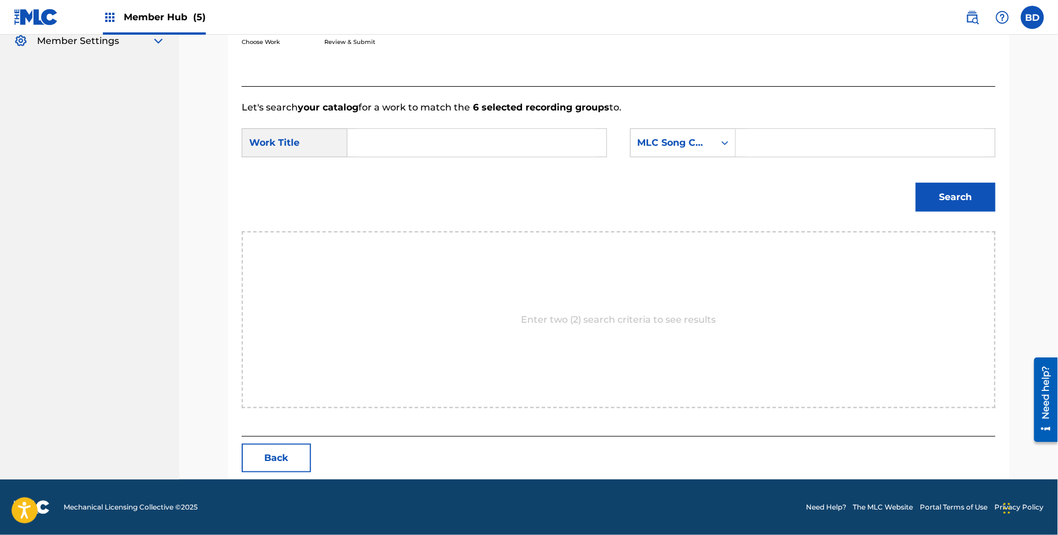
scroll to position [235, 0]
click at [810, 143] on input "Search Form" at bounding box center [865, 143] width 239 height 28
paste input "AX3HS2"
type input "AX3HS2"
click at [520, 142] on input "Search Form" at bounding box center [476, 143] width 239 height 28
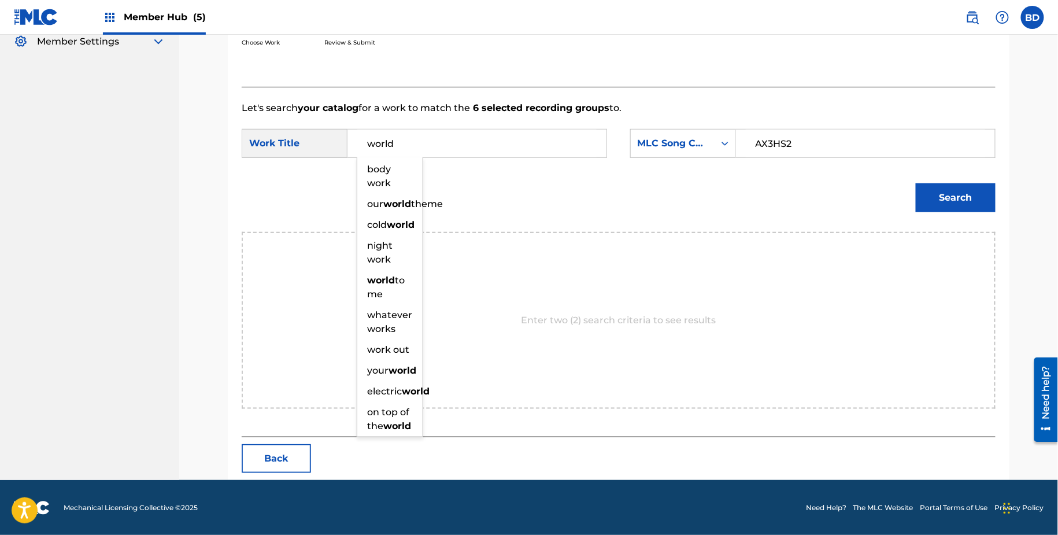
type input "world"
click at [916, 183] on button "Search" at bounding box center [956, 197] width 80 height 29
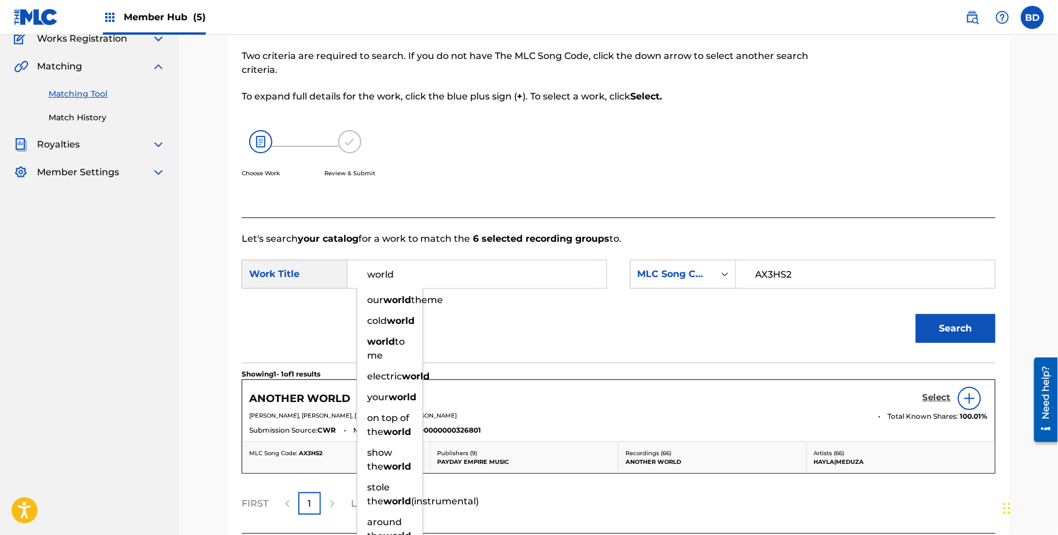
click at [935, 400] on h5 "Select" at bounding box center [937, 397] width 28 height 11
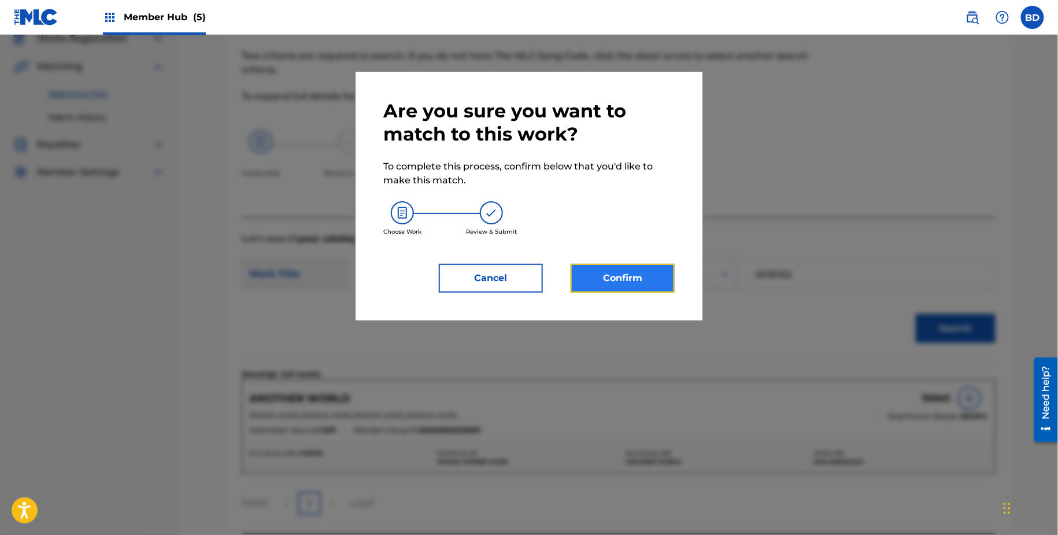
click at [616, 291] on button "Confirm" at bounding box center [623, 278] width 104 height 29
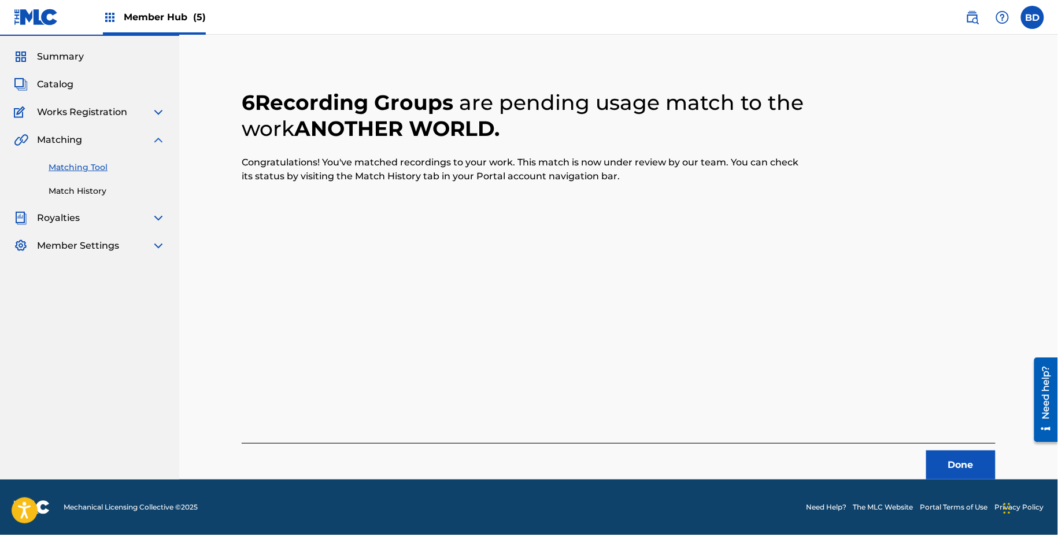
scroll to position [30, 0]
click at [68, 195] on link "Match History" at bounding box center [107, 192] width 117 height 12
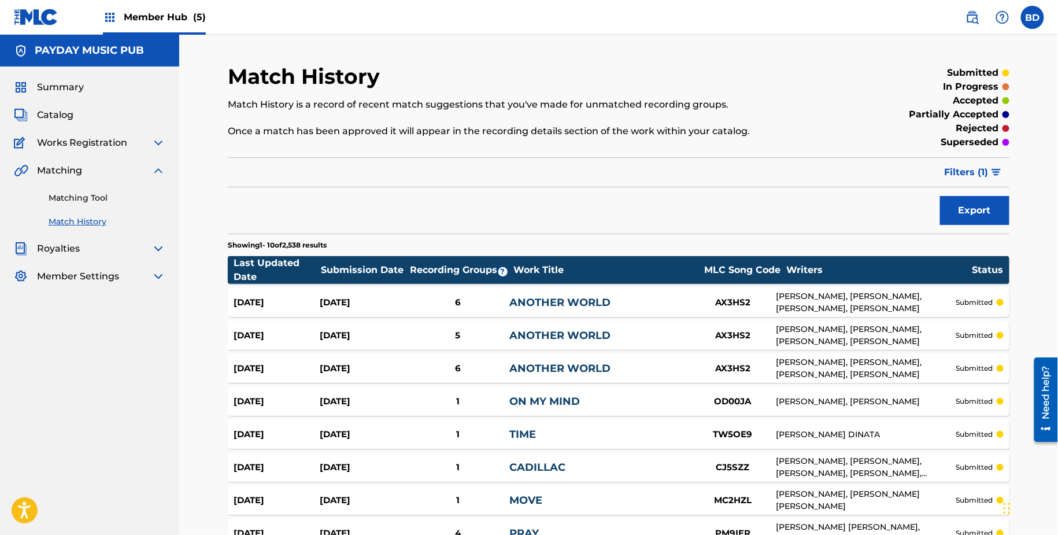
click at [329, 300] on div "[DATE]" at bounding box center [363, 302] width 86 height 13
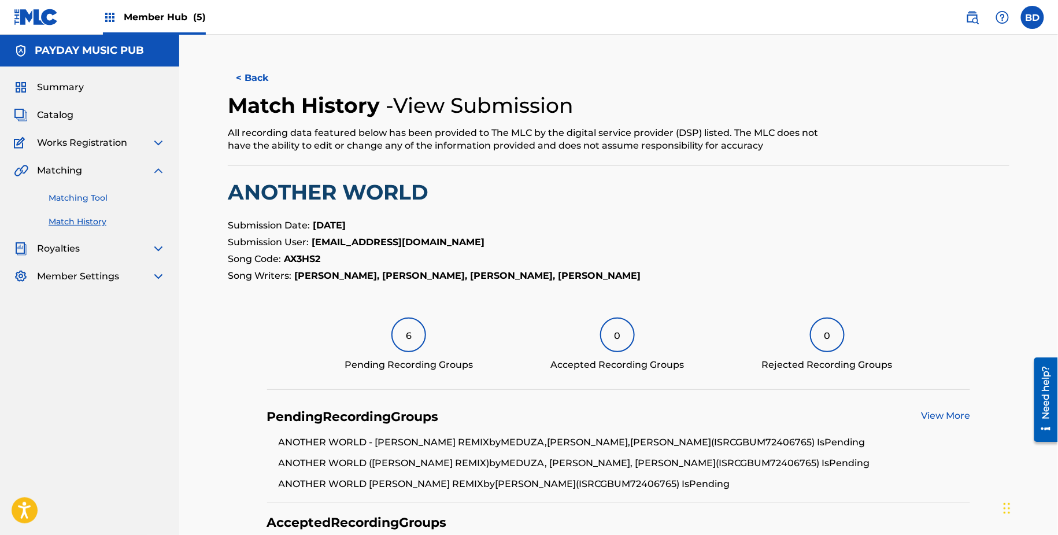
click at [147, 198] on link "Matching Tool" at bounding box center [107, 198] width 117 height 12
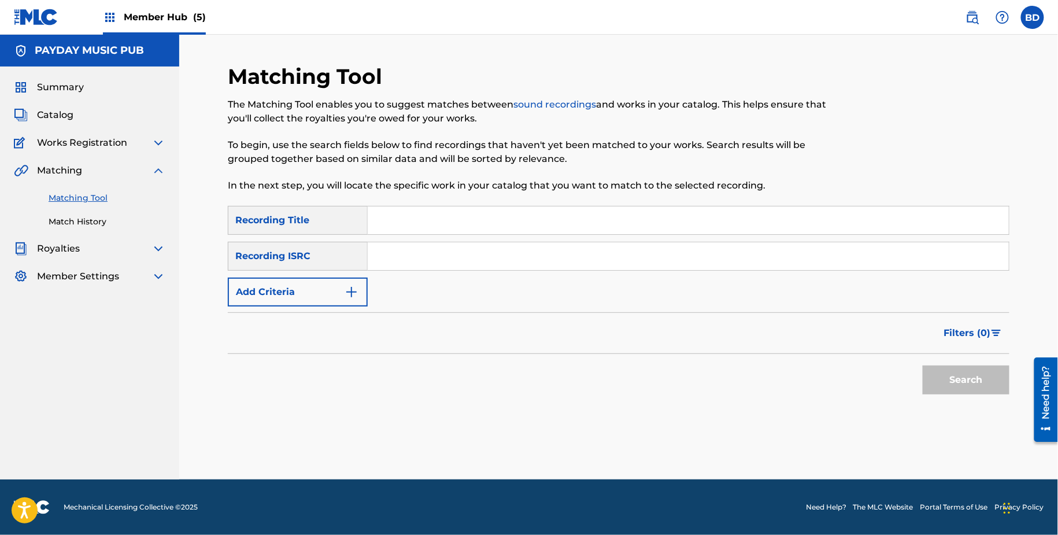
click at [462, 258] on input "Search Form" at bounding box center [688, 256] width 641 height 28
paste input "GBUM72311034"
type input "GBUM72311034"
click at [923, 365] on button "Search" at bounding box center [966, 379] width 87 height 29
